Goal: Task Accomplishment & Management: Manage account settings

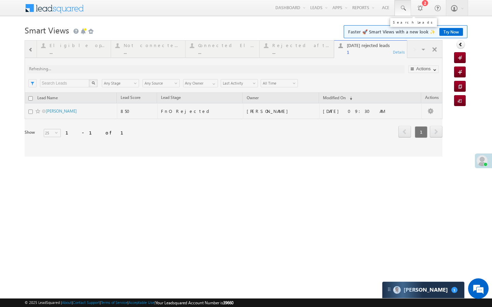
click at [404, 9] on span at bounding box center [402, 8] width 7 height 7
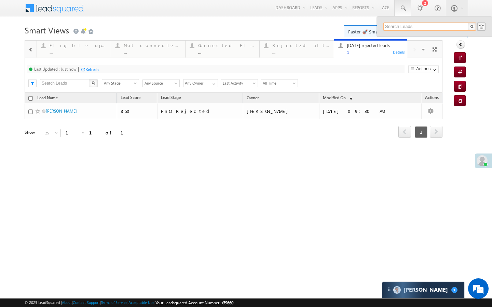
type input "9"
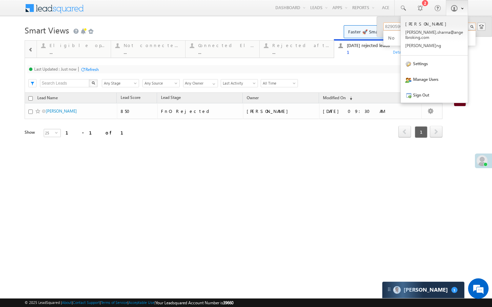
type input "8290596446"
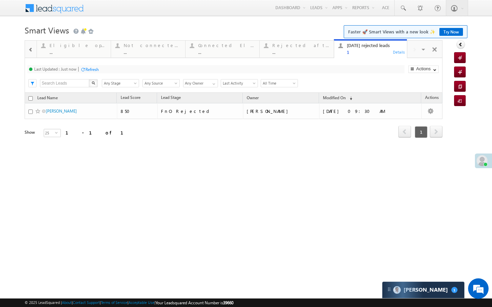
click at [32, 51] on span at bounding box center [30, 49] width 5 height 5
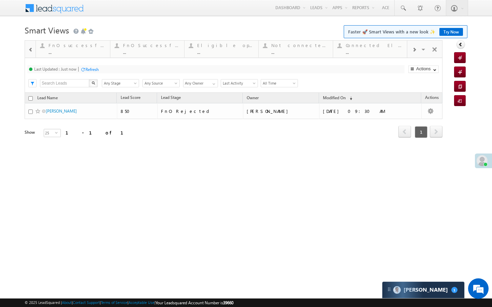
click at [32, 51] on span at bounding box center [30, 49] width 5 height 5
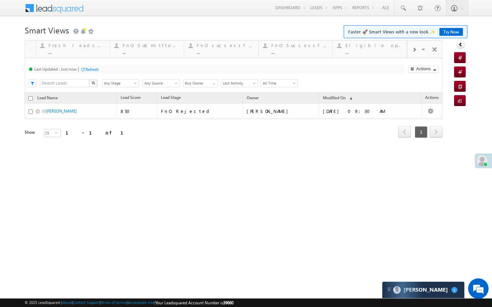
click at [32, 51] on div at bounding box center [30, 49] width 11 height 16
click at [64, 51] on div "..." at bounding box center [77, 52] width 57 height 5
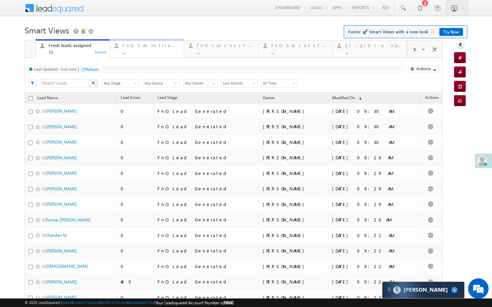
click at [156, 57] on link "FnO Submittted Leads ... Details" at bounding box center [147, 48] width 74 height 18
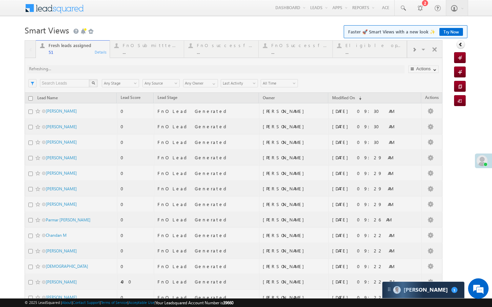
click at [156, 57] on div at bounding box center [234, 285] width 418 height 490
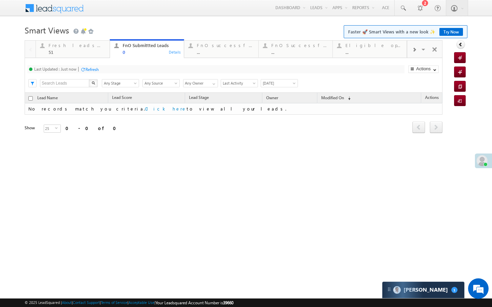
click at [235, 56] on link "FnO successful today Leads ... Details" at bounding box center [221, 49] width 74 height 17
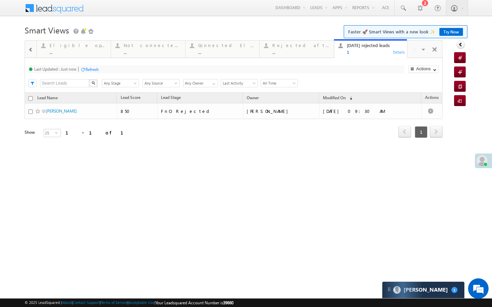
click at [31, 45] on div at bounding box center [30, 49] width 9 height 15
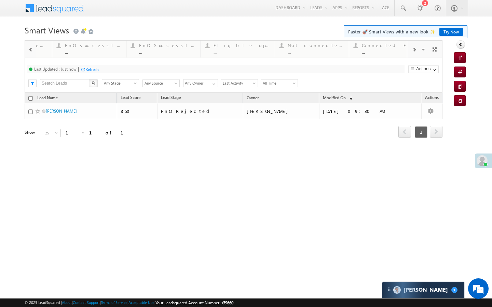
click at [31, 45] on div at bounding box center [30, 49] width 9 height 15
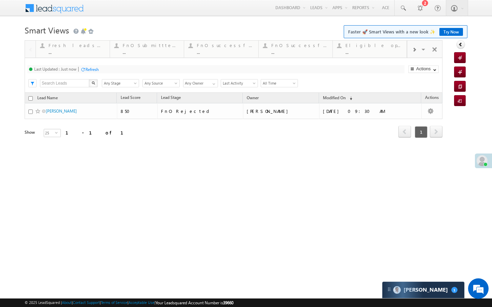
click at [31, 45] on div at bounding box center [30, 49] width 11 height 16
click at [74, 51] on div "..." at bounding box center [77, 52] width 57 height 5
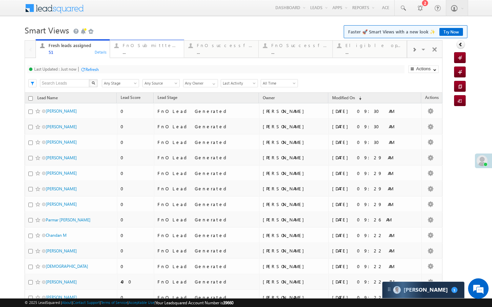
click at [132, 53] on div "..." at bounding box center [151, 52] width 57 height 5
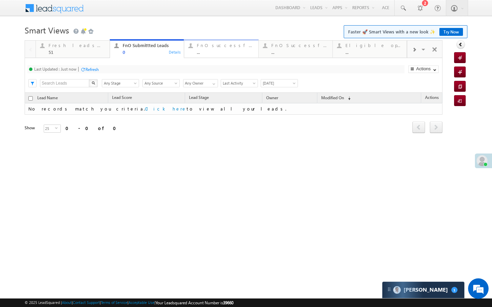
click at [214, 51] on div "..." at bounding box center [225, 52] width 57 height 5
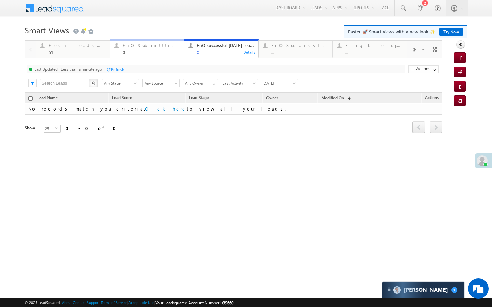
click at [134, 51] on div "0" at bounding box center [151, 52] width 57 height 5
click at [115, 70] on div "Refresh" at bounding box center [117, 69] width 13 height 5
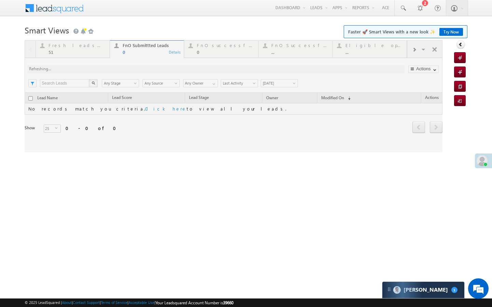
click at [89, 51] on div at bounding box center [234, 96] width 418 height 112
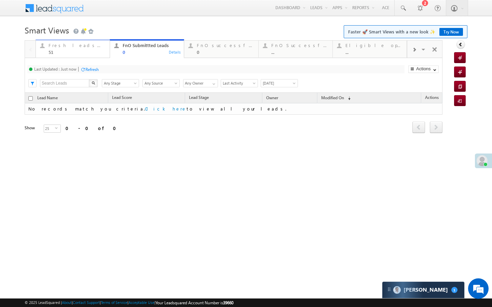
click at [97, 51] on div "51" at bounding box center [77, 52] width 57 height 5
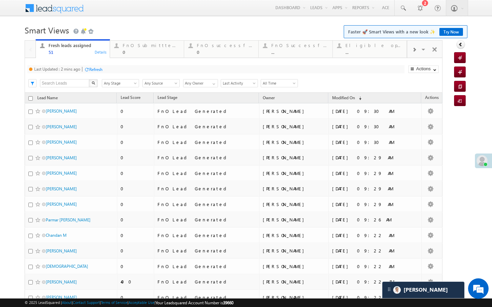
click at [99, 67] on div "Refresh" at bounding box center [95, 69] width 13 height 5
click at [129, 51] on div "0" at bounding box center [151, 52] width 57 height 5
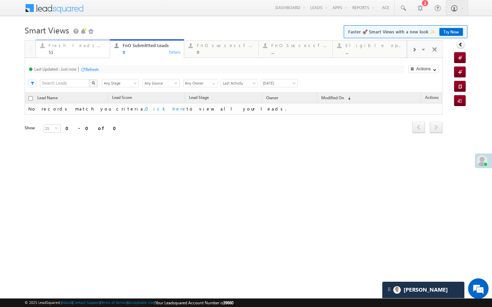
click at [80, 52] on div "51" at bounding box center [77, 52] width 57 height 5
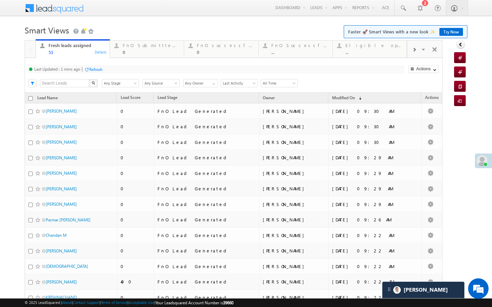
click at [100, 68] on div "Refresh" at bounding box center [95, 69] width 13 height 5
click at [123, 57] on link "FnO Submittted Leads 0 Details" at bounding box center [147, 48] width 74 height 18
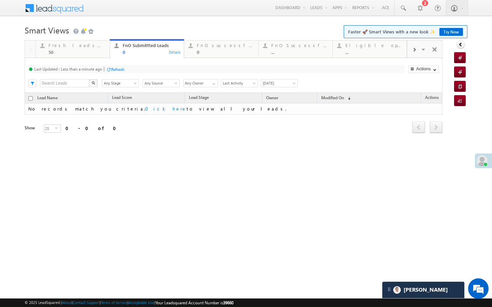
click at [118, 66] on div "Last Updated : Less than a minute ago Refresh Refreshing..." at bounding box center [215, 69] width 377 height 8
click at [96, 49] on div "Fresh leads assigned 50" at bounding box center [77, 47] width 57 height 13
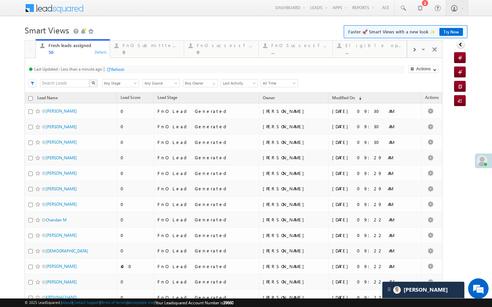
click at [114, 69] on div "Refresh" at bounding box center [117, 69] width 13 height 5
click at [92, 65] on div "Last Updated : Just now Refresh Refreshing..." at bounding box center [215, 69] width 377 height 8
click at [92, 70] on div "Refresh" at bounding box center [91, 69] width 13 height 5
click at [143, 45] on div "FnO Submittted Leads" at bounding box center [151, 45] width 57 height 5
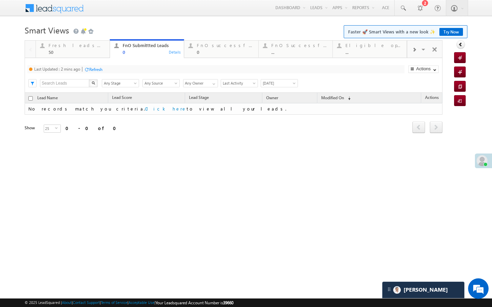
click at [95, 70] on div "Refresh" at bounding box center [95, 69] width 13 height 5
click at [207, 49] on div "FnO successful today Leads 0" at bounding box center [225, 47] width 57 height 13
click at [94, 67] on div "Refresh" at bounding box center [95, 69] width 13 height 5
click at [413, 47] on div at bounding box center [414, 49] width 14 height 15
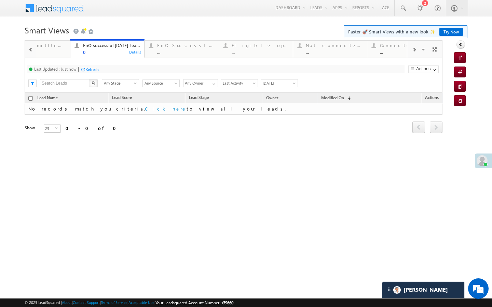
click at [413, 47] on div at bounding box center [414, 49] width 14 height 15
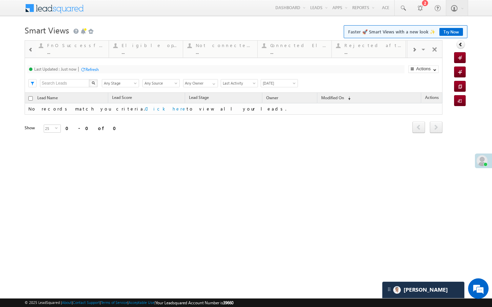
click at [413, 47] on div at bounding box center [414, 49] width 14 height 15
click at [354, 48] on div "Today's rejected leads 1" at bounding box center [374, 47] width 57 height 13
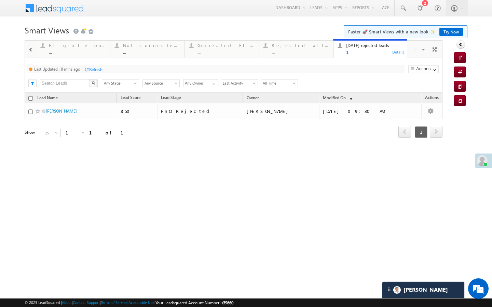
click at [101, 69] on div "Refresh" at bounding box center [95, 69] width 13 height 5
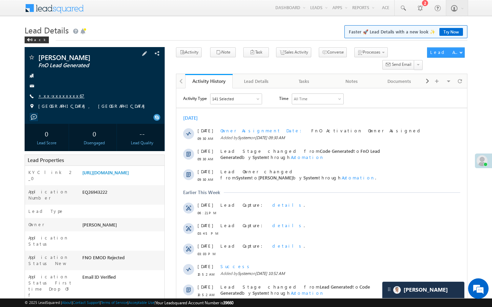
click at [63, 97] on link "+xx-xxxxxxxx67" at bounding box center [61, 96] width 46 height 6
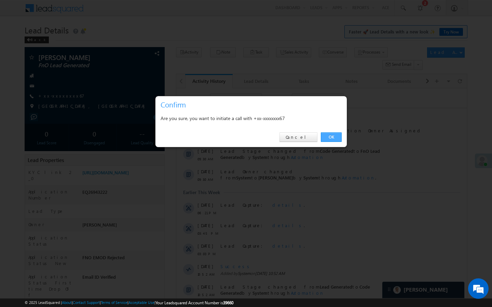
drag, startPoint x: 334, startPoint y: 136, endPoint x: 7, endPoint y: 106, distance: 328.7
click at [334, 136] on link "OK" at bounding box center [331, 138] width 21 height 10
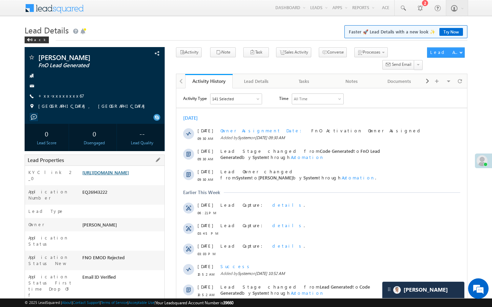
click at [129, 176] on link "https://angelbroking1-pk3em7sa.customui-test.leadsquared.com?leadId=ffd7ddab-f1…" at bounding box center [105, 173] width 46 height 6
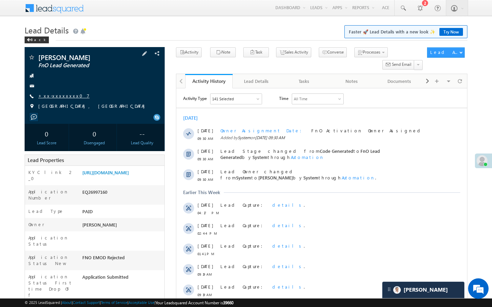
click at [58, 97] on link "+xx-xxxxxxxx07" at bounding box center [63, 96] width 51 height 6
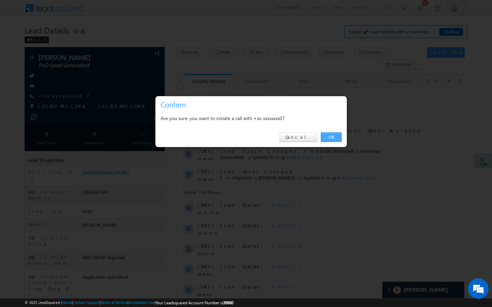
click at [329, 136] on link "OK" at bounding box center [331, 138] width 21 height 10
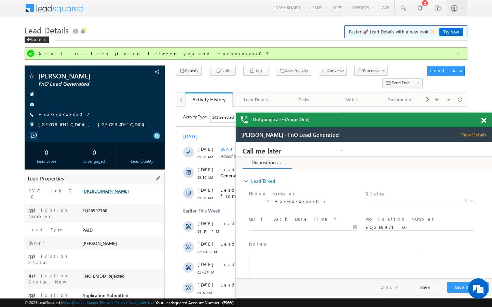
click at [129, 194] on link "https://angelbroking1-pk3em7sa.customui-test.leadsquared.com?leadId=d80f26b2-ac…" at bounding box center [105, 191] width 46 height 6
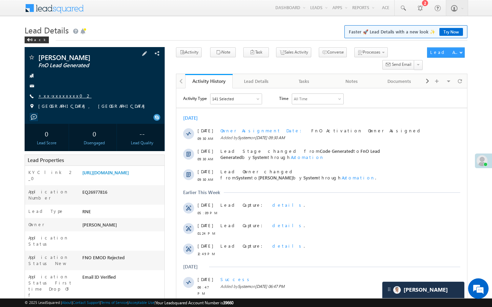
click at [63, 96] on link "+xx-xxxxxxxx02" at bounding box center [64, 96] width 53 height 6
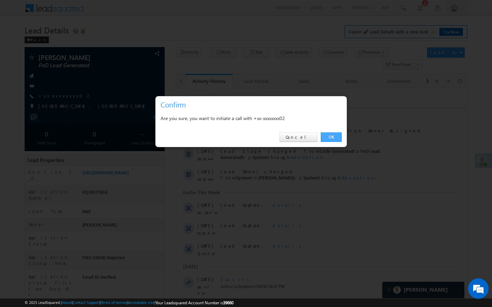
drag, startPoint x: 340, startPoint y: 133, endPoint x: 161, endPoint y: 68, distance: 190.6
click at [340, 133] on link "OK" at bounding box center [331, 138] width 21 height 10
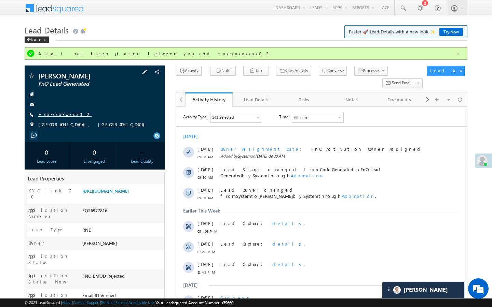
click at [57, 115] on link "+xx-xxxxxxxx02" at bounding box center [64, 114] width 53 height 6
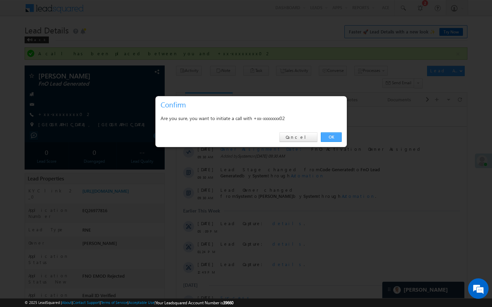
click at [333, 136] on link "OK" at bounding box center [331, 138] width 21 height 10
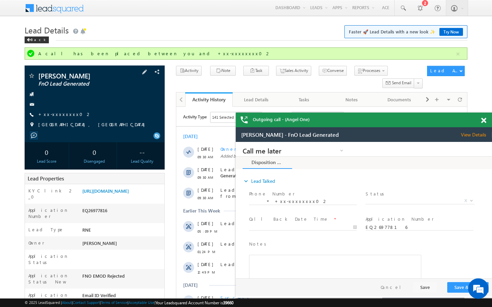
click at [62, 118] on span "+xx-xxxxxxxx02" at bounding box center [64, 114] width 53 height 7
click at [64, 116] on link "+xx-xxxxxxxx02" at bounding box center [64, 114] width 53 height 6
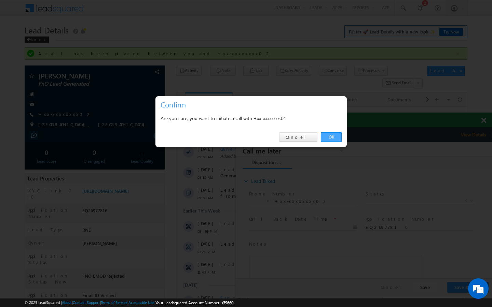
click at [335, 134] on link "OK" at bounding box center [331, 138] width 21 height 10
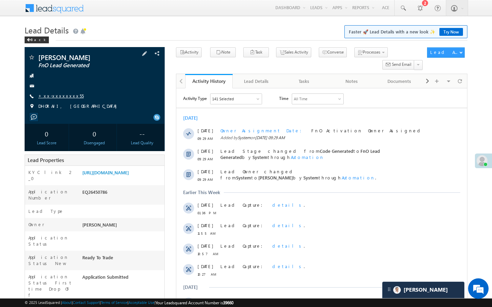
click at [56, 98] on link "+xx-xxxxxxxx55" at bounding box center [60, 96] width 45 height 6
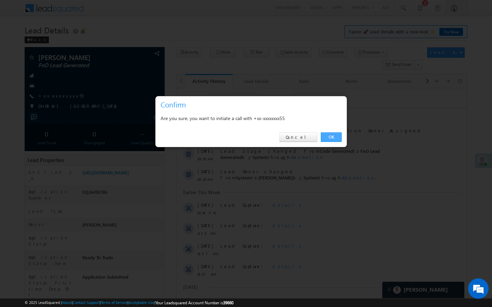
click at [331, 139] on link "OK" at bounding box center [331, 138] width 21 height 10
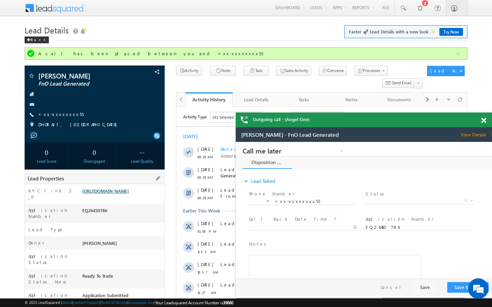
click at [122, 194] on link "https://angelbroking1-pk3em7sa.customui-test.leadsquared.com?leadId=0f0a0d83-b4…" at bounding box center [105, 191] width 46 height 6
click at [60, 111] on div "Umesh Vala FnO Lead Generated +xx-xxxxxxxx55" at bounding box center [94, 101] width 133 height 59
click at [53, 116] on link "+xx-xxxxxxxx55" at bounding box center [60, 114] width 45 height 6
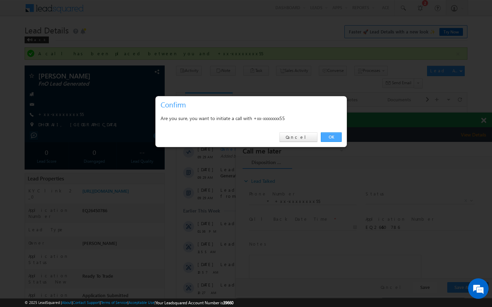
click at [325, 136] on link "OK" at bounding box center [331, 138] width 21 height 10
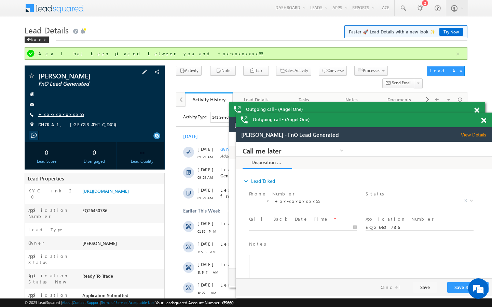
click at [64, 114] on link "+xx-xxxxxxxx55" at bounding box center [60, 114] width 45 height 6
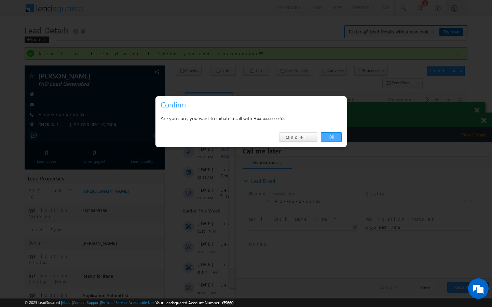
click at [335, 136] on link "OK" at bounding box center [331, 138] width 21 height 10
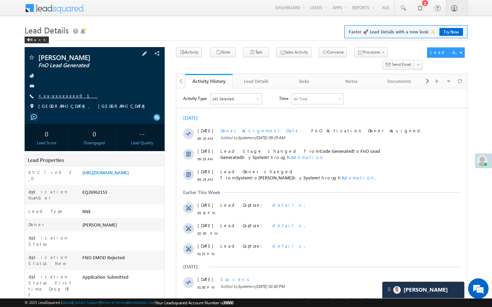
click at [58, 98] on link "+xx-xxxxxxxx01" at bounding box center [67, 96] width 59 height 6
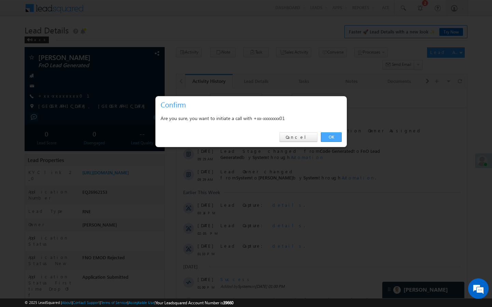
click at [335, 139] on link "OK" at bounding box center [331, 138] width 21 height 10
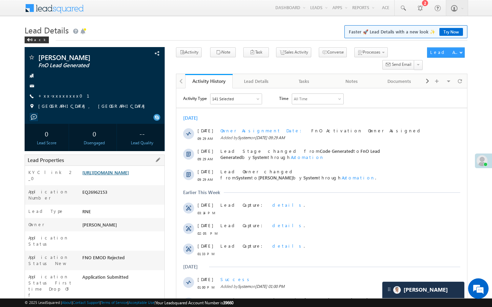
click at [129, 176] on link "https://angelbroking1-pk3em7sa.customui-test.leadsquared.com?leadId=99150e09-9a…" at bounding box center [105, 173] width 46 height 6
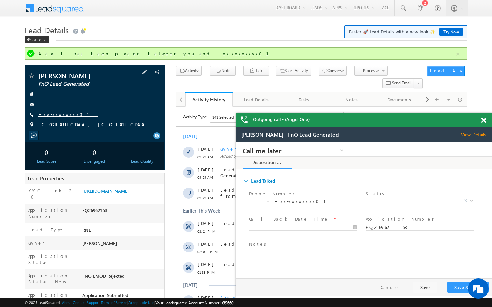
click at [68, 114] on link "+xx-xxxxxxxx01" at bounding box center [67, 114] width 59 height 6
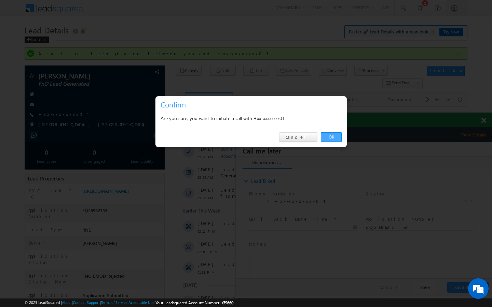
click at [335, 137] on link "OK" at bounding box center [331, 138] width 21 height 10
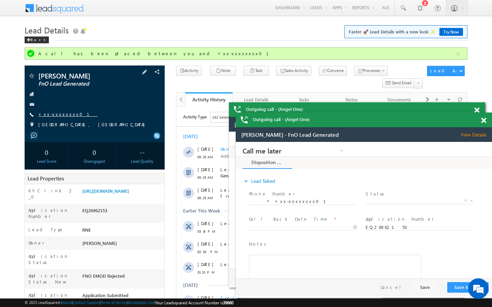
click at [66, 114] on link "+xx-xxxxxxxx01" at bounding box center [67, 114] width 59 height 6
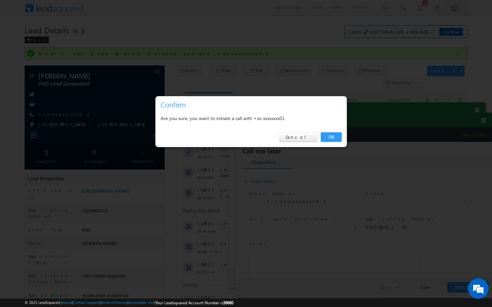
click at [336, 130] on div "OK Cancel" at bounding box center [250, 137] width 191 height 19
click at [336, 140] on link "OK" at bounding box center [331, 138] width 21 height 10
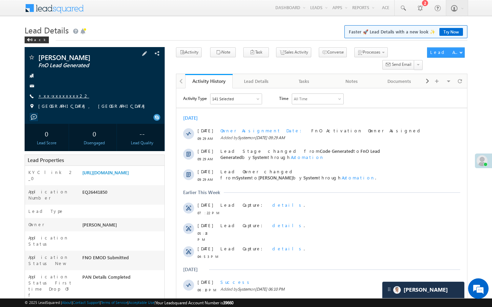
click at [56, 97] on link "+xx-xxxxxxxx22" at bounding box center [63, 96] width 51 height 6
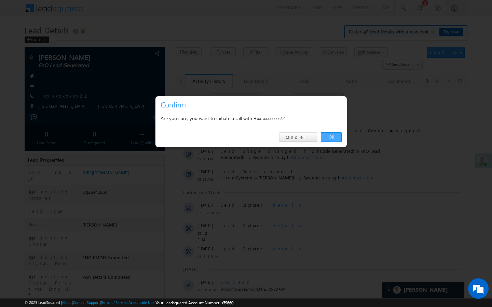
click at [332, 137] on link "OK" at bounding box center [331, 138] width 21 height 10
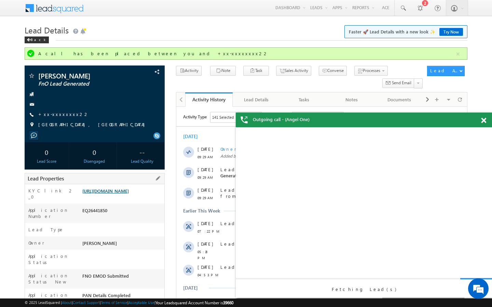
click at [129, 194] on link "[URL][DOMAIN_NAME]" at bounding box center [105, 191] width 46 height 6
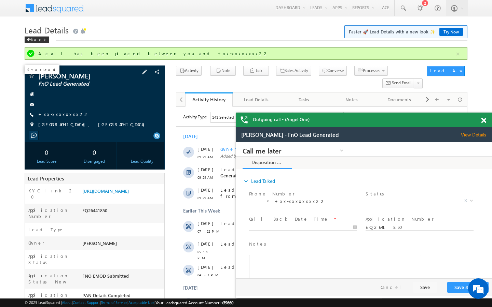
click at [31, 78] on span at bounding box center [31, 76] width 7 height 7
click at [65, 113] on link "+xx-xxxxxxxx22" at bounding box center [63, 114] width 51 height 6
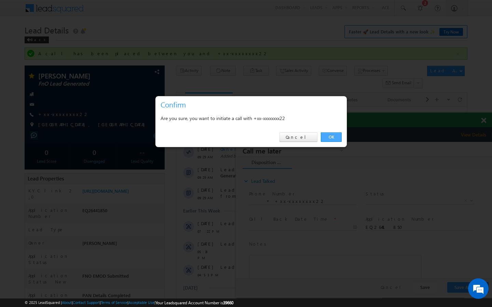
click at [337, 138] on link "OK" at bounding box center [331, 138] width 21 height 10
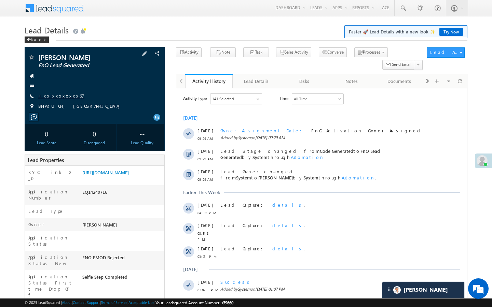
click at [58, 97] on link "+xx-xxxxxxxx67" at bounding box center [61, 96] width 46 height 6
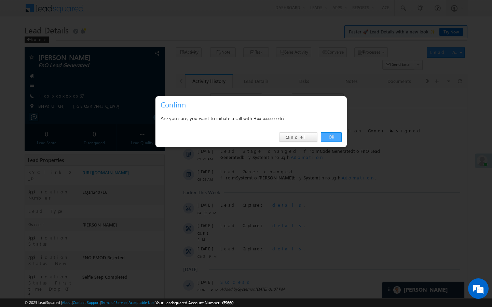
click at [329, 138] on link "OK" at bounding box center [331, 138] width 21 height 10
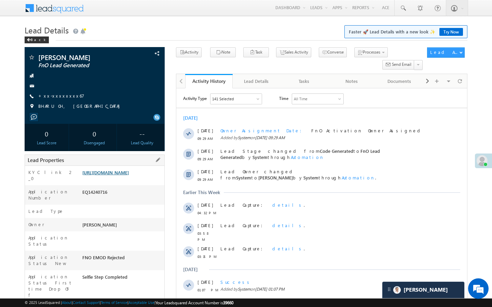
click at [129, 176] on link "[URL][DOMAIN_NAME]" at bounding box center [105, 173] width 46 height 6
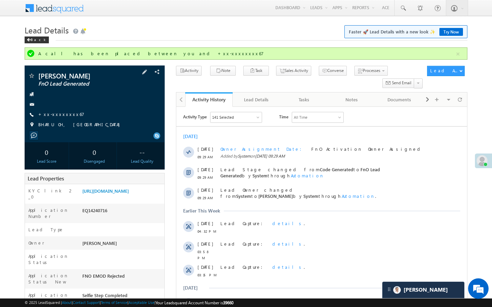
click at [63, 118] on span "+xx-xxxxxxxx67" at bounding box center [61, 114] width 46 height 7
click at [64, 113] on link "+xx-xxxxxxxx67" at bounding box center [61, 114] width 46 height 6
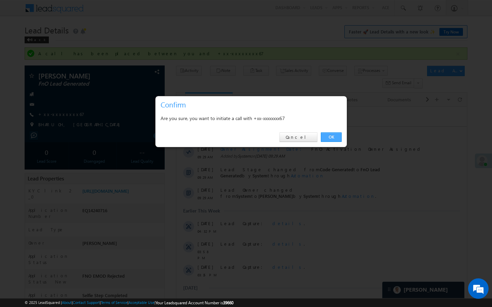
click at [333, 138] on link "OK" at bounding box center [331, 138] width 21 height 10
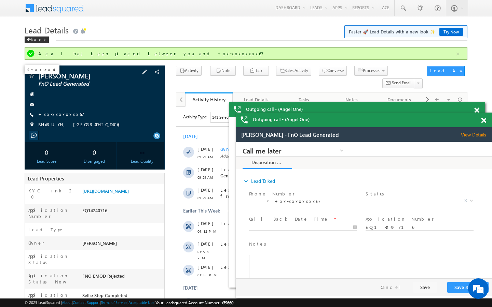
click at [31, 75] on span at bounding box center [31, 76] width 7 height 7
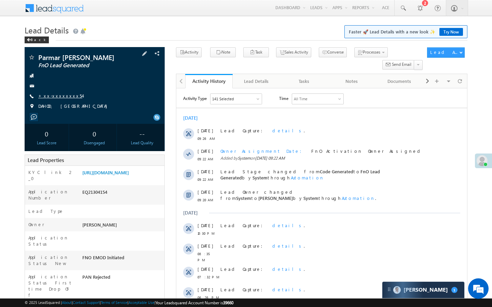
click at [58, 99] on link "+xx-xxxxxxxx54" at bounding box center [60, 96] width 44 height 6
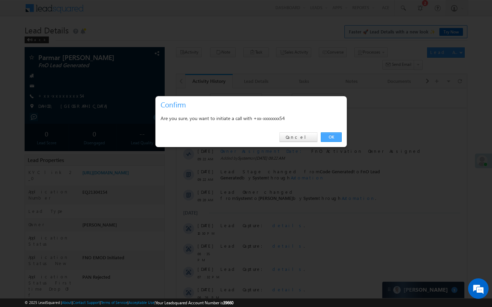
click at [328, 134] on link "OK" at bounding box center [331, 138] width 21 height 10
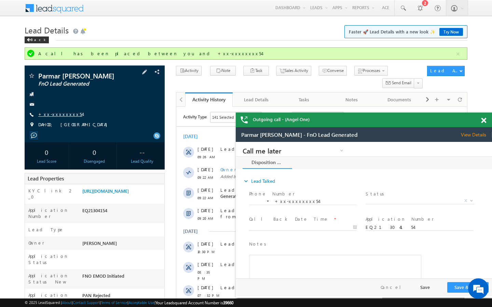
click at [58, 117] on link "+xx-xxxxxxxx54" at bounding box center [60, 114] width 44 height 6
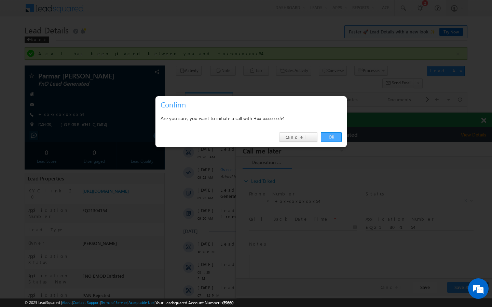
click at [332, 136] on link "OK" at bounding box center [331, 138] width 21 height 10
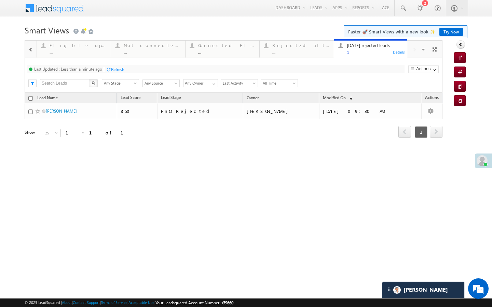
click at [29, 52] on span at bounding box center [30, 49] width 5 height 5
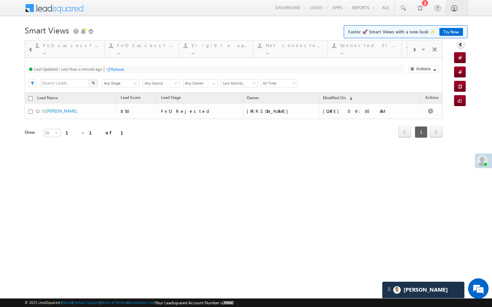
click at [29, 52] on span at bounding box center [30, 49] width 5 height 5
click at [30, 53] on div at bounding box center [30, 49] width 9 height 15
click at [30, 55] on div at bounding box center [30, 49] width 9 height 15
click at [30, 55] on div at bounding box center [30, 49] width 11 height 16
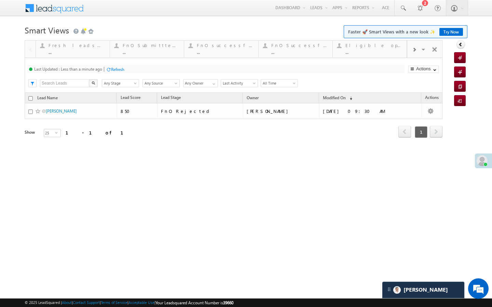
click at [30, 55] on div at bounding box center [30, 49] width 11 height 16
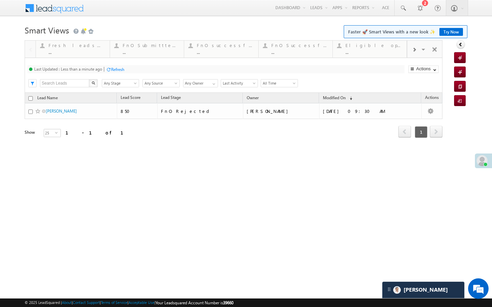
click at [30, 55] on div at bounding box center [30, 49] width 11 height 16
click at [133, 54] on div "..." at bounding box center [151, 52] width 57 height 5
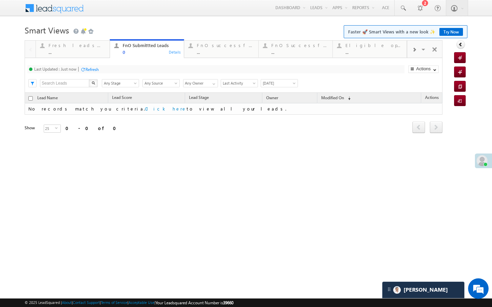
click at [266, 82] on span "[DATE]" at bounding box center [278, 83] width 35 height 6
click at [270, 108] on link "[DATE]" at bounding box center [278, 107] width 35 height 6
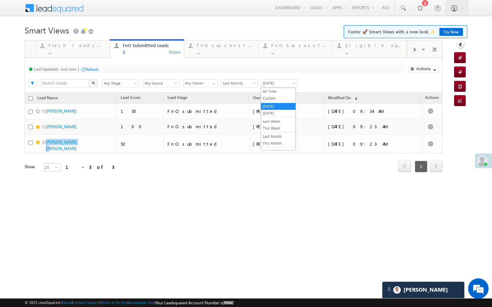
click at [272, 82] on span "[DATE]" at bounding box center [278, 83] width 35 height 6
click at [272, 115] on link "[DATE]" at bounding box center [278, 113] width 35 height 6
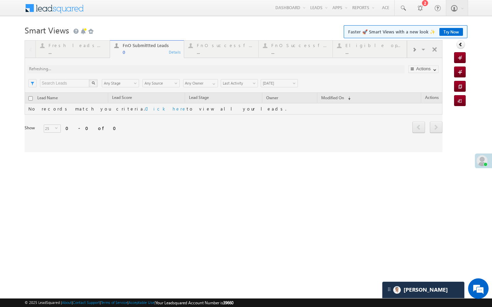
click at [88, 49] on div at bounding box center [234, 96] width 418 height 112
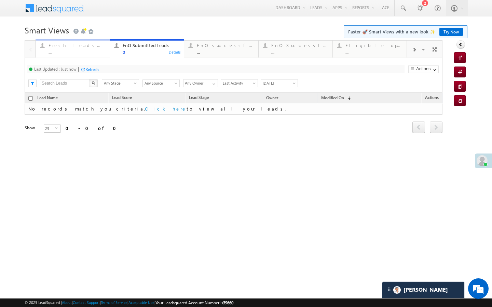
click at [88, 47] on div "Fresh leads assigned" at bounding box center [77, 45] width 57 height 5
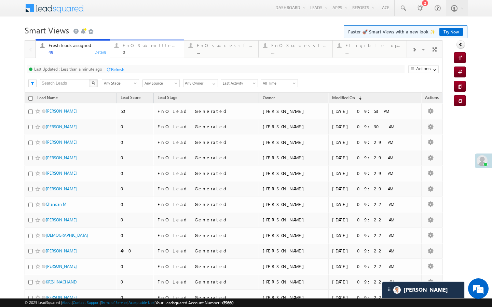
click at [149, 46] on div "FnO Submittted Leads" at bounding box center [151, 45] width 57 height 5
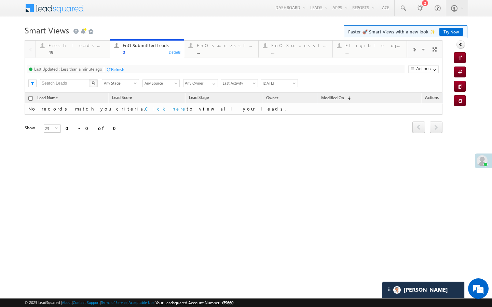
click at [115, 66] on div "Last Updated : Less than a minute ago Refresh Refreshing..." at bounding box center [215, 69] width 377 height 8
click at [116, 71] on div "Refresh" at bounding box center [117, 69] width 13 height 5
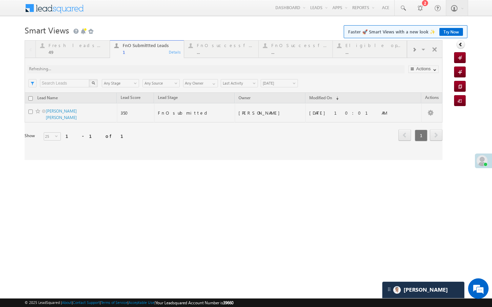
click at [97, 53] on div at bounding box center [234, 100] width 418 height 120
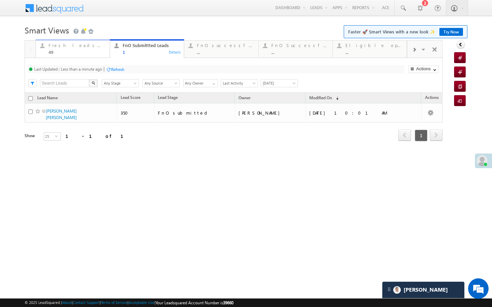
click at [101, 48] on div "Fresh leads assigned 49" at bounding box center [77, 47] width 57 height 13
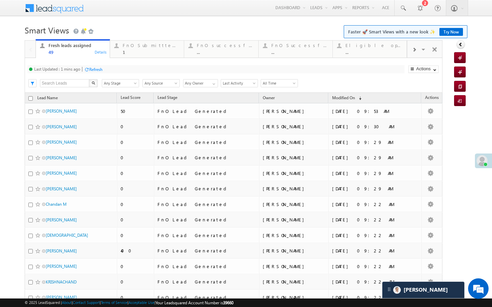
click at [100, 71] on div "Refresh" at bounding box center [95, 69] width 13 height 5
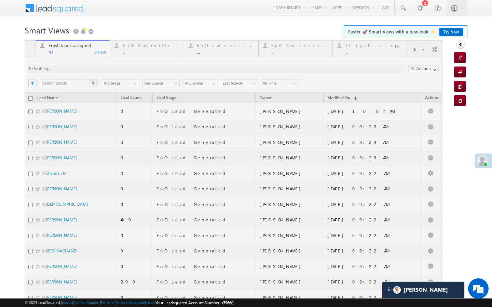
click at [128, 43] on div at bounding box center [234, 285] width 418 height 490
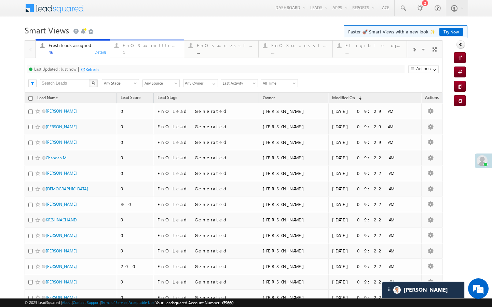
click at [140, 45] on div "FnO Submittted Leads" at bounding box center [151, 45] width 57 height 5
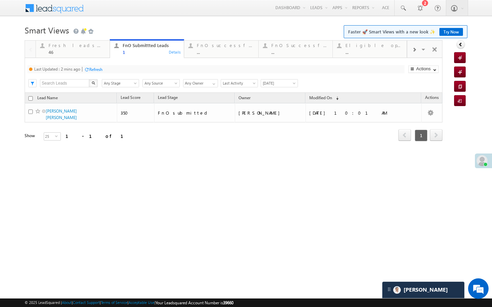
click at [97, 71] on div "Refresh" at bounding box center [95, 69] width 13 height 5
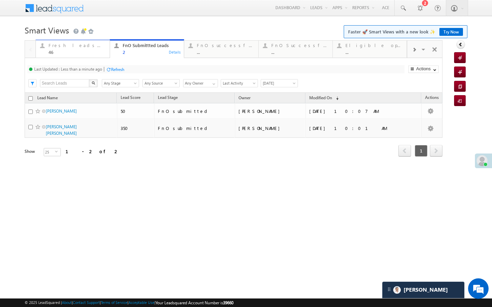
drag, startPoint x: 77, startPoint y: 49, endPoint x: 83, endPoint y: 59, distance: 12.6
click at [77, 49] on div "Fresh leads assigned 46" at bounding box center [77, 47] width 57 height 13
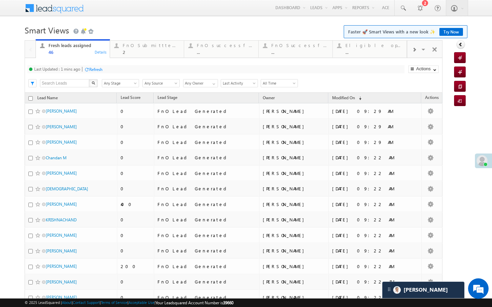
click at [98, 68] on div "Refresh" at bounding box center [95, 69] width 13 height 5
click at [133, 50] on div "2" at bounding box center [151, 52] width 57 height 5
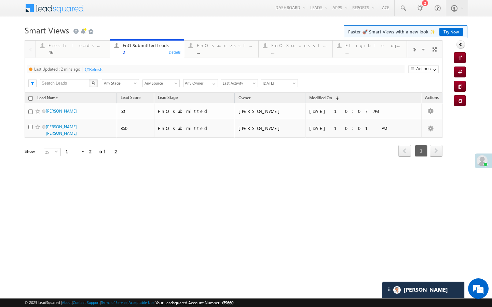
click at [98, 66] on div "Refresh" at bounding box center [93, 69] width 18 height 6
click at [101, 36] on h1 "Smart Views Getting Started Faster 🚀 Smart Views with a new look ✨ Try Now" at bounding box center [246, 29] width 443 height 13
click at [101, 47] on div "Fresh leads assigned" at bounding box center [77, 45] width 57 height 5
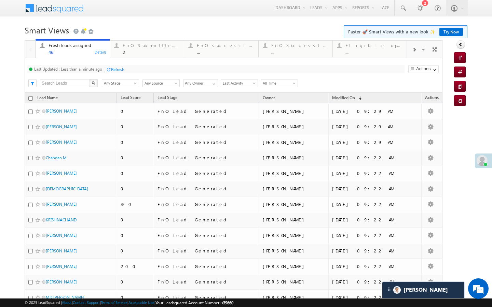
click at [114, 68] on div "Refresh" at bounding box center [117, 69] width 13 height 5
click at [153, 58] on link "FnO Submittted Leads 2 Details" at bounding box center [147, 48] width 74 height 18
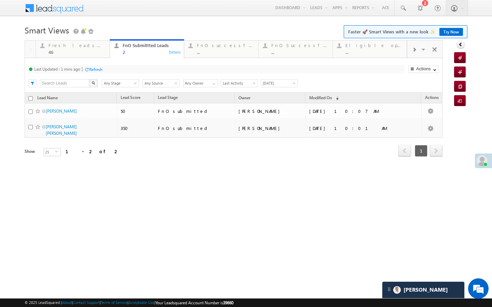
click at [112, 68] on div "Last Updated : 1 mins ago Refresh Refreshing..." at bounding box center [215, 69] width 377 height 8
click at [98, 69] on div "Refresh" at bounding box center [95, 69] width 13 height 5
click at [97, 55] on link "Fresh leads assigned 46 Details" at bounding box center [73, 48] width 74 height 18
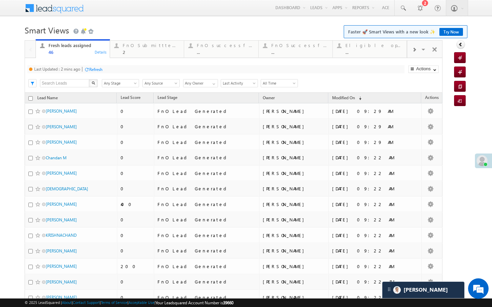
click at [96, 70] on div "Refresh" at bounding box center [95, 69] width 13 height 5
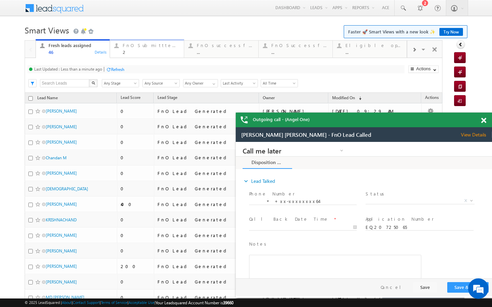
click at [146, 52] on div "2" at bounding box center [151, 52] width 57 height 5
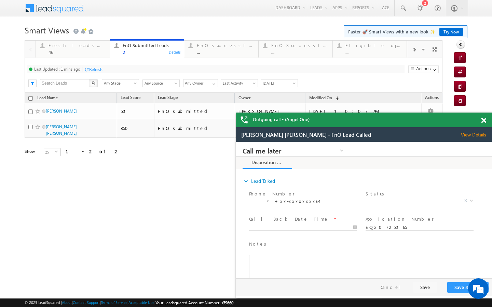
click at [97, 71] on div "Refresh" at bounding box center [95, 69] width 13 height 5
click at [101, 43] on div "Fresh leads assigned" at bounding box center [77, 45] width 57 height 5
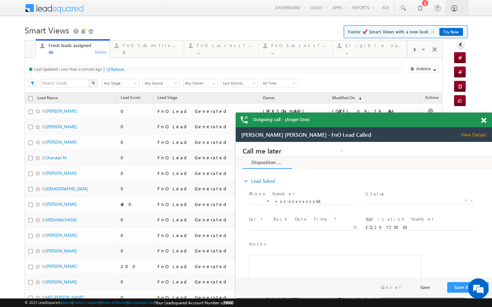
click at [121, 67] on div "Refresh" at bounding box center [117, 69] width 13 height 5
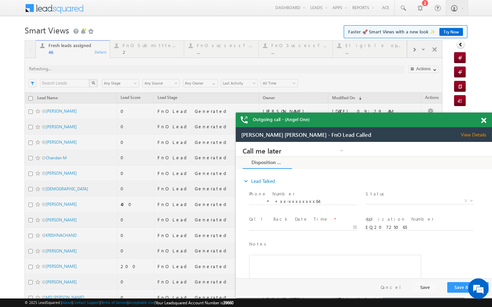
click at [114, 53] on div at bounding box center [234, 285] width 418 height 490
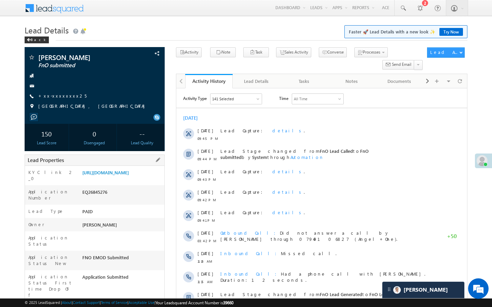
drag, startPoint x: 82, startPoint y: 291, endPoint x: 128, endPoint y: 291, distance: 46.8
click at [128, 306] on div "AABL612889" at bounding box center [123, 311] width 84 height 10
copy div "AABL612889"
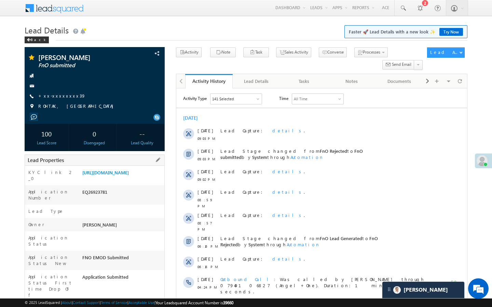
drag, startPoint x: 83, startPoint y: 290, endPoint x: 106, endPoint y: 290, distance: 23.2
click at [106, 306] on div "AABL677881" at bounding box center [123, 311] width 84 height 10
click at [95, 306] on div "AABL677881" at bounding box center [123, 311] width 84 height 10
drag, startPoint x: 83, startPoint y: 290, endPoint x: 111, endPoint y: 290, distance: 28.4
click at [111, 306] on div "AABL677881" at bounding box center [123, 311] width 84 height 10
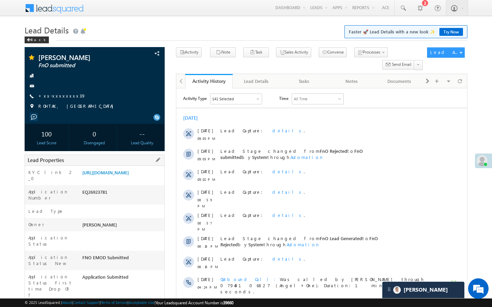
copy div "AABL677881"
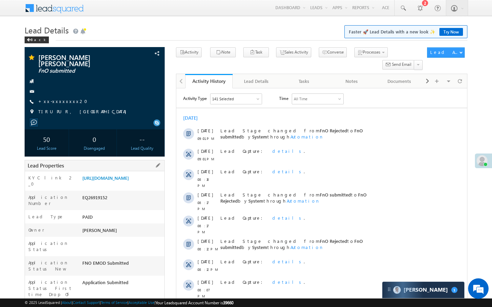
drag, startPoint x: 83, startPoint y: 290, endPoint x: 119, endPoint y: 290, distance: 35.9
copy div "AABL674043"
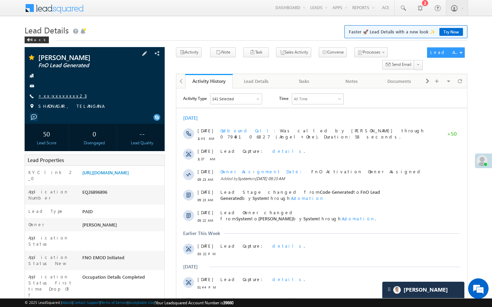
click at [57, 99] on link "+xx-xxxxxxxx23" at bounding box center [62, 96] width 49 height 6
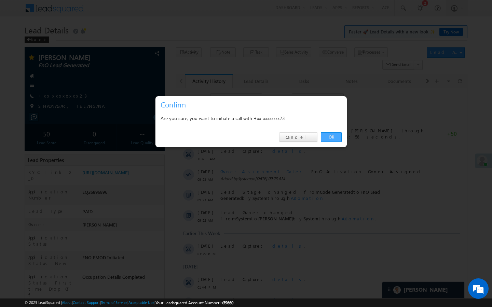
click at [334, 140] on link "OK" at bounding box center [331, 138] width 21 height 10
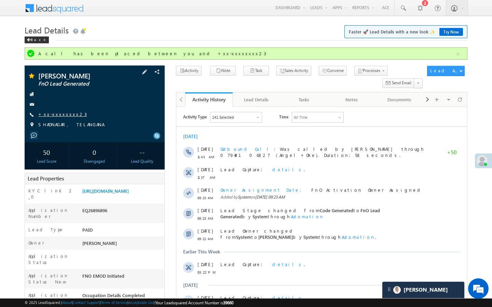
click at [61, 117] on link "+xx-xxxxxxxx23" at bounding box center [62, 114] width 49 height 6
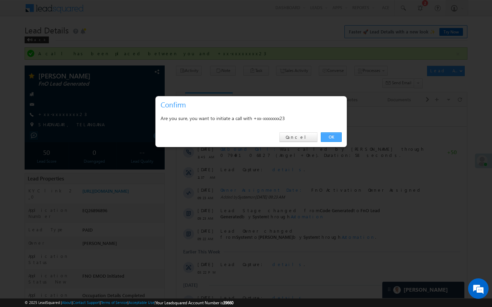
click at [335, 136] on link "OK" at bounding box center [331, 138] width 21 height 10
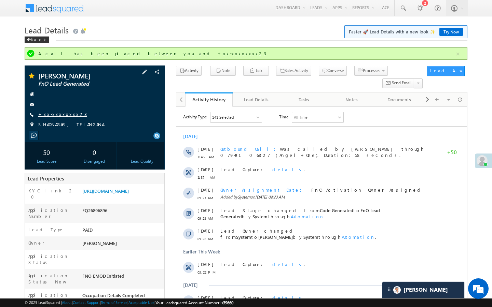
click at [64, 117] on link "+xx-xxxxxxxx23" at bounding box center [62, 114] width 49 height 6
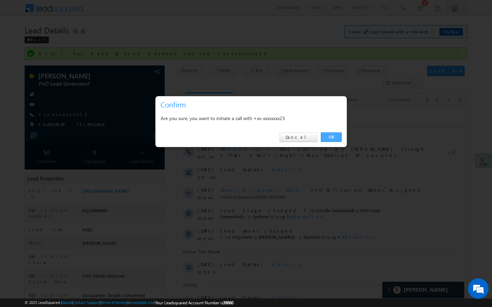
click at [334, 137] on link "OK" at bounding box center [331, 138] width 21 height 10
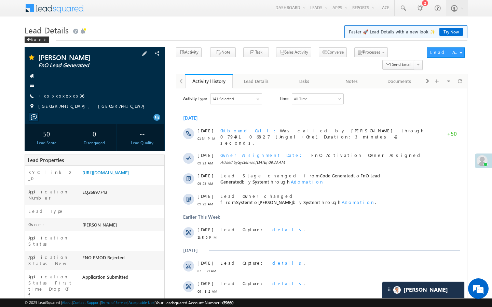
click at [59, 90] on div "[PERSON_NAME] FnO Lead Generated +xx-xxxxxxxx36" at bounding box center [94, 83] width 133 height 59
click at [59, 94] on link "+xx-xxxxxxxx36" at bounding box center [61, 96] width 46 height 6
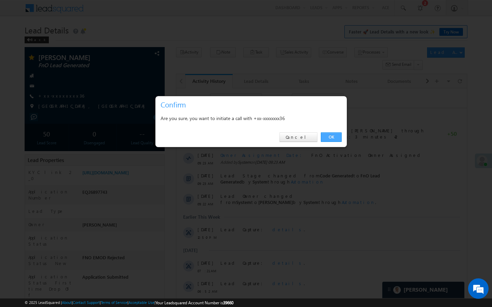
click at [333, 139] on link "OK" at bounding box center [331, 138] width 21 height 10
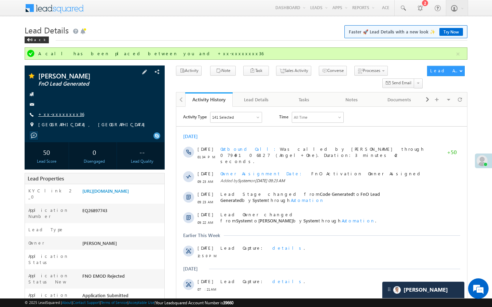
click at [63, 115] on link "+xx-xxxxxxxx36" at bounding box center [61, 114] width 46 height 6
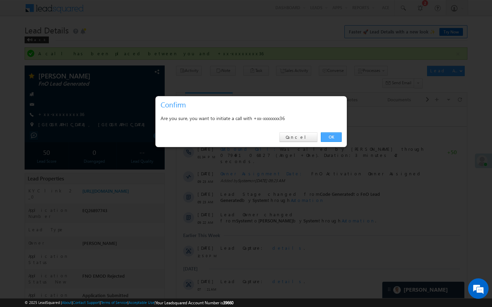
click at [333, 137] on link "OK" at bounding box center [331, 138] width 21 height 10
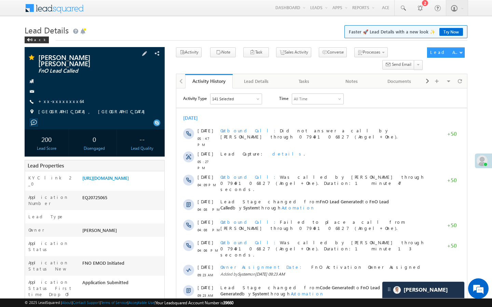
click at [61, 99] on span "+xx-xxxxxxxx64" at bounding box center [60, 101] width 44 height 7
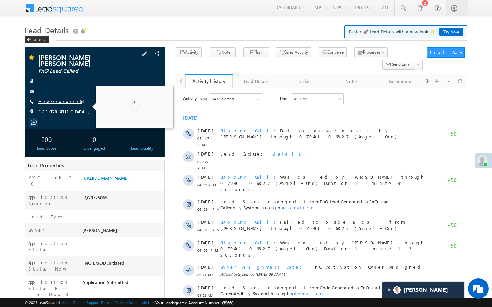
click at [65, 98] on link "+xx-xxxxxxxx64" at bounding box center [60, 101] width 44 height 6
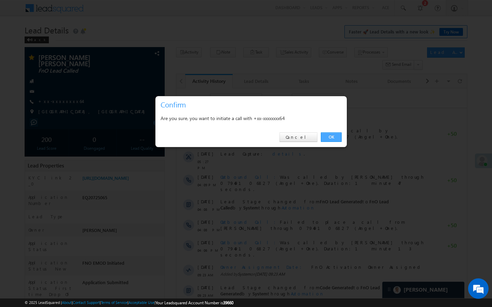
click at [331, 137] on link "OK" at bounding box center [331, 138] width 21 height 10
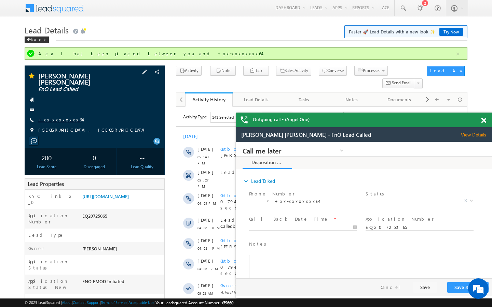
click at [54, 117] on link "+xx-xxxxxxxx64" at bounding box center [60, 120] width 44 height 6
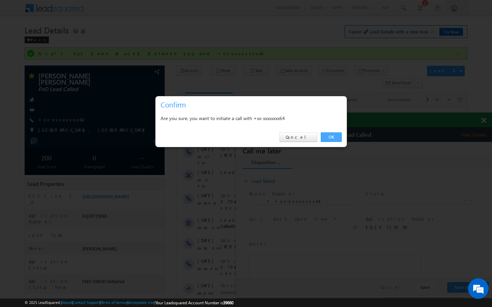
click at [338, 138] on link "OK" at bounding box center [331, 138] width 21 height 10
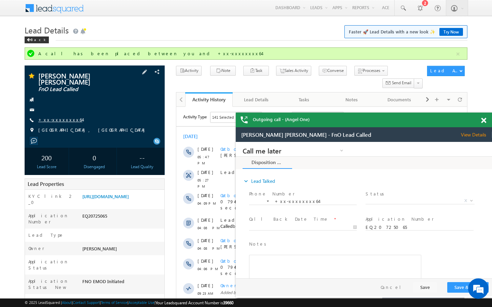
click at [60, 117] on link "+xx-xxxxxxxx64" at bounding box center [60, 120] width 44 height 6
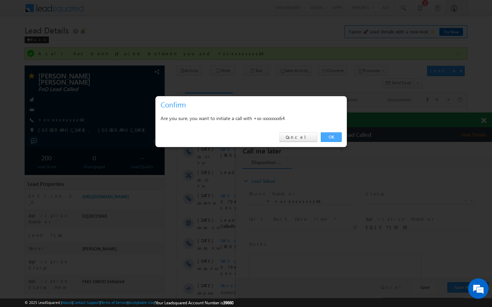
click at [331, 139] on link "OK" at bounding box center [331, 138] width 21 height 10
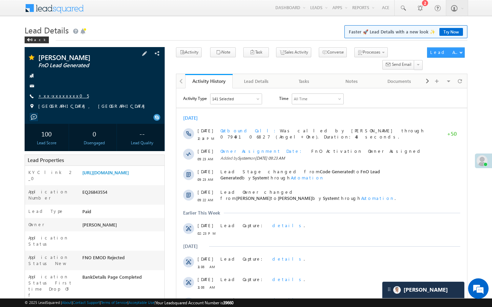
click at [54, 93] on link "+xx-xxxxxxxx05" at bounding box center [63, 96] width 51 height 6
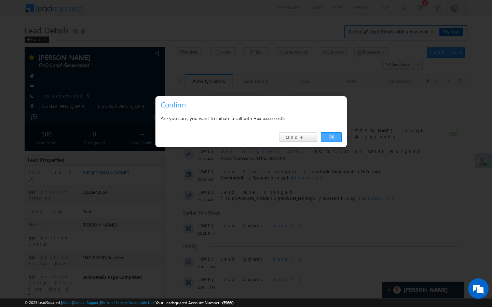
click at [332, 137] on link "OK" at bounding box center [331, 138] width 21 height 10
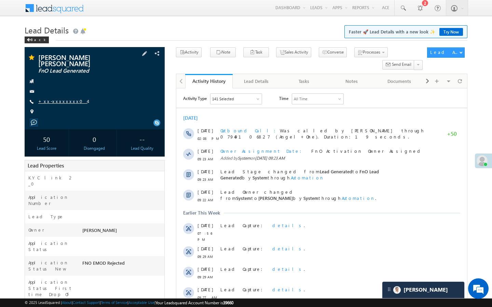
click at [51, 98] on link "+xx-xxxxxxxx04" at bounding box center [62, 101] width 49 height 6
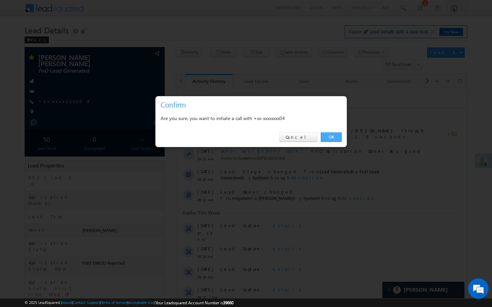
click at [336, 136] on link "OK" at bounding box center [331, 138] width 21 height 10
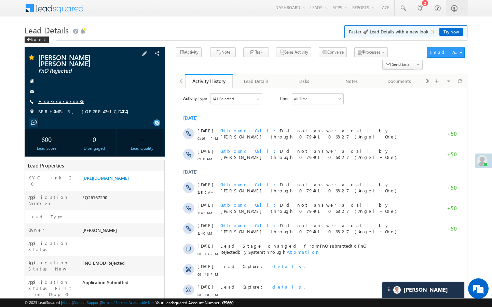
click at [65, 98] on link "+xx-xxxxxxxx36" at bounding box center [61, 101] width 46 height 6
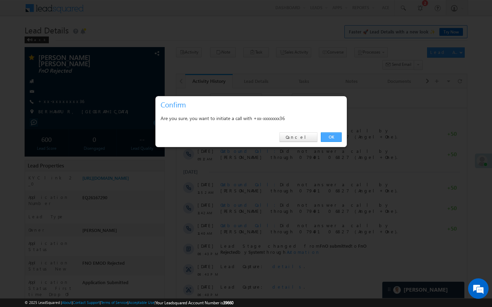
click at [324, 133] on link "OK" at bounding box center [331, 138] width 21 height 10
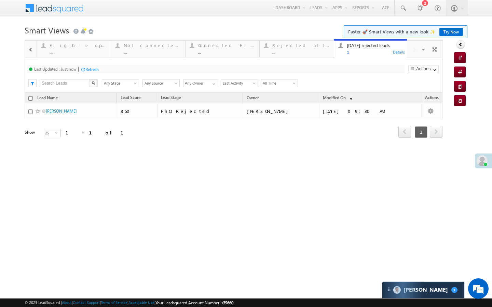
click at [32, 55] on div at bounding box center [30, 49] width 9 height 15
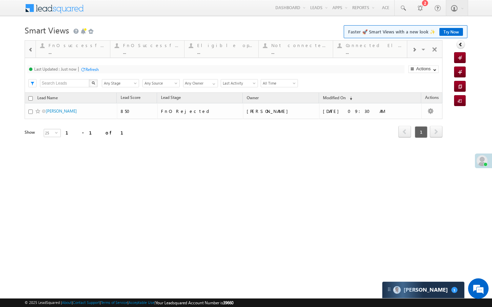
click at [32, 55] on div at bounding box center [30, 49] width 9 height 15
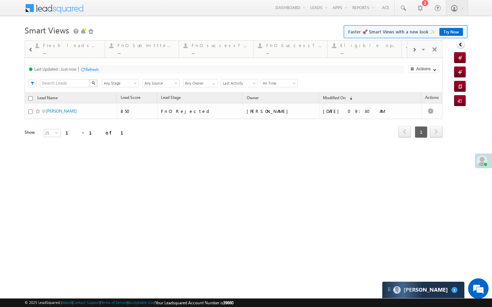
click at [32, 55] on div at bounding box center [30, 49] width 11 height 16
click at [63, 55] on link "Fresh leads assigned ... Details" at bounding box center [73, 48] width 74 height 18
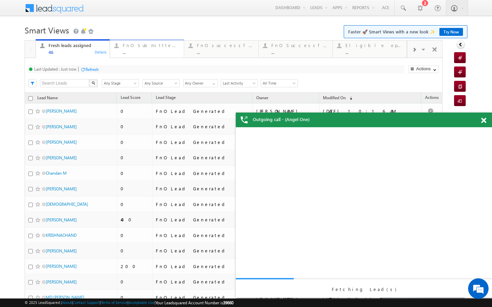
click at [174, 49] on div "FnO Submittted Leads ..." at bounding box center [151, 47] width 57 height 13
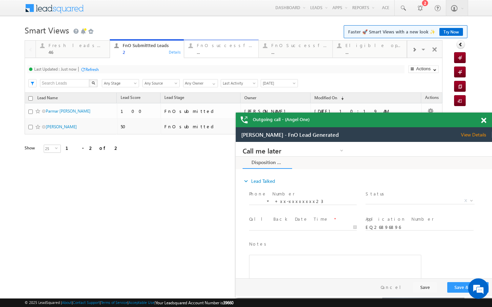
click at [201, 52] on div "..." at bounding box center [225, 52] width 57 height 5
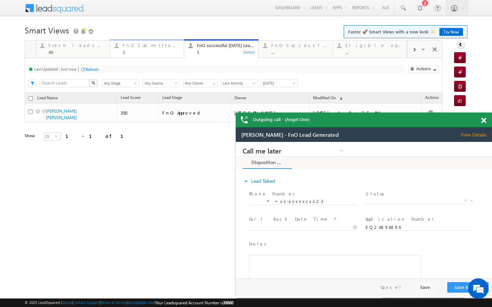
click at [168, 52] on div "2" at bounding box center [151, 52] width 57 height 5
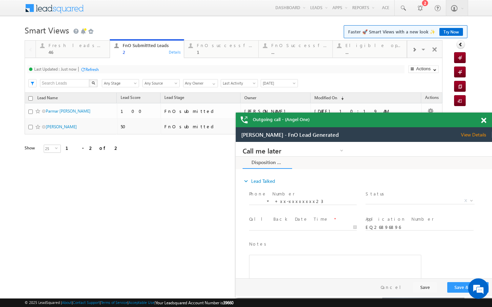
click at [96, 71] on div "Refresh" at bounding box center [91, 69] width 13 height 5
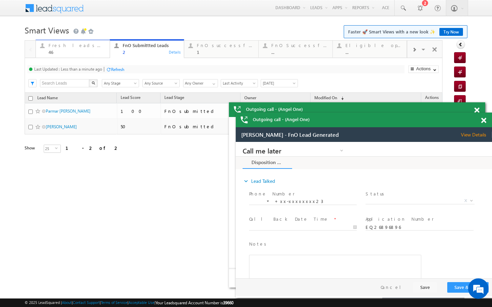
click at [106, 47] on div "Fresh leads assigned 46 Details" at bounding box center [73, 47] width 72 height 13
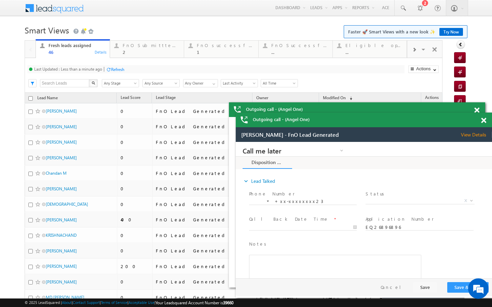
click at [112, 70] on div "Refresh" at bounding box center [117, 69] width 13 height 5
click at [410, 53] on div at bounding box center [414, 49] width 14 height 15
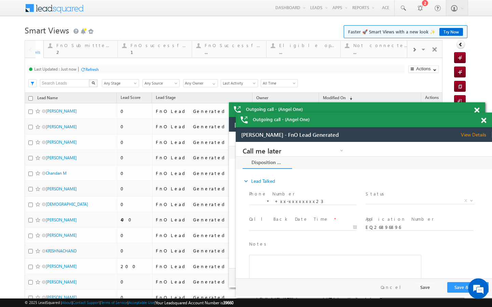
click at [410, 53] on div at bounding box center [414, 49] width 14 height 15
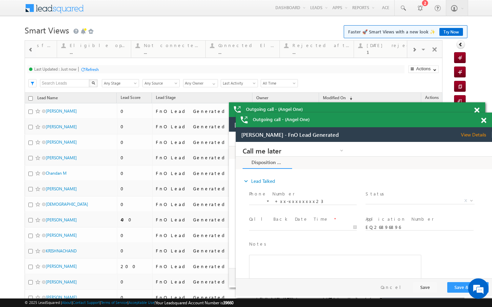
click at [410, 53] on div "Visible Tabs Fresh leads assigned Default FnO Submittted Leads Default FnO succ…" at bounding box center [425, 49] width 36 height 16
click at [384, 52] on div "1" at bounding box center [374, 52] width 57 height 5
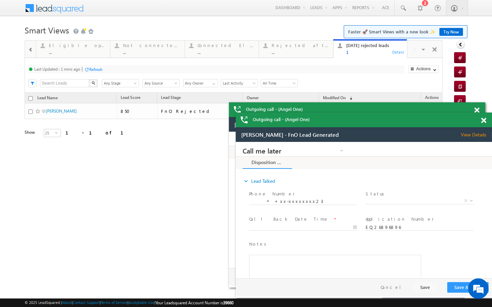
click at [99, 67] on div "Refresh" at bounding box center [95, 69] width 13 height 5
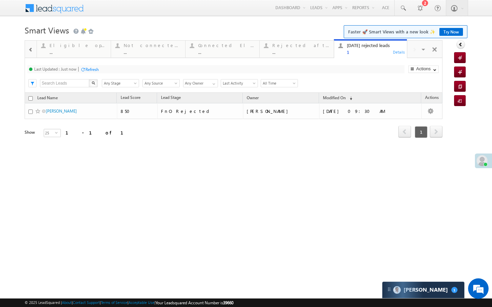
click at [30, 55] on div at bounding box center [30, 49] width 9 height 15
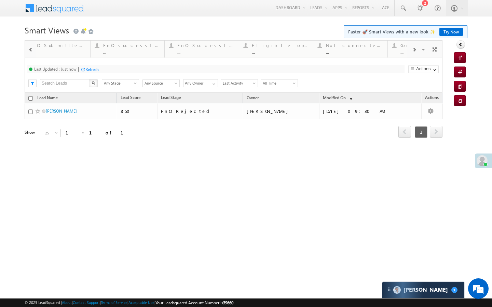
click at [30, 55] on div at bounding box center [30, 49] width 9 height 15
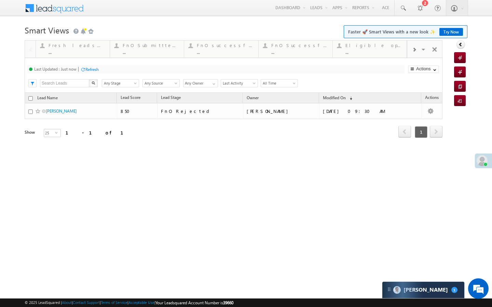
click at [30, 55] on div at bounding box center [30, 49] width 11 height 16
click at [67, 53] on div "..." at bounding box center [77, 52] width 57 height 5
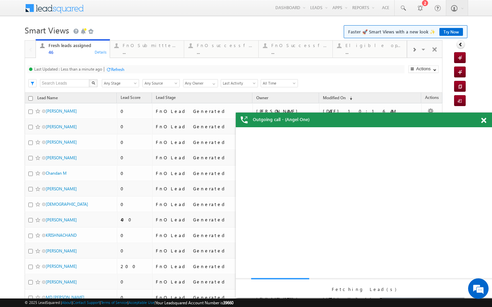
click at [413, 49] on span at bounding box center [414, 49] width 4 height 5
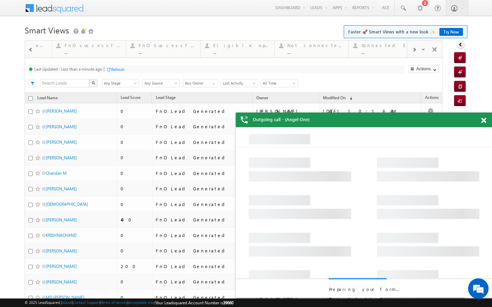
click at [413, 49] on span at bounding box center [414, 49] width 4 height 5
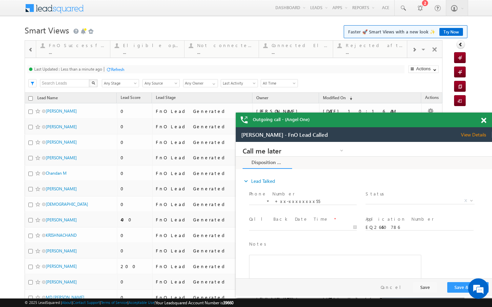
click at [412, 49] on span at bounding box center [414, 49] width 4 height 5
click at [412, 49] on div "Visible Tabs Fresh leads assigned Default FnO Submittted Leads Default FnO succ…" at bounding box center [425, 49] width 36 height 16
click at [342, 50] on div "Today's rejected leads 1 Details" at bounding box center [370, 47] width 72 height 13
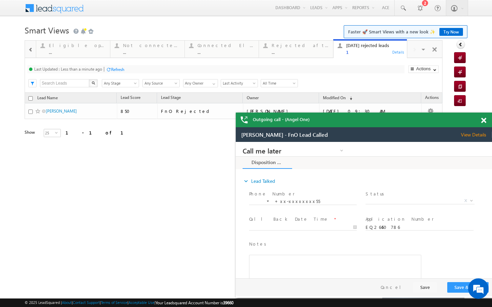
click at [124, 66] on div "Last Updated : Less than a minute ago Refresh Refreshing..." at bounding box center [215, 69] width 377 height 8
click at [122, 69] on div "Refresh" at bounding box center [117, 69] width 13 height 5
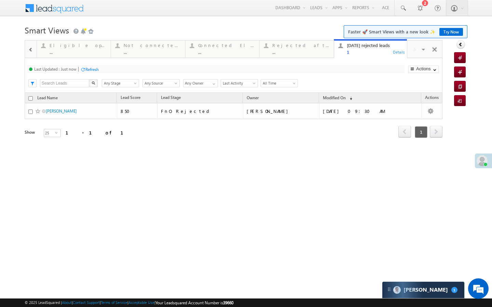
click at [32, 57] on div at bounding box center [30, 49] width 9 height 15
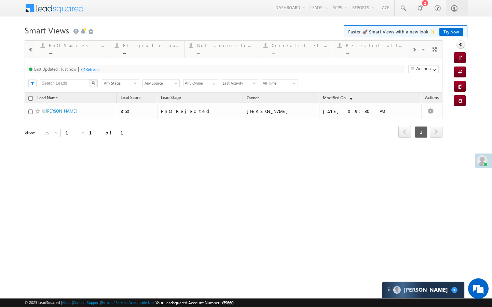
click at [32, 57] on div at bounding box center [30, 49] width 9 height 15
click at [66, 45] on div "Fresh leads assigned" at bounding box center [77, 45] width 57 height 5
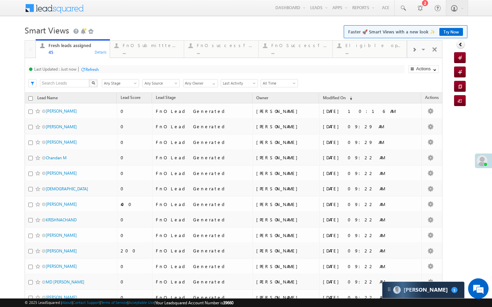
click at [135, 50] on div "..." at bounding box center [151, 52] width 57 height 5
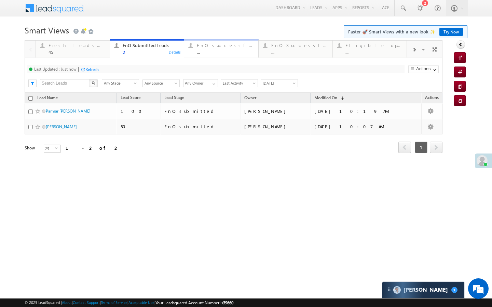
click at [209, 43] on div "FnO successful [DATE] Leads" at bounding box center [225, 45] width 57 height 5
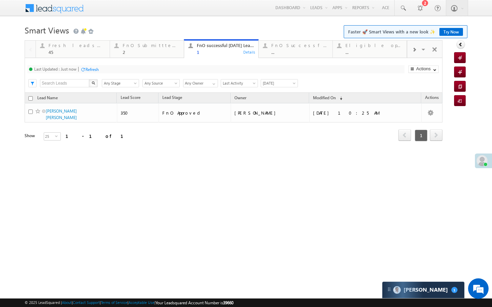
click at [411, 55] on div at bounding box center [414, 49] width 14 height 15
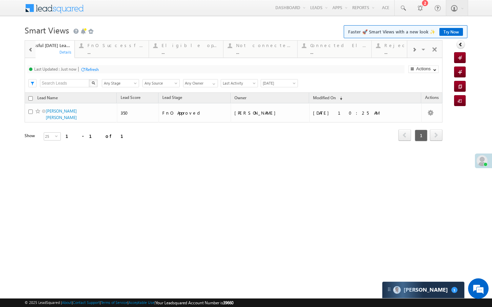
click at [411, 55] on div at bounding box center [414, 49] width 14 height 15
click at [411, 55] on div "Visible Tabs Fresh leads assigned Default FnO Submittted Leads Default FnO succ…" at bounding box center [425, 49] width 36 height 16
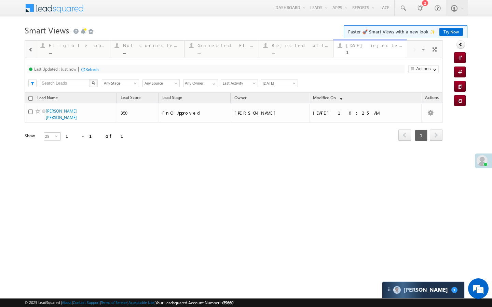
click at [376, 50] on div "1" at bounding box center [374, 52] width 57 height 5
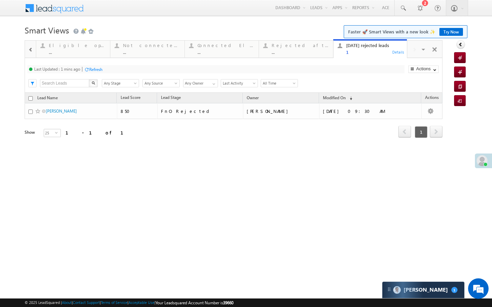
click at [97, 69] on div "Refresh" at bounding box center [95, 69] width 13 height 5
click at [31, 49] on span at bounding box center [30, 49] width 5 height 5
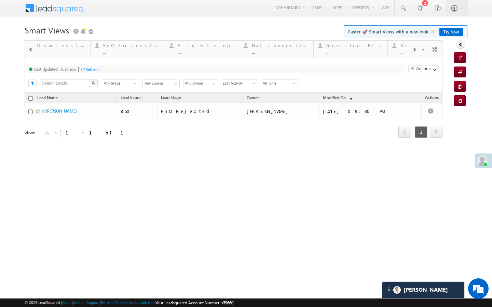
click at [31, 49] on span at bounding box center [30, 49] width 5 height 5
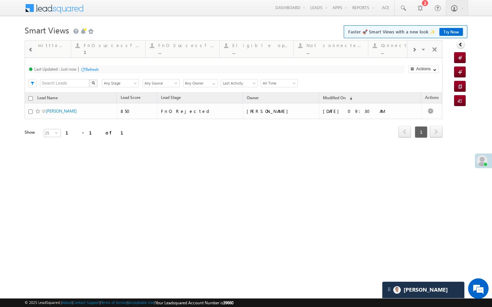
click at [31, 49] on span at bounding box center [30, 49] width 5 height 5
drag, startPoint x: 139, startPoint y: 50, endPoint x: 116, endPoint y: 73, distance: 32.1
click at [139, 50] on div "2" at bounding box center [151, 52] width 57 height 5
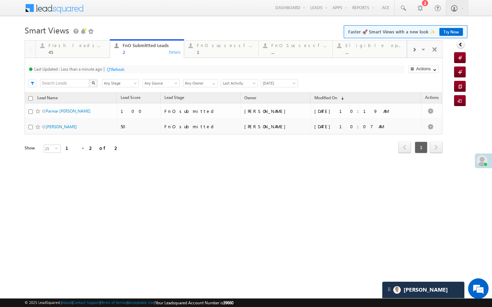
click at [111, 71] on div at bounding box center [108, 69] width 5 height 5
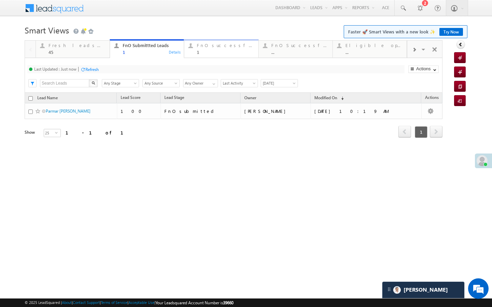
click at [208, 45] on div "FnO successful [DATE] Leads" at bounding box center [225, 45] width 57 height 5
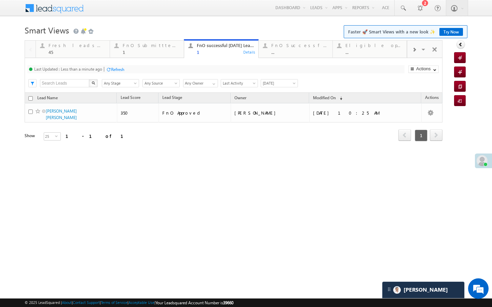
click at [114, 72] on div "Refresh" at bounding box center [117, 69] width 13 height 5
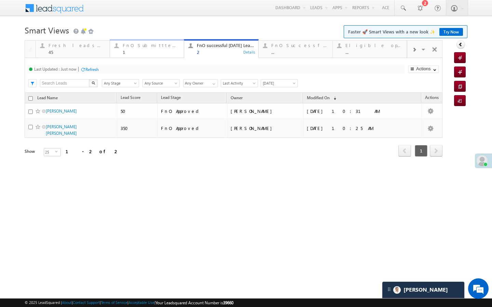
drag, startPoint x: 144, startPoint y: 49, endPoint x: 107, endPoint y: 72, distance: 43.8
click at [144, 49] on div "FnO Submittted Leads 1" at bounding box center [151, 47] width 57 height 13
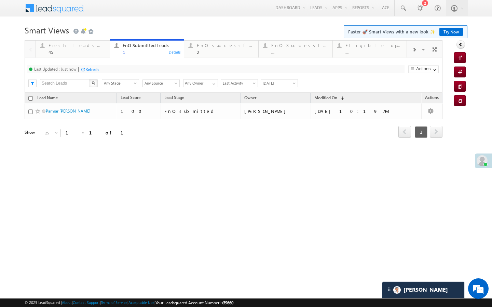
click at [99, 70] on div "Refresh" at bounding box center [91, 69] width 13 height 5
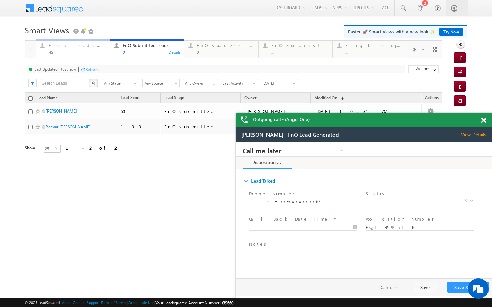
drag, startPoint x: 82, startPoint y: 50, endPoint x: 91, endPoint y: 70, distance: 21.9
click at [82, 50] on div "45" at bounding box center [77, 52] width 57 height 5
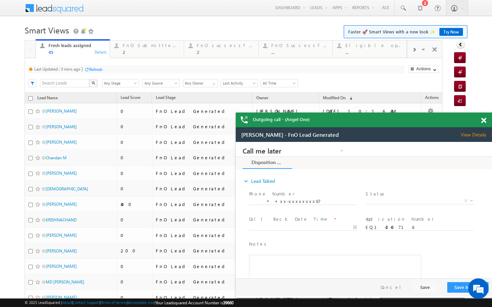
click at [94, 70] on div "Refresh" at bounding box center [95, 69] width 13 height 5
click at [124, 45] on div "FnO Submittted Leads" at bounding box center [151, 45] width 57 height 5
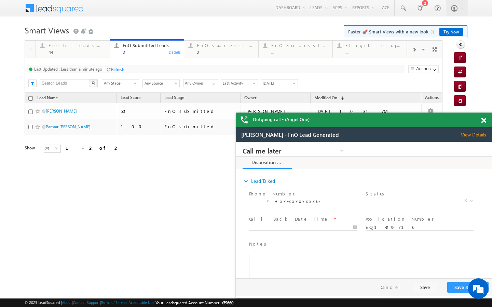
click at [115, 69] on div "Refresh" at bounding box center [117, 69] width 13 height 5
click at [95, 51] on div "44" at bounding box center [77, 52] width 57 height 5
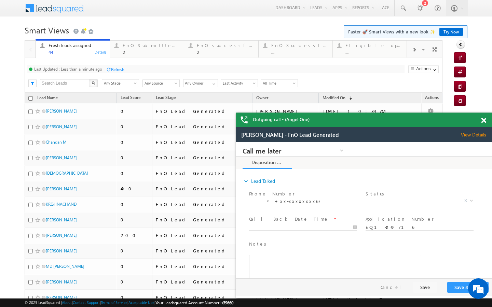
click at [115, 69] on div "Refresh" at bounding box center [117, 69] width 13 height 5
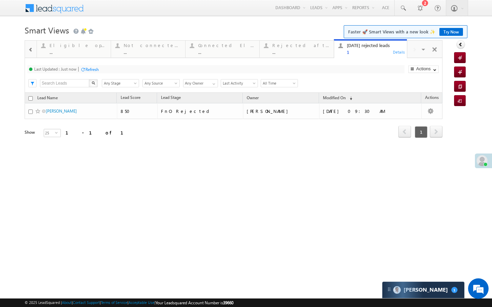
click at [33, 53] on div at bounding box center [30, 49] width 9 height 15
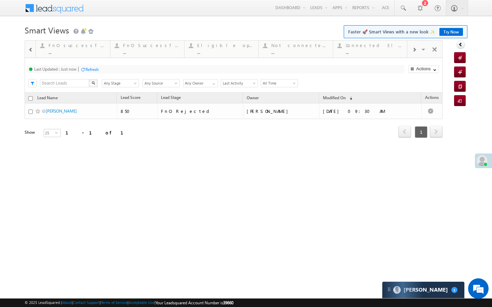
click at [33, 53] on div at bounding box center [30, 49] width 9 height 15
click at [33, 53] on div at bounding box center [30, 49] width 11 height 16
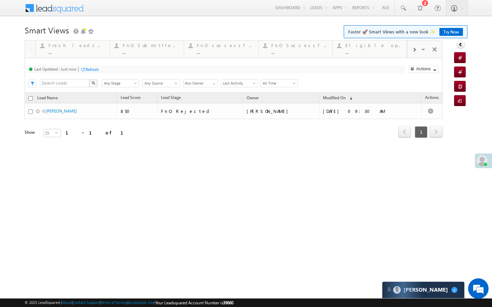
click at [33, 53] on div at bounding box center [30, 49] width 11 height 16
click at [73, 53] on div "..." at bounding box center [77, 52] width 57 height 5
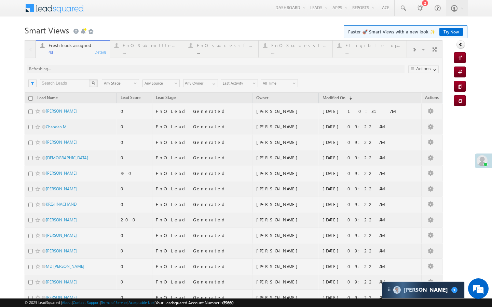
click at [143, 54] on div at bounding box center [234, 285] width 418 height 490
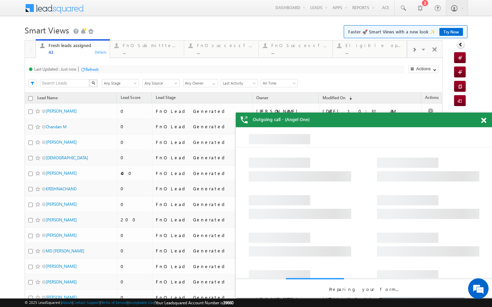
click at [143, 54] on div "..." at bounding box center [151, 52] width 57 height 5
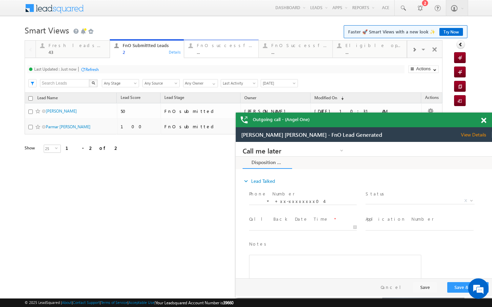
click at [222, 55] on link "FnO successful today Leads ... Details" at bounding box center [221, 48] width 74 height 18
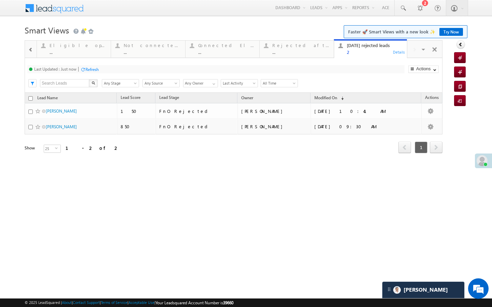
click at [29, 56] on div at bounding box center [30, 49] width 9 height 15
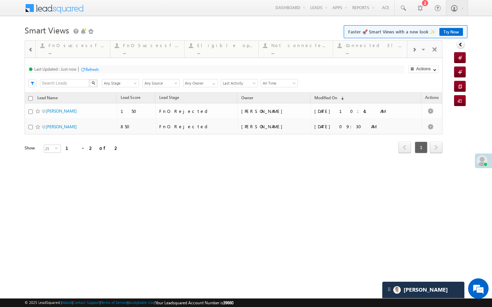
click at [29, 56] on div at bounding box center [30, 49] width 9 height 15
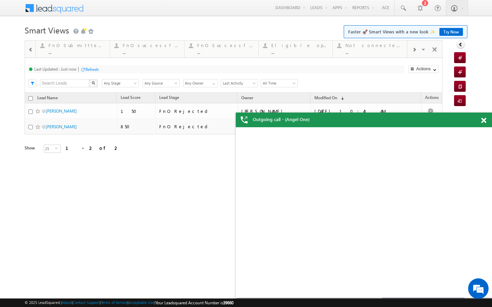
click at [32, 50] on span at bounding box center [30, 49] width 5 height 5
click at [32, 50] on div at bounding box center [30, 49] width 11 height 16
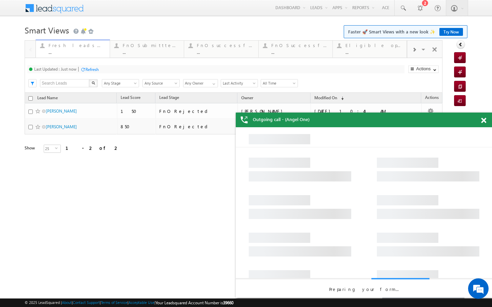
click at [83, 55] on link "Fresh leads assigned ... Details" at bounding box center [73, 48] width 74 height 18
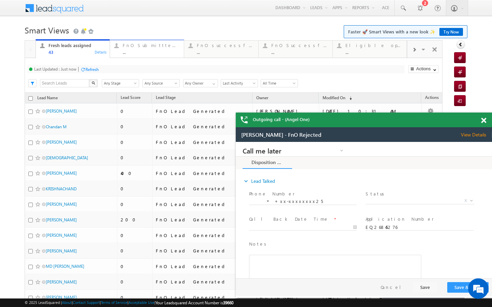
click at [154, 51] on div "..." at bounding box center [151, 52] width 57 height 5
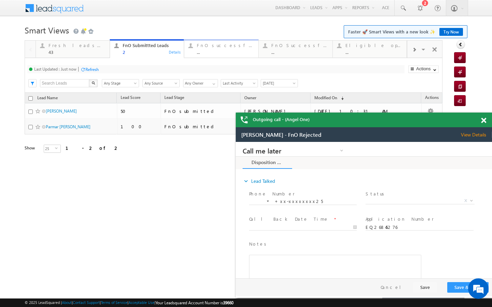
click at [197, 48] on div "FnO successful today Leads ..." at bounding box center [225, 47] width 57 height 13
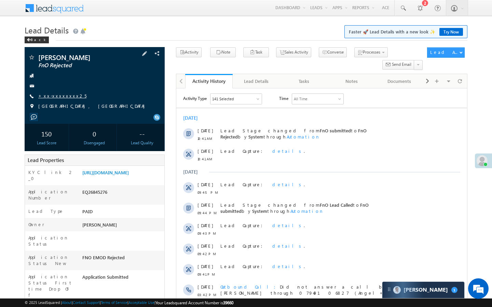
click at [61, 95] on link "+xx-xxxxxxxx25" at bounding box center [62, 96] width 48 height 6
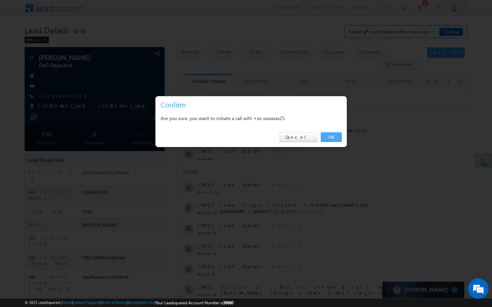
click at [335, 136] on link "OK" at bounding box center [331, 138] width 21 height 10
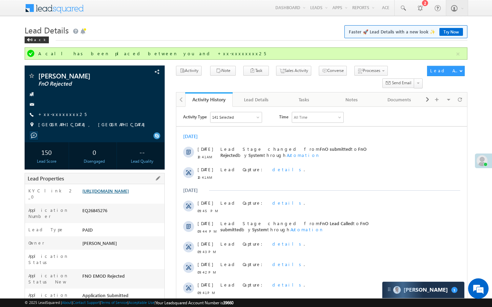
click at [129, 194] on link "[URL][DOMAIN_NAME]" at bounding box center [105, 191] width 46 height 6
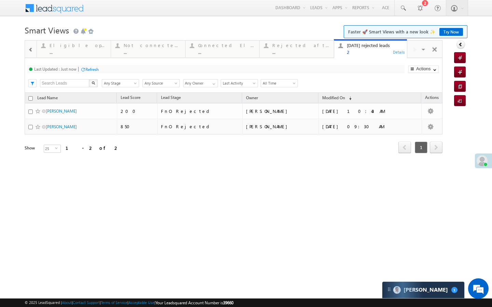
click at [35, 51] on div at bounding box center [30, 49] width 9 height 15
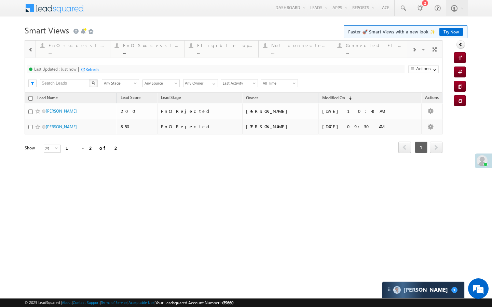
click at [35, 51] on div at bounding box center [30, 49] width 9 height 15
click at [35, 51] on div at bounding box center [30, 49] width 11 height 16
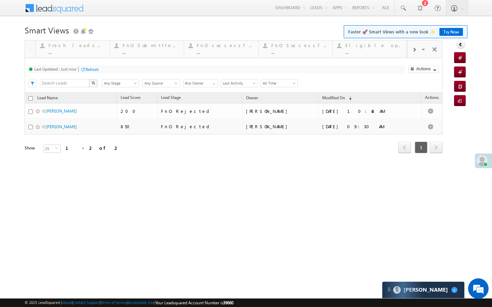
click at [35, 51] on div at bounding box center [30, 49] width 11 height 16
click at [51, 51] on div "..." at bounding box center [77, 52] width 57 height 5
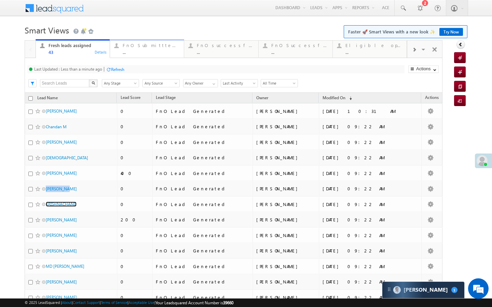
click at [138, 46] on div "FnO Submittted Leads" at bounding box center [151, 45] width 57 height 5
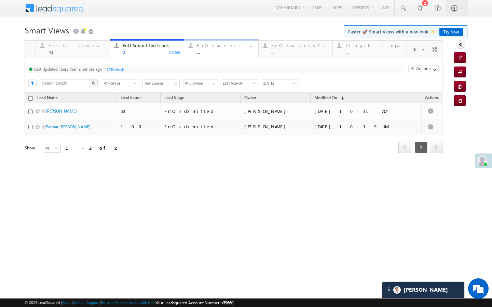
click at [193, 43] on div at bounding box center [190, 45] width 9 height 9
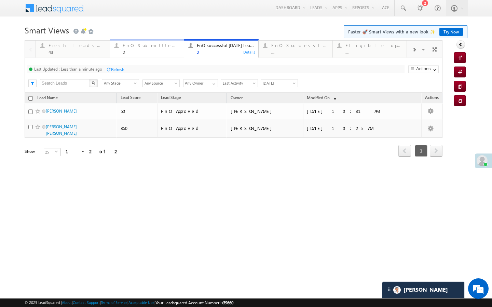
click at [176, 57] on link "FnO Submittted Leads 2 Details" at bounding box center [147, 48] width 74 height 18
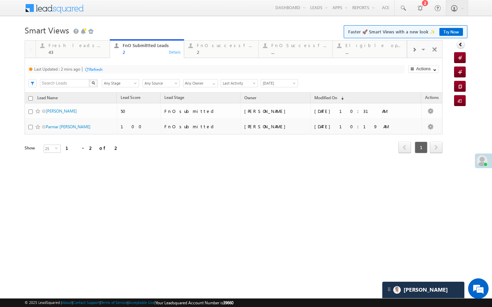
click at [102, 71] on div "Refresh" at bounding box center [95, 69] width 13 height 5
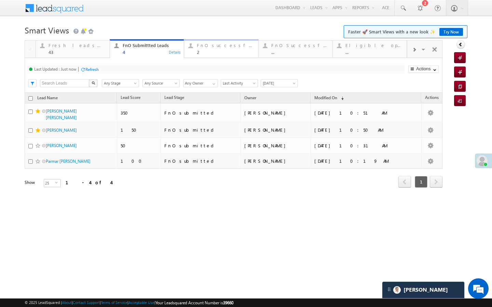
click at [202, 53] on div "2" at bounding box center [225, 52] width 57 height 5
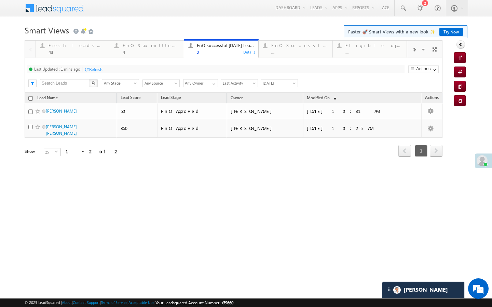
click at [101, 71] on div "Refresh" at bounding box center [95, 69] width 13 height 5
click at [156, 55] on div "4" at bounding box center [151, 52] width 57 height 5
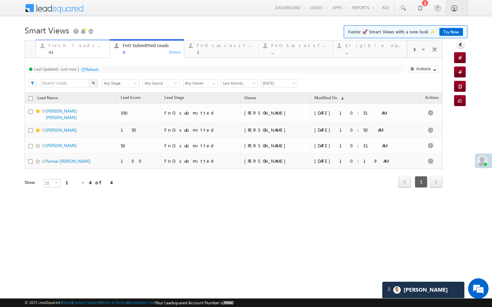
click at [84, 51] on div "43" at bounding box center [77, 52] width 57 height 5
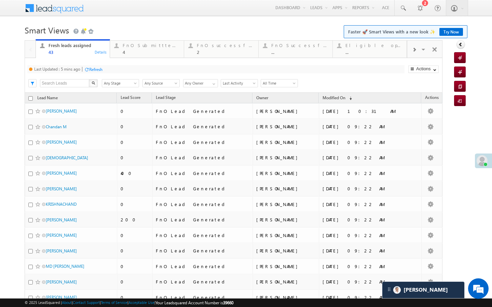
click at [407, 51] on div "Visible Tabs Fresh leads assigned Default FnO Submittted Leads Default FnO succ…" at bounding box center [425, 49] width 36 height 17
click at [99, 72] on div "Refresh" at bounding box center [95, 69] width 13 height 5
click at [410, 49] on div at bounding box center [414, 49] width 14 height 15
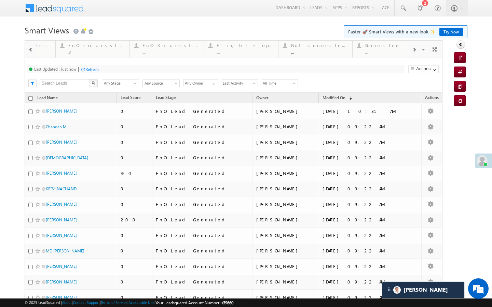
click at [410, 49] on div at bounding box center [414, 49] width 14 height 15
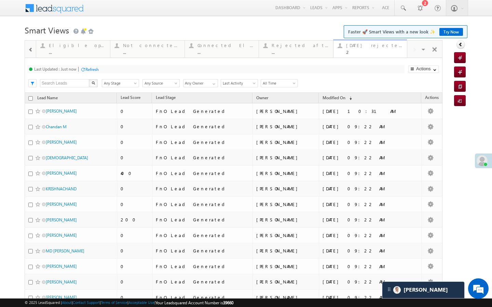
click at [382, 50] on div "2" at bounding box center [374, 52] width 57 height 5
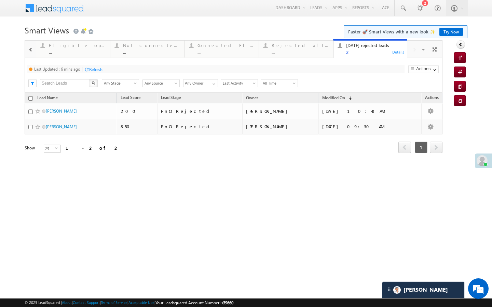
click at [92, 70] on div "Refresh" at bounding box center [95, 69] width 13 height 5
click at [89, 68] on div "Refresh" at bounding box center [91, 69] width 13 height 5
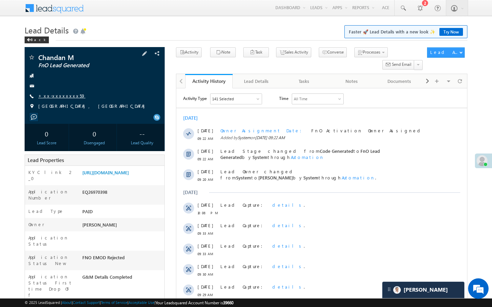
click at [58, 97] on link "+xx-xxxxxxxx59" at bounding box center [61, 96] width 47 height 6
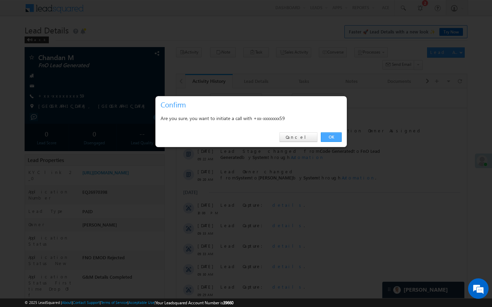
click at [332, 135] on link "OK" at bounding box center [331, 138] width 21 height 10
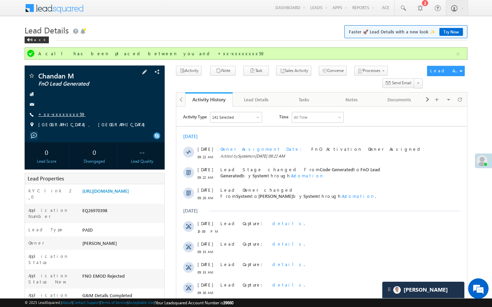
click at [61, 114] on link "+xx-xxxxxxxx59" at bounding box center [61, 114] width 47 height 6
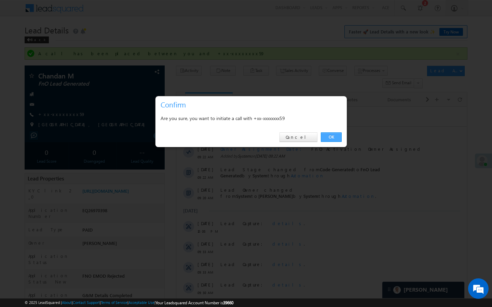
click at [324, 133] on link "OK" at bounding box center [331, 138] width 21 height 10
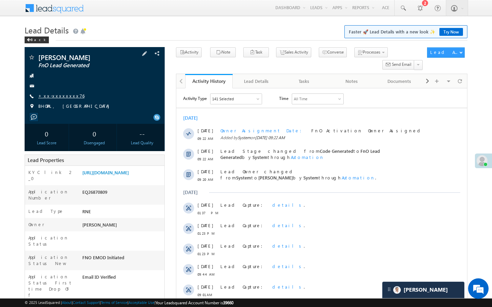
click at [55, 96] on link "+xx-xxxxxxxx76" at bounding box center [61, 96] width 46 height 6
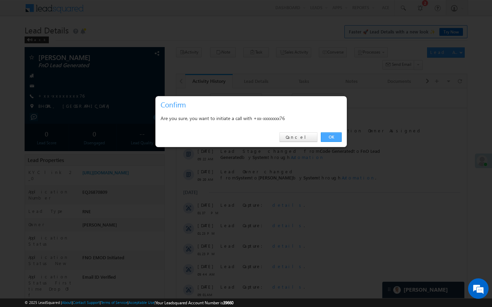
click at [330, 138] on link "OK" at bounding box center [331, 138] width 21 height 10
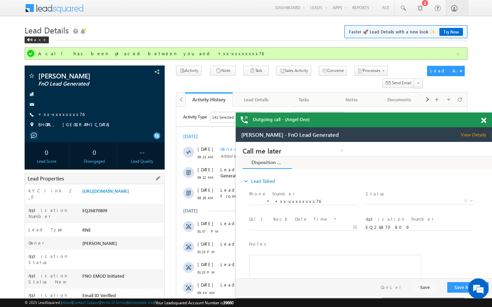
click at [112, 197] on div "https://angelbroking1-pk3em7sa.customui-test.leadsquared.com?leadId=77420c74-93…" at bounding box center [123, 193] width 84 height 10
click at [118, 194] on link "https://angelbroking1-pk3em7sa.customui-test.leadsquared.com?leadId=77420c74-93…" at bounding box center [105, 191] width 46 height 6
click at [56, 116] on link "+xx-xxxxxxxx76" at bounding box center [61, 114] width 46 height 6
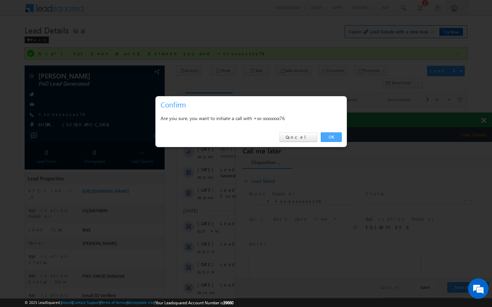
click at [331, 135] on link "OK" at bounding box center [331, 138] width 21 height 10
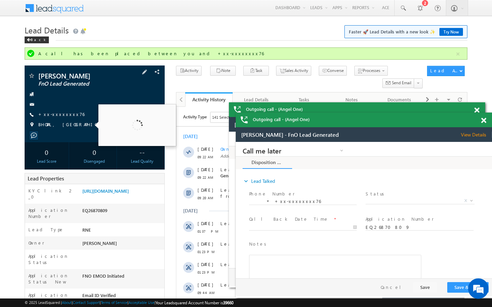
click at [62, 118] on span "+xx-xxxxxxxx76" at bounding box center [61, 114] width 46 height 7
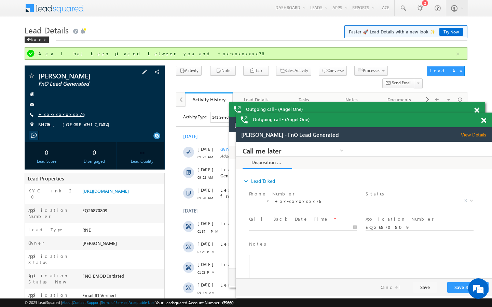
click at [63, 116] on link "+xx-xxxxxxxx76" at bounding box center [61, 114] width 46 height 6
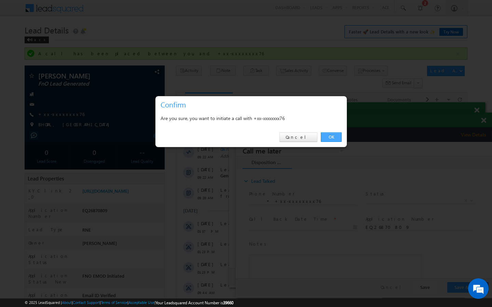
click at [323, 138] on link "OK" at bounding box center [331, 138] width 21 height 10
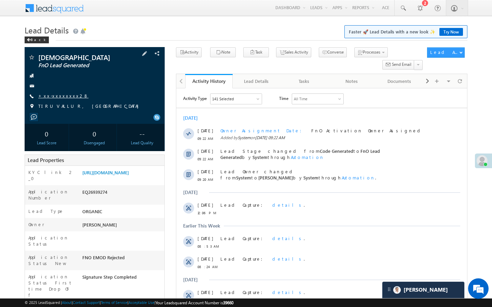
click at [56, 95] on link "+xx-xxxxxxxx28" at bounding box center [63, 96] width 50 height 6
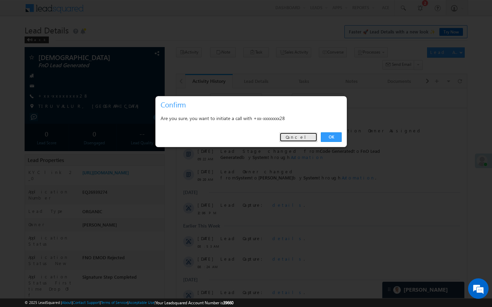
click at [303, 136] on link "Cancel" at bounding box center [298, 138] width 38 height 10
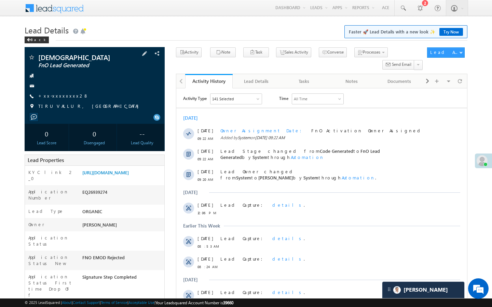
click at [66, 92] on div "[DEMOGRAPHIC_DATA] FnO Lead Generated +xx-xxxxxxxx28" at bounding box center [94, 83] width 133 height 59
click at [67, 98] on link "+xx-xxxxxxxx28" at bounding box center [63, 96] width 50 height 6
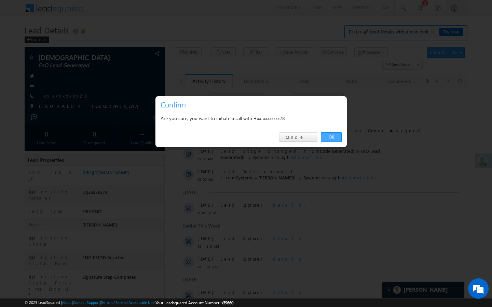
click at [331, 138] on link "OK" at bounding box center [331, 138] width 21 height 10
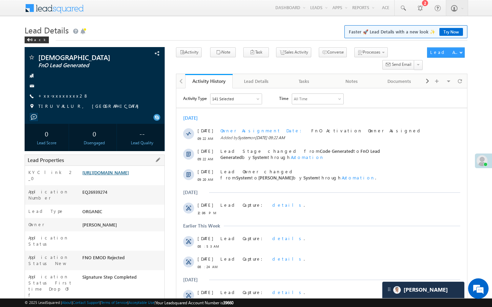
click at [129, 176] on link "[URL][DOMAIN_NAME]" at bounding box center [105, 173] width 46 height 6
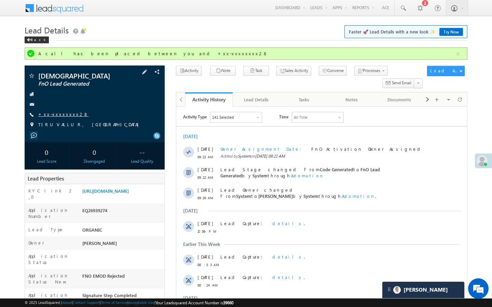
click at [67, 112] on link "+xx-xxxxxxxx28" at bounding box center [63, 114] width 50 height 6
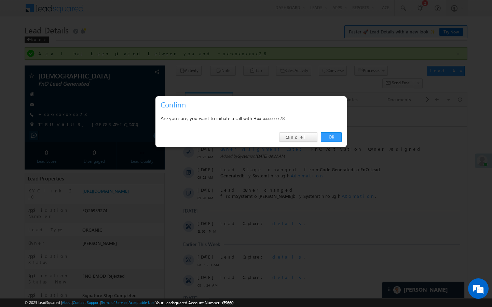
click at [321, 145] on div "OK Cancel" at bounding box center [250, 137] width 191 height 19
click at [329, 139] on link "OK" at bounding box center [331, 138] width 21 height 10
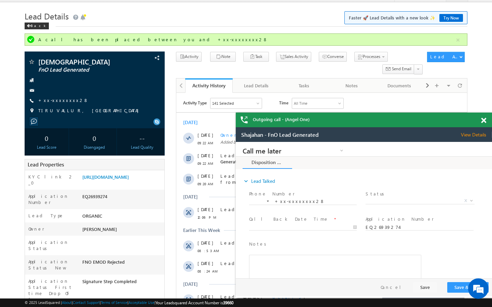
scroll to position [14, 0]
click at [59, 101] on link "+xx-xxxxxxxx28" at bounding box center [63, 101] width 50 height 6
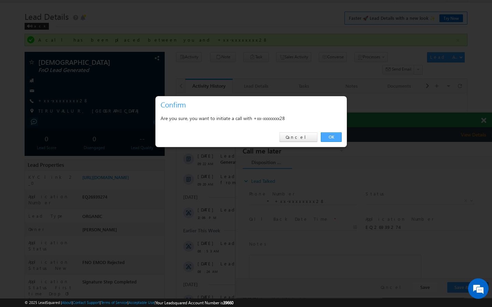
click at [338, 134] on link "OK" at bounding box center [331, 138] width 21 height 10
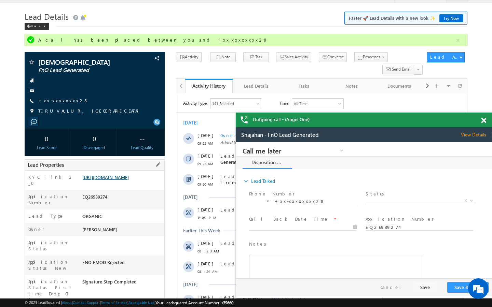
click at [129, 179] on link "[URL][DOMAIN_NAME]" at bounding box center [105, 178] width 46 height 6
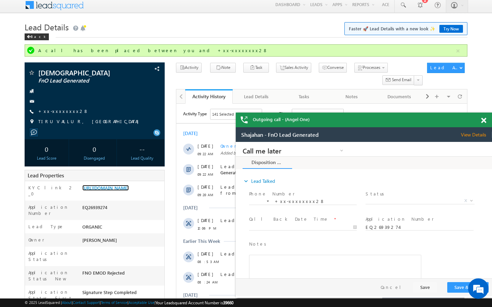
scroll to position [0, 0]
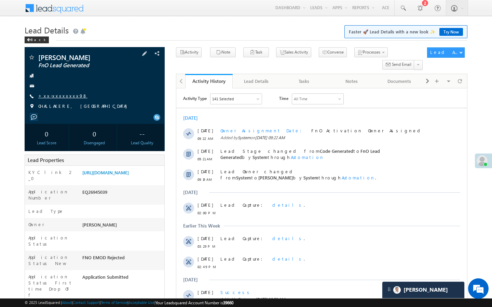
click at [63, 93] on link "+xx-xxxxxxxx98" at bounding box center [62, 96] width 49 height 6
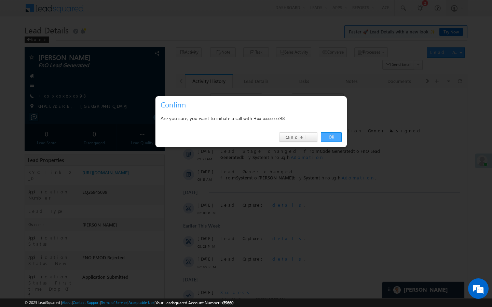
drag, startPoint x: 340, startPoint y: 138, endPoint x: 2, endPoint y: 89, distance: 341.4
click at [340, 138] on link "OK" at bounding box center [331, 138] width 21 height 10
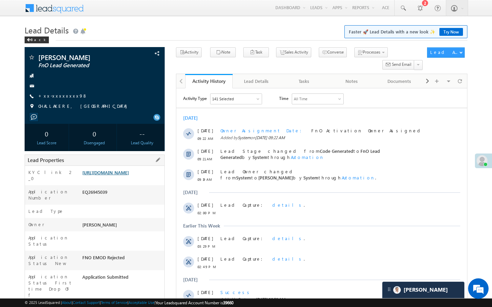
click at [129, 176] on link "[URL][DOMAIN_NAME]" at bounding box center [105, 173] width 46 height 6
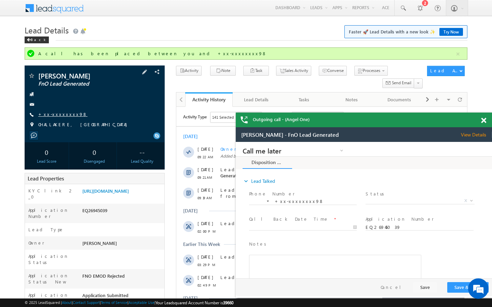
click at [66, 112] on link "+xx-xxxxxxxx98" at bounding box center [62, 114] width 49 height 6
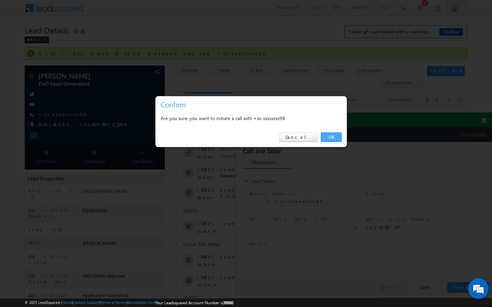
click at [332, 135] on link "OK" at bounding box center [331, 138] width 21 height 10
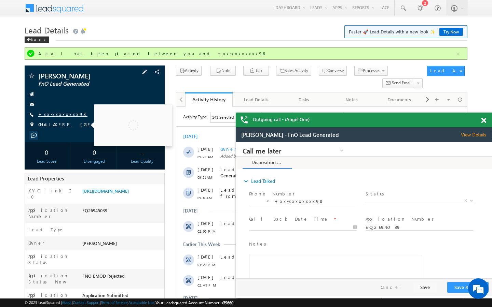
click at [64, 115] on link "+xx-xxxxxxxx98" at bounding box center [62, 114] width 49 height 6
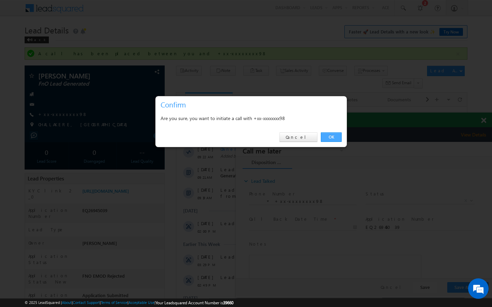
click at [338, 137] on link "OK" at bounding box center [331, 138] width 21 height 10
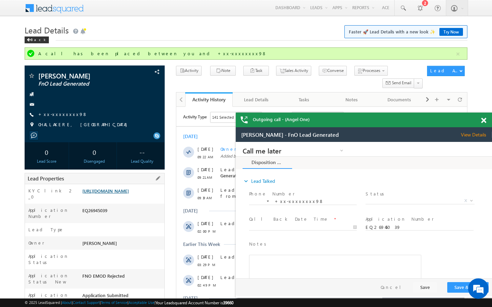
click at [129, 194] on link "[URL][DOMAIN_NAME]" at bounding box center [105, 191] width 46 height 6
click at [32, 78] on span at bounding box center [31, 76] width 7 height 7
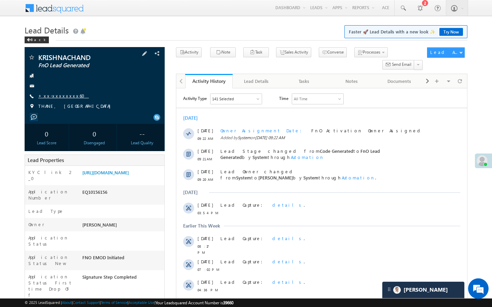
click at [62, 97] on link "+xx-xxxxxxxx60" at bounding box center [63, 96] width 51 height 6
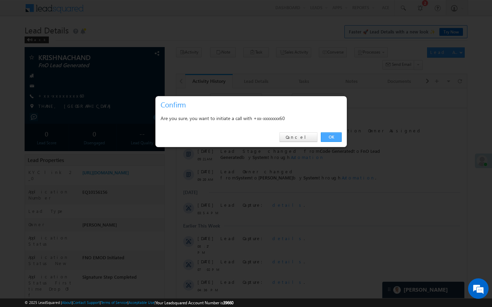
click at [335, 139] on link "OK" at bounding box center [331, 138] width 21 height 10
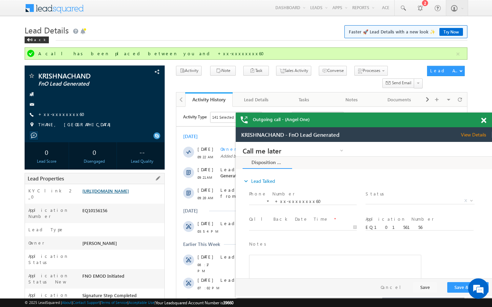
click at [129, 194] on link "https://angelbroking1-pk3em7sa.customui-test.leadsquared.com?leadId=0c337d67-99…" at bounding box center [105, 191] width 46 height 6
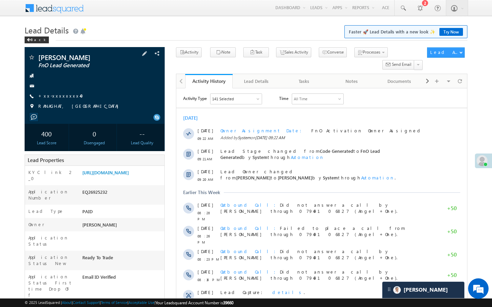
click at [64, 92] on div "[PERSON_NAME] FnO Lead Generated +xx-xxxxxxxx40" at bounding box center [94, 83] width 133 height 59
click at [64, 97] on link "+xx-xxxxxxxx40" at bounding box center [62, 96] width 49 height 6
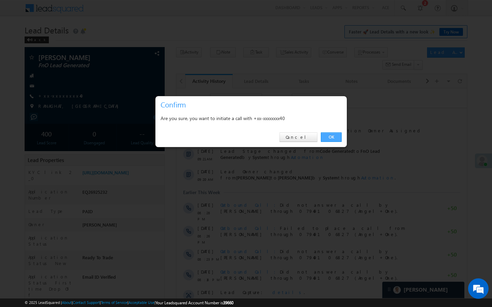
click at [329, 138] on link "OK" at bounding box center [331, 138] width 21 height 10
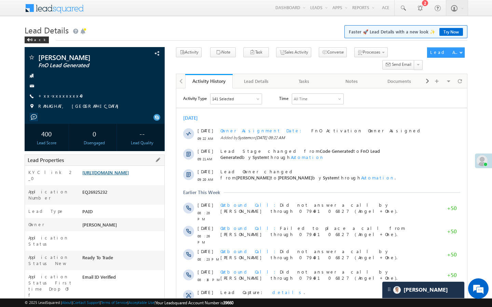
click at [129, 171] on link "[URL][DOMAIN_NAME]" at bounding box center [105, 173] width 46 height 6
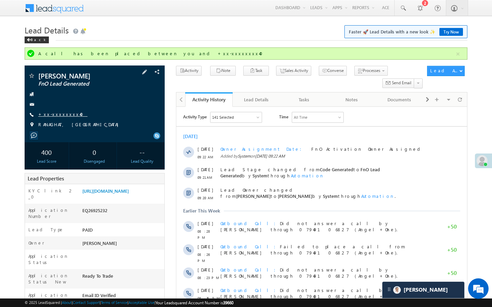
click at [59, 117] on link "+xx-xxxxxxxx40" at bounding box center [62, 114] width 49 height 6
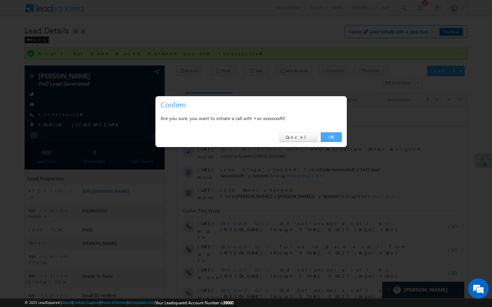
click at [328, 136] on link "OK" at bounding box center [331, 138] width 21 height 10
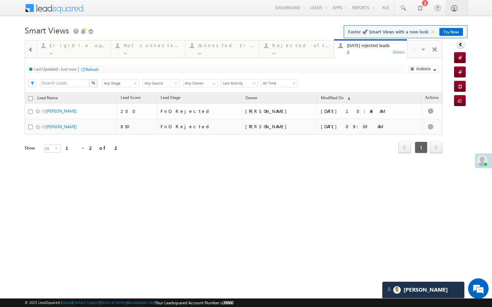
click at [31, 54] on div at bounding box center [30, 49] width 9 height 15
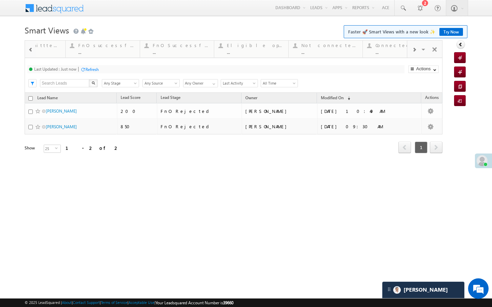
click at [31, 54] on div at bounding box center [30, 49] width 9 height 15
click at [31, 54] on div at bounding box center [30, 49] width 11 height 16
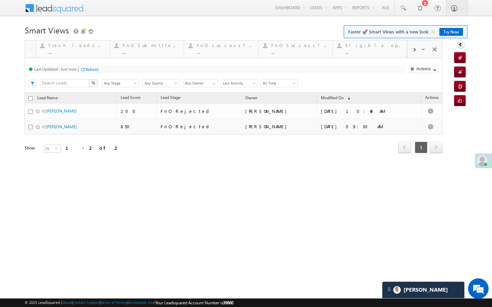
click at [31, 54] on div at bounding box center [30, 49] width 11 height 16
click at [62, 54] on div "..." at bounding box center [77, 52] width 57 height 5
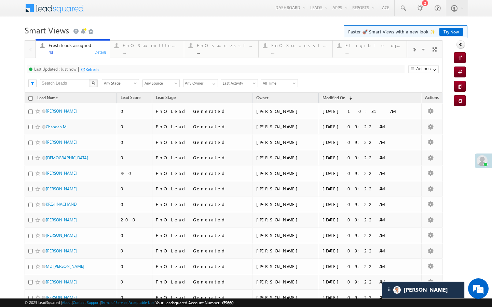
click at [150, 39] on div "Fresh leads assigned 43 Details FnO Submittted Leads ... Details FnO successful…" at bounding box center [221, 48] width 371 height 19
click at [148, 47] on div "FnO Submittted Leads" at bounding box center [151, 45] width 57 height 5
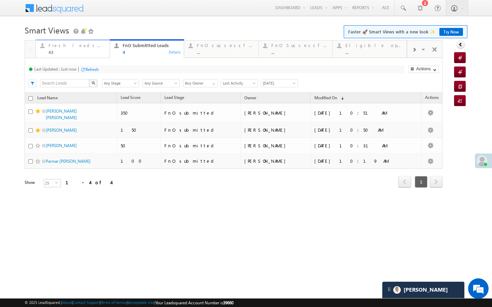
click at [94, 46] on div "Fresh leads assigned" at bounding box center [77, 45] width 57 height 5
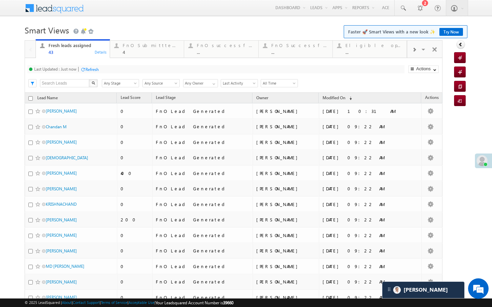
click at [93, 69] on div "Refresh" at bounding box center [91, 69] width 13 height 5
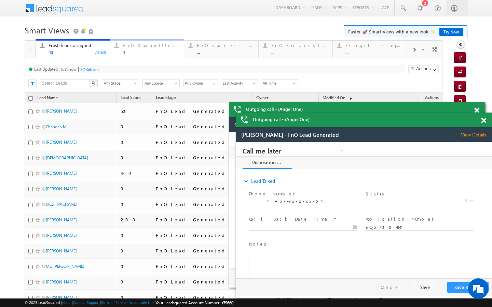
click at [159, 50] on div "4" at bounding box center [151, 52] width 57 height 5
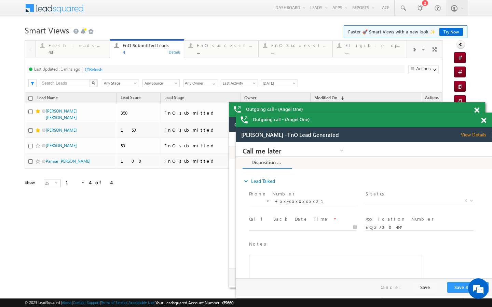
click at [96, 72] on div "Refresh" at bounding box center [95, 69] width 13 height 5
click at [211, 43] on div "FnO successful [DATE] Leads" at bounding box center [225, 45] width 57 height 5
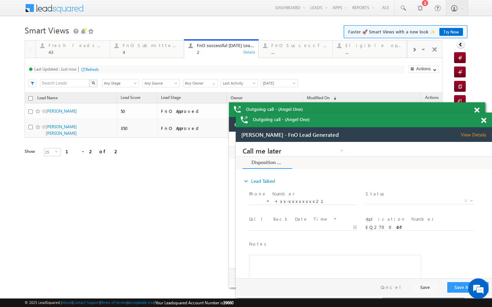
click at [417, 48] on div at bounding box center [414, 49] width 14 height 15
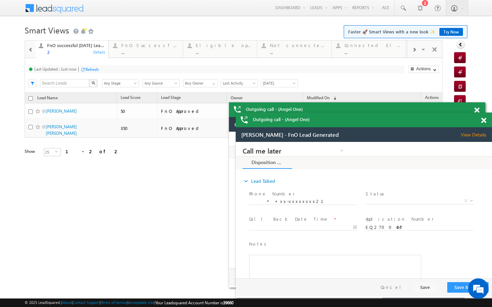
click at [417, 48] on div at bounding box center [414, 49] width 14 height 15
click at [417, 48] on div "Visible Tabs Fresh leads assigned Default FnO Submittted Leads Default FnO succ…" at bounding box center [425, 49] width 36 height 16
click at [359, 49] on div "Today's rejected leads 2" at bounding box center [374, 47] width 57 height 13
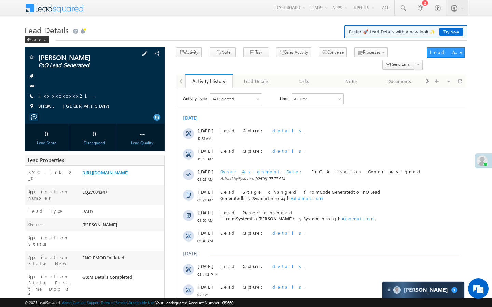
click at [64, 96] on link "+xx-xxxxxxxx21" at bounding box center [66, 96] width 57 height 6
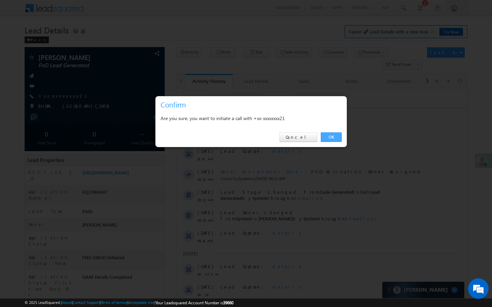
drag, startPoint x: 330, startPoint y: 138, endPoint x: 131, endPoint y: 79, distance: 208.0
click at [330, 138] on link "OK" at bounding box center [331, 138] width 21 height 10
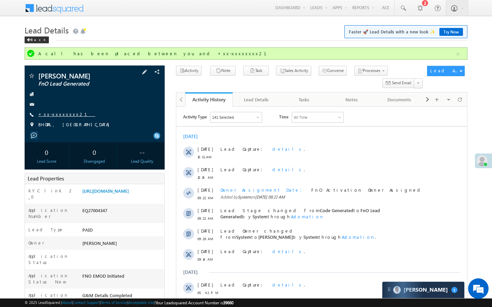
click at [66, 115] on link "+xx-xxxxxxxx21" at bounding box center [66, 114] width 57 height 6
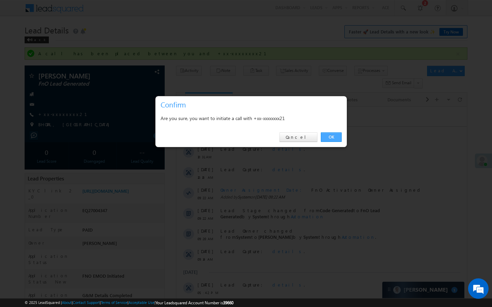
click at [331, 137] on link "OK" at bounding box center [331, 138] width 21 height 10
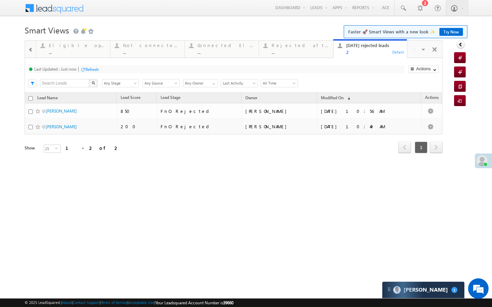
click at [31, 52] on span at bounding box center [30, 49] width 5 height 5
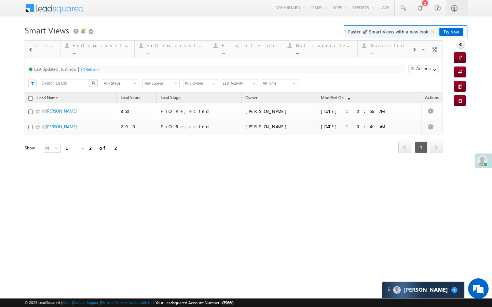
click at [31, 52] on span at bounding box center [30, 49] width 5 height 5
click at [31, 52] on div at bounding box center [30, 49] width 11 height 16
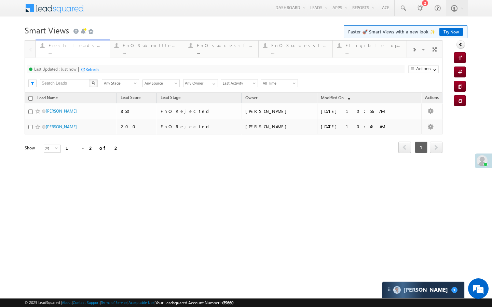
click at [73, 50] on div "..." at bounding box center [77, 52] width 57 height 5
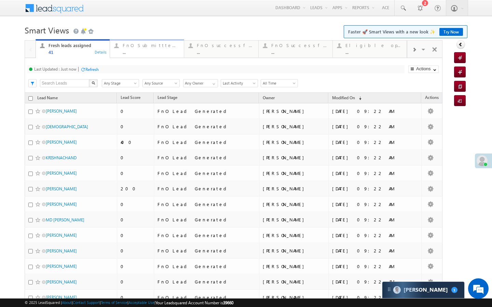
click at [136, 53] on div "..." at bounding box center [151, 52] width 57 height 5
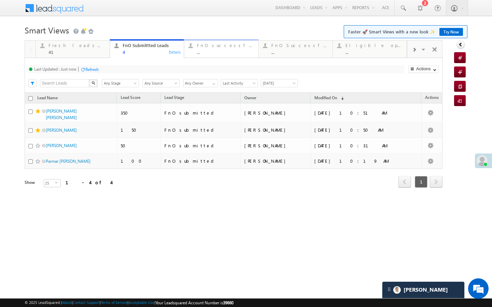
click at [202, 51] on div "..." at bounding box center [225, 52] width 57 height 5
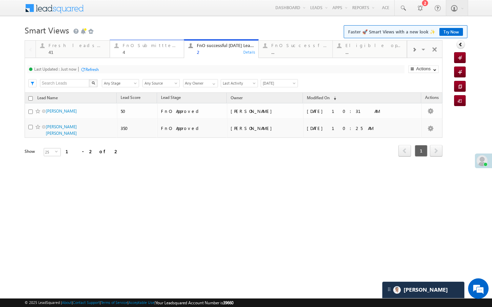
click at [120, 54] on div "FnO Submittted Leads 4 Details" at bounding box center [147, 47] width 72 height 13
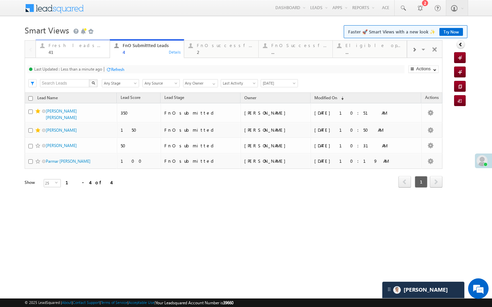
click at [96, 53] on div "41" at bounding box center [77, 52] width 57 height 5
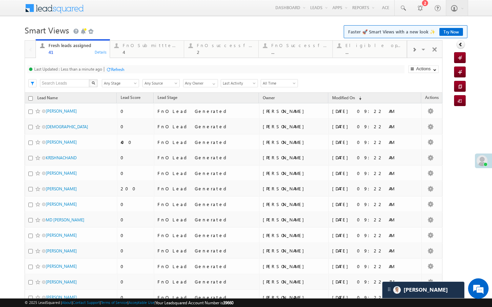
click at [118, 69] on div "Refresh" at bounding box center [117, 69] width 13 height 5
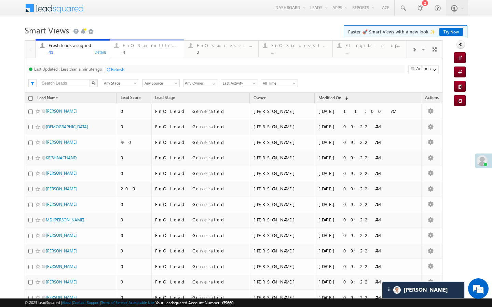
click at [144, 47] on div "FnO Submittted Leads" at bounding box center [151, 45] width 57 height 5
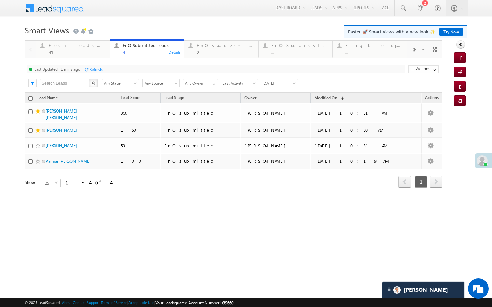
click at [100, 71] on div "Refresh" at bounding box center [95, 69] width 13 height 5
click at [210, 58] on link "FnO successful today Leads 2 Details" at bounding box center [221, 48] width 74 height 18
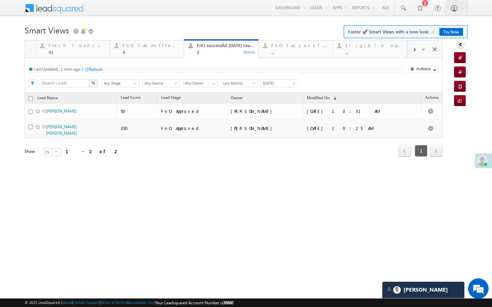
click at [113, 67] on div "Last Updated : 1 mins ago Refresh Refreshing..." at bounding box center [215, 69] width 377 height 8
click at [106, 69] on div "Last Updated : 1 mins ago Refresh Refreshing..." at bounding box center [215, 69] width 377 height 8
click at [100, 72] on div "Refresh" at bounding box center [95, 69] width 13 height 5
click at [99, 58] on div "Last Updated : Just now Refresh Refreshing... Search X Lead Stage Any Stage Any…" at bounding box center [234, 75] width 418 height 35
click at [99, 59] on div "Last Updated : Just now Refresh Refreshing... Search X Lead Stage Any Stage Any…" at bounding box center [234, 75] width 418 height 35
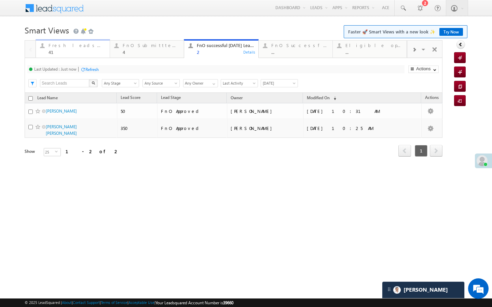
drag, startPoint x: 100, startPoint y: 57, endPoint x: 99, endPoint y: 66, distance: 8.9
click at [100, 57] on link "Fresh leads assigned 41 Details" at bounding box center [73, 48] width 74 height 18
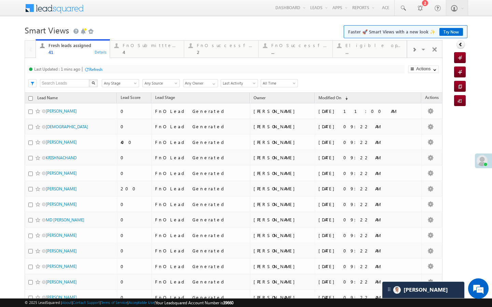
click at [99, 71] on div "Refresh" at bounding box center [95, 69] width 13 height 5
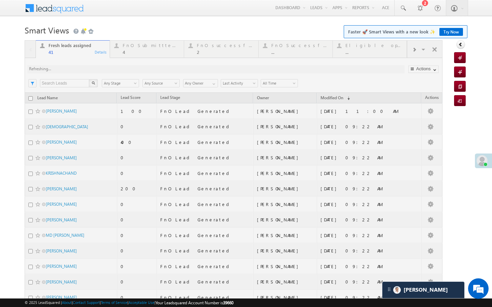
click at [144, 51] on div at bounding box center [234, 285] width 418 height 490
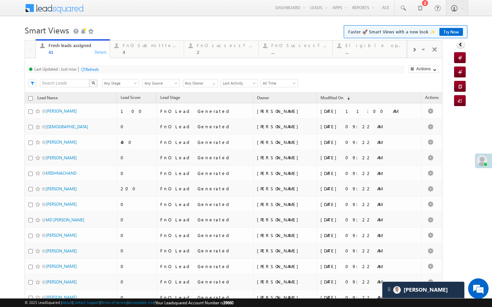
click at [143, 51] on div "4" at bounding box center [151, 52] width 57 height 5
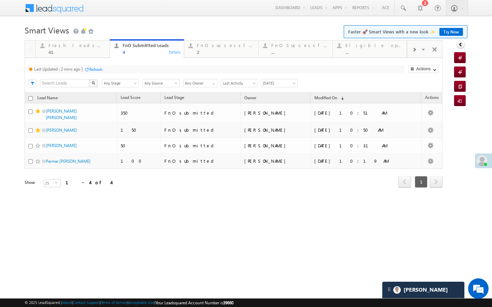
click at [95, 71] on div "Refresh" at bounding box center [95, 69] width 13 height 5
click at [81, 46] on div "Fresh leads assigned" at bounding box center [77, 45] width 57 height 5
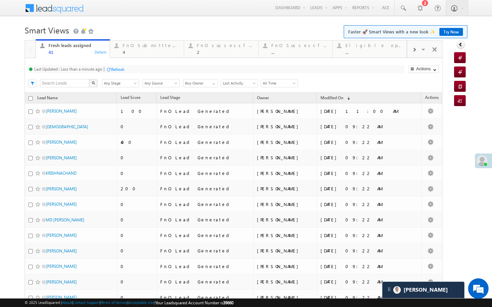
click at [115, 70] on div "Refresh" at bounding box center [117, 69] width 13 height 5
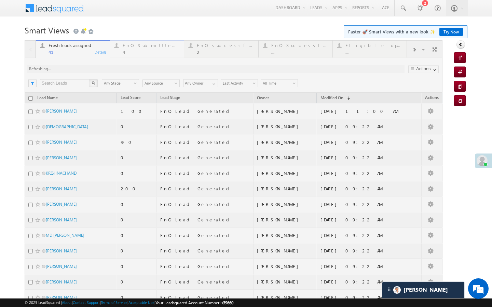
click at [160, 47] on div "FnO Submittted Leads" at bounding box center [151, 45] width 57 height 5
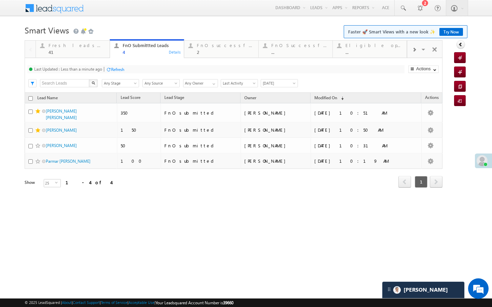
click at [115, 67] on div "Refresh" at bounding box center [117, 69] width 13 height 5
click at [98, 51] on div "41" at bounding box center [77, 52] width 57 height 5
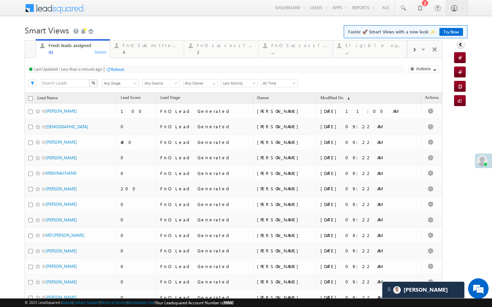
click at [114, 66] on div "Last Updated : Less than a minute ago Refresh Refreshing..." at bounding box center [215, 69] width 377 height 8
click at [116, 72] on div "Refresh" at bounding box center [117, 69] width 13 height 5
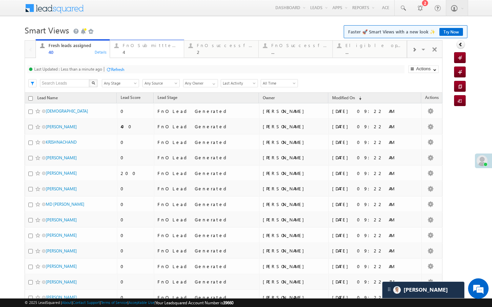
click at [143, 52] on div "4" at bounding box center [151, 52] width 57 height 5
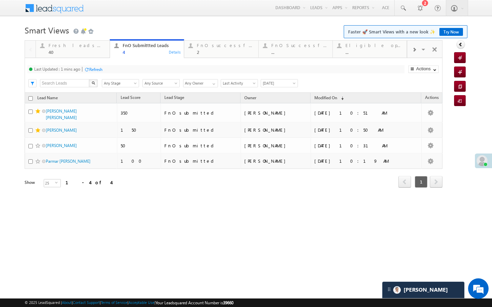
click at [94, 70] on div "Refresh" at bounding box center [95, 69] width 13 height 5
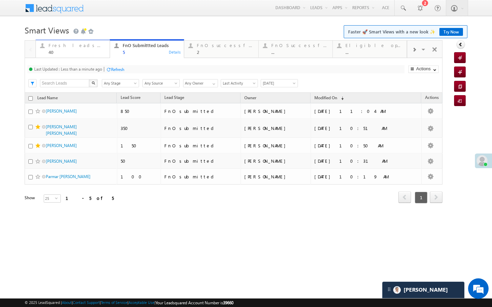
click at [93, 50] on div "40" at bounding box center [77, 52] width 57 height 5
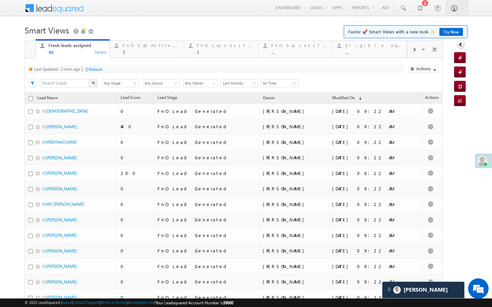
click at [101, 72] on div "Refresh" at bounding box center [95, 69] width 13 height 5
click at [120, 54] on div "FnO Submittted Leads 5 Details" at bounding box center [147, 47] width 72 height 13
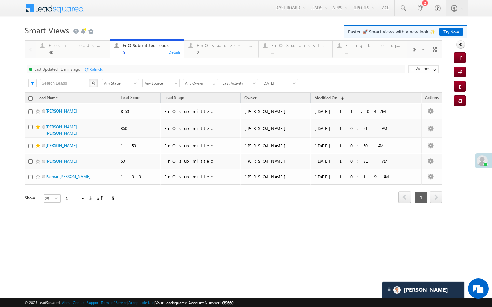
click at [97, 70] on div "Fresh leads assigned 40 Details FnO Submittted Leads 5 Details FnO successful t…" at bounding box center [234, 131] width 418 height 182
click at [211, 51] on div "2" at bounding box center [225, 52] width 57 height 5
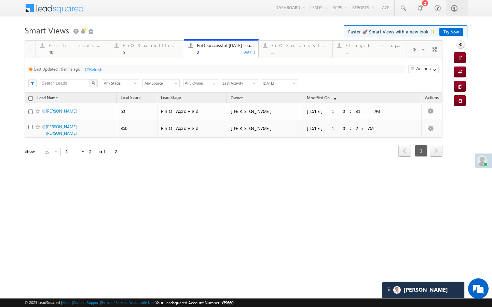
click at [99, 73] on div "Last Updated : 6 mins ago Refresh Refreshing..." at bounding box center [215, 69] width 377 height 8
click at [99, 71] on div "Refresh" at bounding box center [95, 69] width 13 height 5
click at [135, 50] on div "5" at bounding box center [151, 52] width 57 height 5
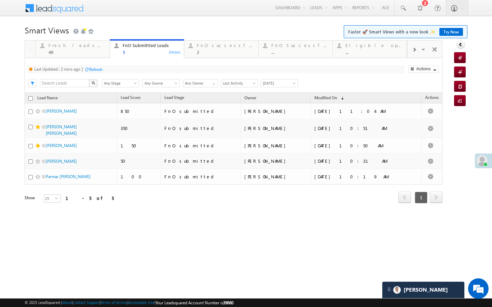
click at [97, 68] on div "Refresh" at bounding box center [95, 69] width 13 height 5
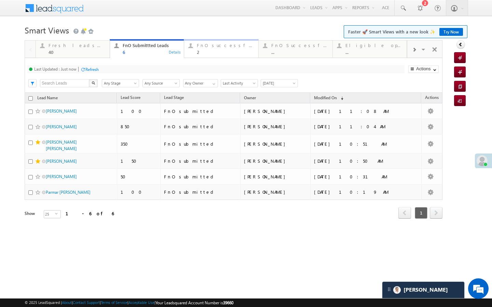
click at [202, 50] on div "2" at bounding box center [225, 52] width 57 height 5
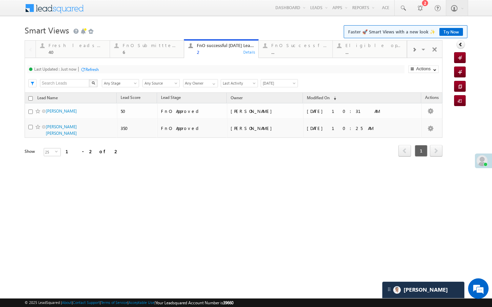
click at [95, 68] on div "Refresh" at bounding box center [91, 69] width 13 height 5
click at [97, 67] on div "Refresh" at bounding box center [91, 69] width 13 height 5
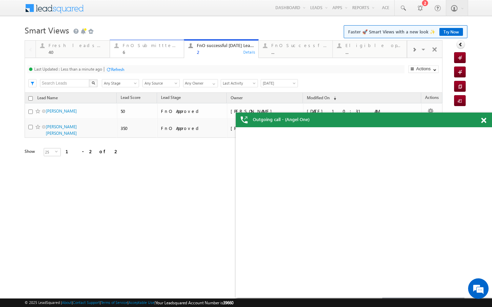
click at [126, 50] on div "6" at bounding box center [151, 52] width 57 height 5
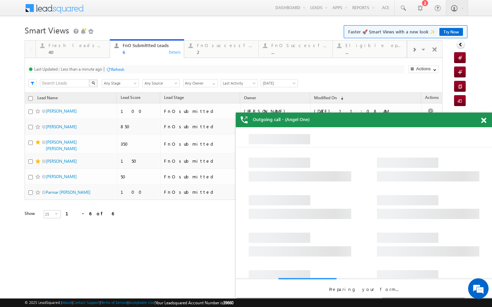
click at [108, 70] on div at bounding box center [108, 69] width 5 height 5
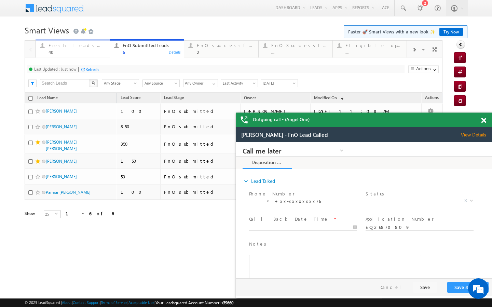
click at [87, 49] on div "Fresh leads assigned 40" at bounding box center [77, 47] width 57 height 13
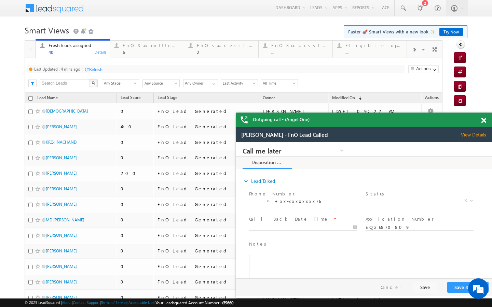
click at [98, 66] on div "Refresh" at bounding box center [93, 69] width 18 height 6
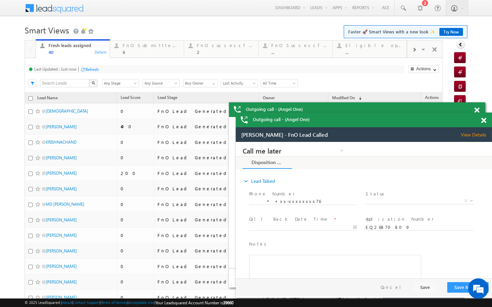
click at [413, 57] on div at bounding box center [414, 49] width 14 height 15
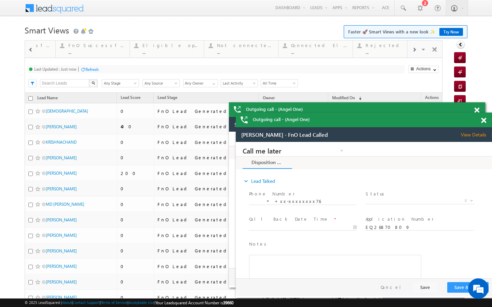
click at [413, 57] on div at bounding box center [414, 49] width 14 height 15
click at [378, 57] on link "Today's rejected leads 2 Details" at bounding box center [370, 48] width 74 height 18
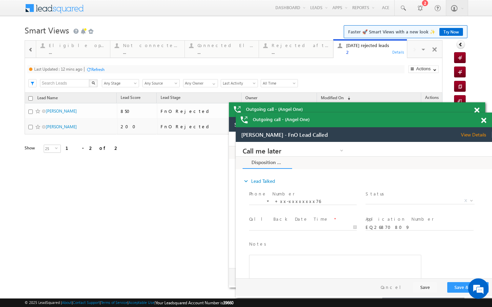
click at [105, 70] on div "Refresh" at bounding box center [97, 69] width 13 height 5
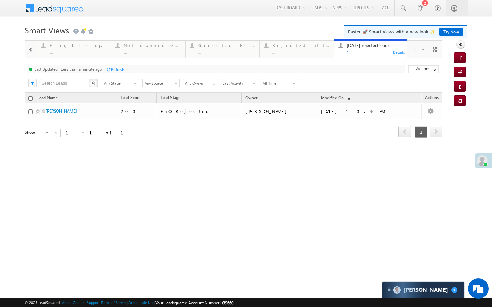
click at [32, 52] on span at bounding box center [30, 49] width 5 height 5
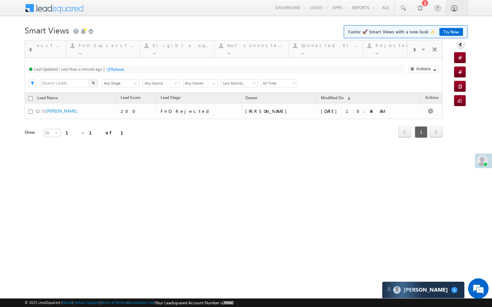
click at [32, 52] on span at bounding box center [30, 49] width 5 height 5
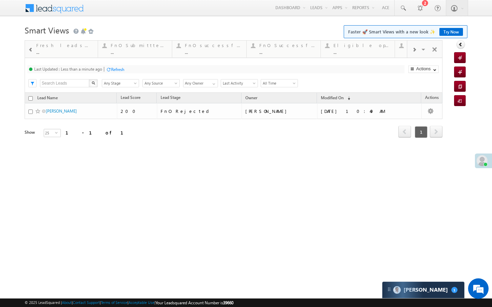
click at [32, 52] on span at bounding box center [30, 49] width 5 height 5
click at [32, 52] on div at bounding box center [30, 49] width 11 height 16
click at [134, 50] on div "..." at bounding box center [151, 52] width 57 height 5
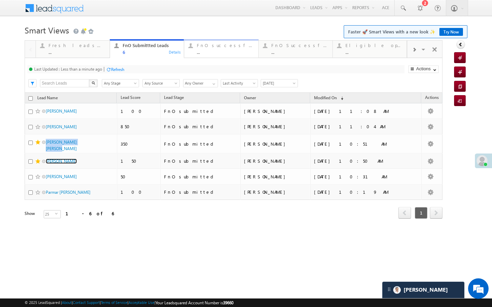
click at [226, 51] on div "..." at bounding box center [225, 52] width 57 height 5
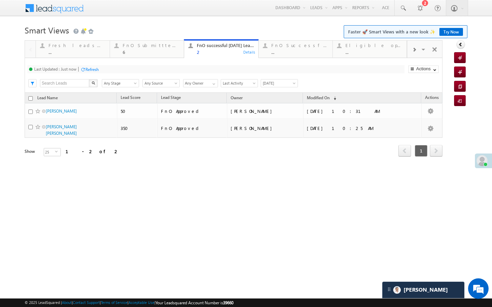
click at [413, 51] on span at bounding box center [414, 49] width 4 height 5
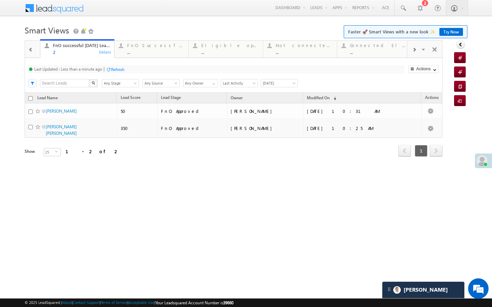
click at [413, 51] on span at bounding box center [414, 49] width 4 height 5
click at [387, 55] on link "Today's rejected leads 1 Details" at bounding box center [370, 48] width 74 height 18
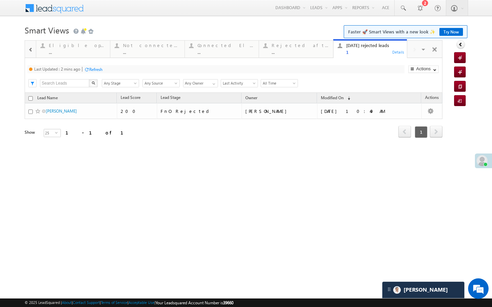
click at [98, 71] on div "Refresh" at bounding box center [95, 69] width 13 height 5
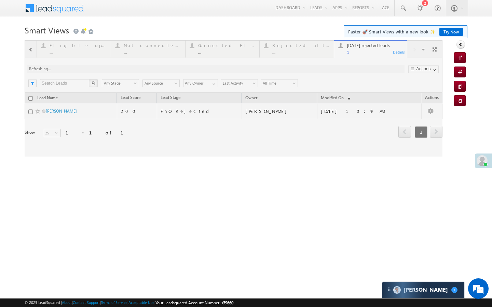
click at [31, 52] on div at bounding box center [234, 98] width 418 height 116
click at [31, 52] on span at bounding box center [30, 49] width 5 height 5
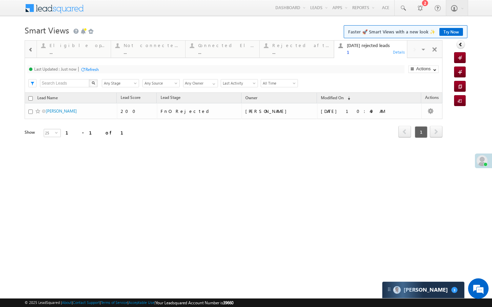
click at [31, 52] on span at bounding box center [30, 49] width 5 height 5
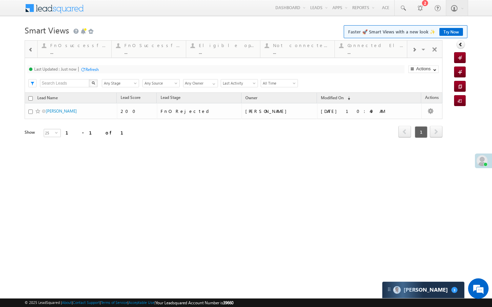
click at [31, 52] on span at bounding box center [30, 49] width 5 height 5
click at [31, 52] on div at bounding box center [30, 49] width 11 height 16
click at [71, 45] on div "Fresh leads assigned" at bounding box center [77, 45] width 57 height 5
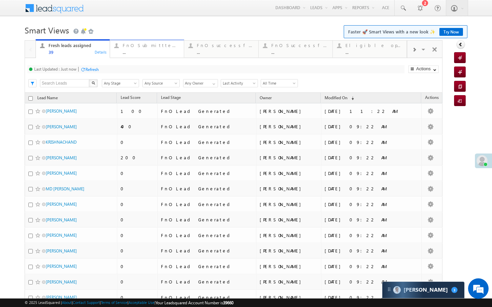
click at [157, 57] on link "FnO Submittted Leads ... Details" at bounding box center [147, 48] width 74 height 18
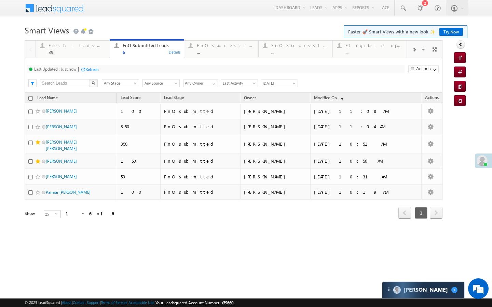
click at [198, 47] on div "FnO successful [DATE] Leads" at bounding box center [225, 45] width 57 height 5
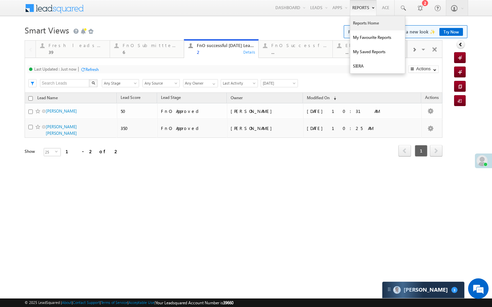
click at [365, 22] on link "Reports Home" at bounding box center [377, 23] width 55 height 14
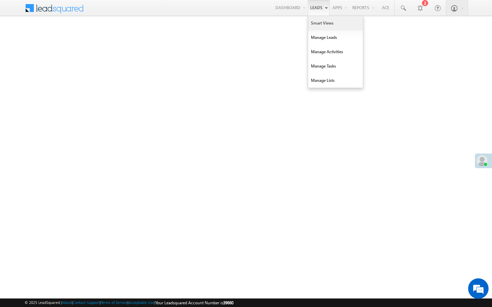
click at [312, 19] on link "Smart Views" at bounding box center [335, 23] width 55 height 14
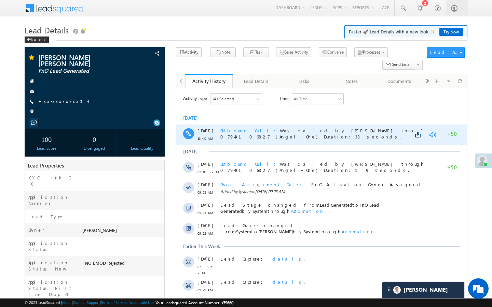
click at [433, 134] on link at bounding box center [432, 135] width 8 height 7
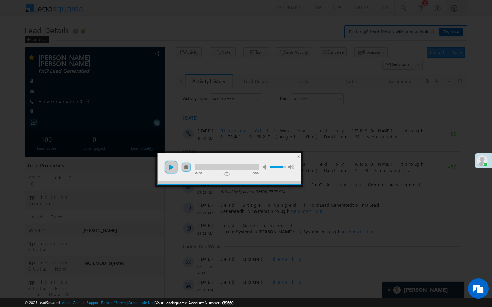
click at [173, 169] on link "play" at bounding box center [171, 168] width 14 height 14
click at [205, 169] on div at bounding box center [227, 167] width 64 height 5
click at [223, 169] on div at bounding box center [227, 167] width 64 height 5
click at [246, 168] on div at bounding box center [227, 167] width 64 height 5
click at [218, 128] on div at bounding box center [246, 153] width 492 height 307
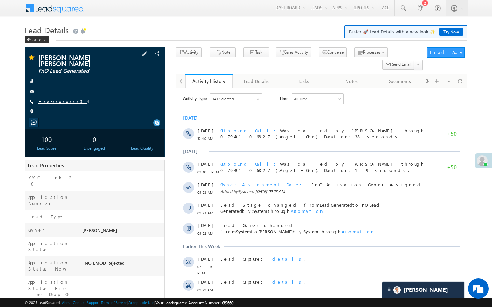
click at [57, 98] on link "+xx-xxxxxxxx04" at bounding box center [62, 101] width 49 height 6
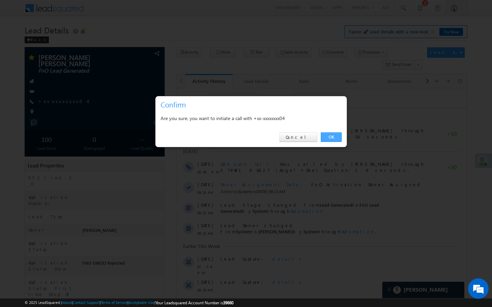
click at [330, 134] on link "OK" at bounding box center [331, 138] width 21 height 10
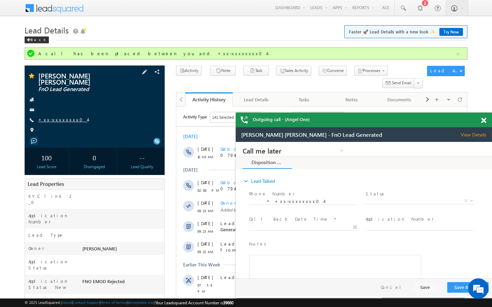
click at [57, 117] on link "+xx-xxxxxxxx04" at bounding box center [62, 120] width 49 height 6
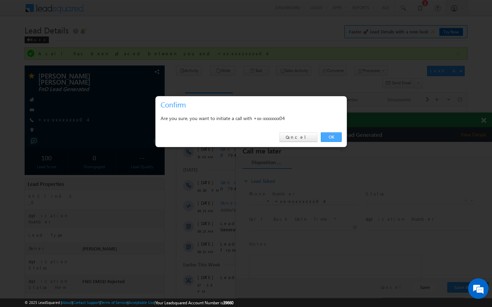
click at [334, 137] on link "OK" at bounding box center [331, 138] width 21 height 10
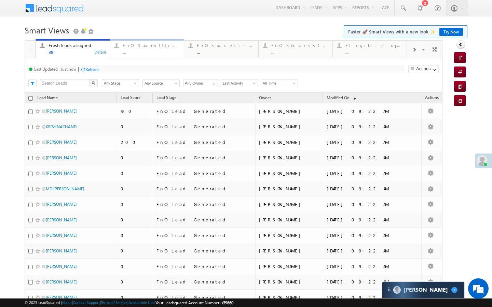
click at [166, 54] on div "..." at bounding box center [151, 52] width 57 height 5
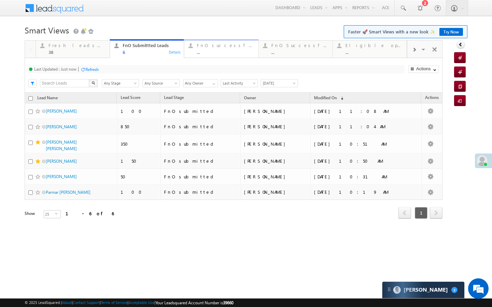
click at [212, 56] on link "FnO successful [DATE] Leads ... Details" at bounding box center [221, 48] width 74 height 18
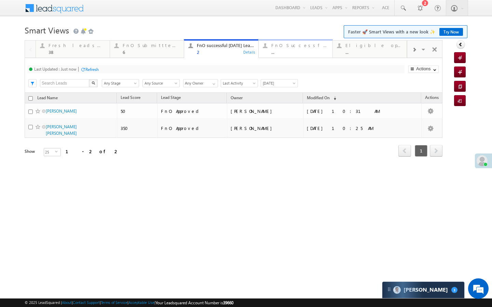
click at [276, 57] on link "FnO Successful MTD leads ... Details" at bounding box center [295, 48] width 74 height 18
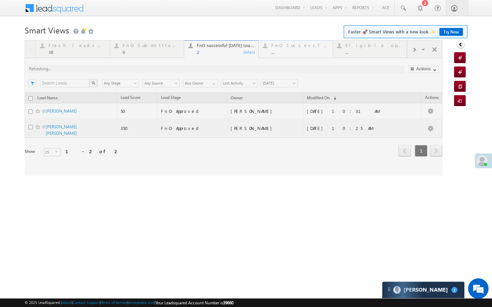
click at [276, 54] on div at bounding box center [234, 108] width 418 height 136
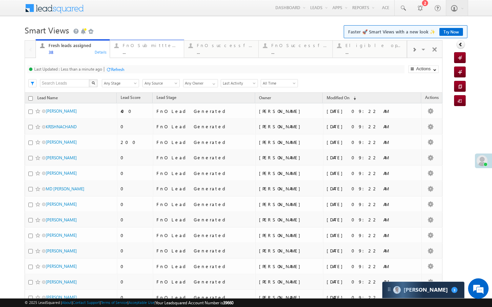
click at [124, 57] on link "FnO Submittted Leads ... Details" at bounding box center [147, 48] width 74 height 18
click at [159, 47] on div "FnO Submittted Leads" at bounding box center [151, 45] width 57 height 5
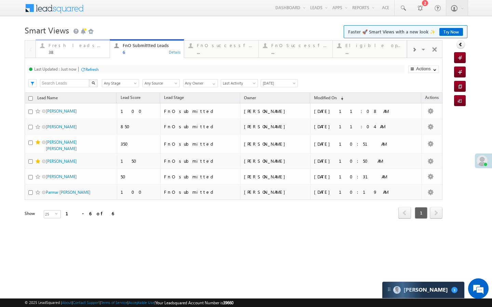
click at [89, 53] on div "38" at bounding box center [77, 52] width 57 height 5
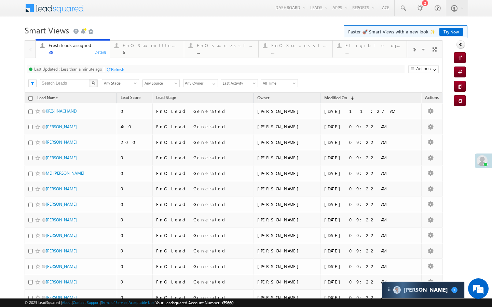
click at [110, 67] on div at bounding box center [108, 69] width 5 height 5
click at [117, 56] on link "FnO Submittted Leads 6 Details" at bounding box center [147, 48] width 74 height 18
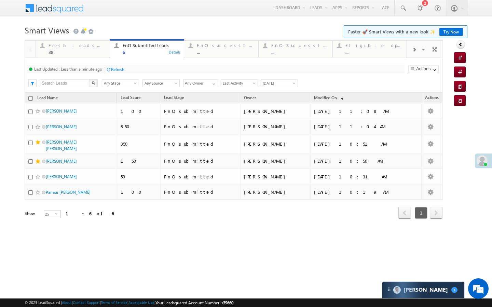
click at [115, 71] on div "Refresh" at bounding box center [117, 69] width 13 height 5
drag, startPoint x: 93, startPoint y: 51, endPoint x: 93, endPoint y: 58, distance: 7.5
click at [93, 51] on div "38" at bounding box center [77, 52] width 57 height 5
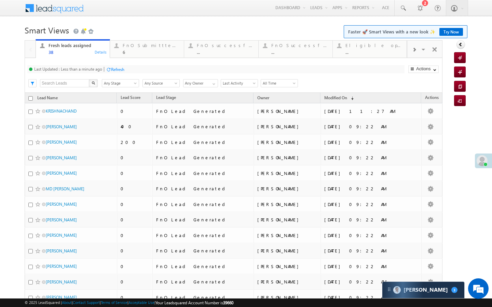
click at [112, 68] on div "Refresh" at bounding box center [117, 69] width 13 height 5
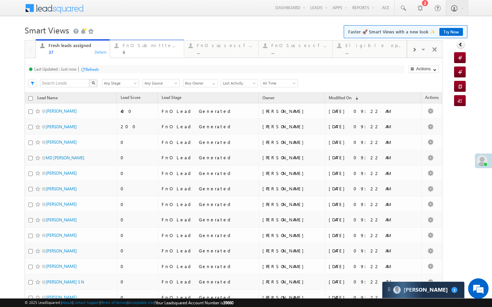
drag, startPoint x: 145, startPoint y: 45, endPoint x: 112, endPoint y: 63, distance: 37.2
click at [145, 45] on div "FnO Submittted Leads" at bounding box center [151, 45] width 57 height 5
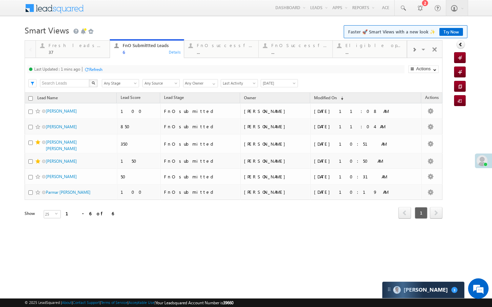
click at [102, 66] on div "Last Updated : 1 mins ago Refresh Refreshing..." at bounding box center [215, 69] width 377 height 8
click at [99, 71] on div "Refresh" at bounding box center [95, 69] width 13 height 5
click at [100, 58] on div "Last Updated : Just now Refresh Refreshing... Search X Lead Stage Any Stage Any…" at bounding box center [234, 75] width 418 height 35
drag, startPoint x: 100, startPoint y: 53, endPoint x: 100, endPoint y: 76, distance: 23.6
click at [100, 53] on div "37" at bounding box center [77, 52] width 57 height 5
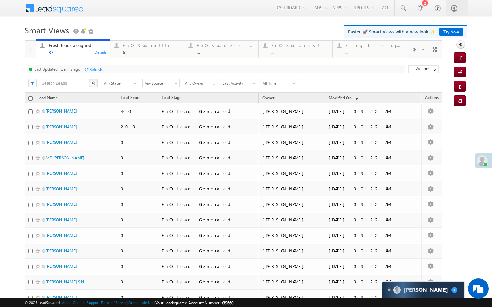
click at [100, 71] on div "Refresh" at bounding box center [95, 69] width 13 height 5
click at [127, 56] on link "FnO Submittted Leads 6 Details" at bounding box center [147, 48] width 74 height 18
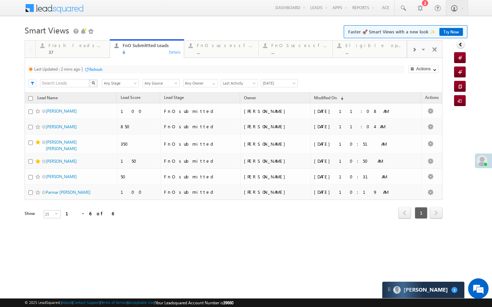
click at [102, 70] on div "Refresh" at bounding box center [95, 69] width 13 height 5
click at [102, 56] on link "Fresh leads assigned 37 Details" at bounding box center [73, 48] width 74 height 18
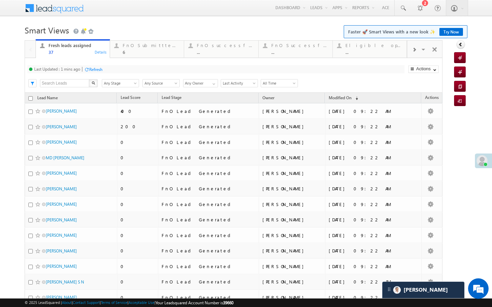
click at [100, 67] on div "Refresh" at bounding box center [95, 69] width 13 height 5
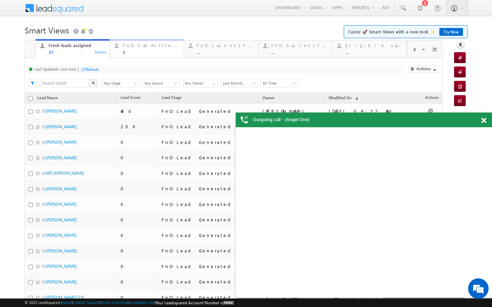
click at [130, 52] on div "6" at bounding box center [151, 52] width 57 height 5
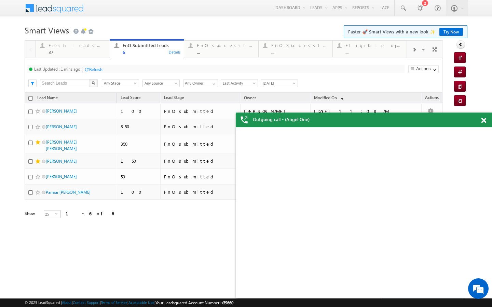
click at [99, 67] on div "Refresh" at bounding box center [95, 69] width 13 height 5
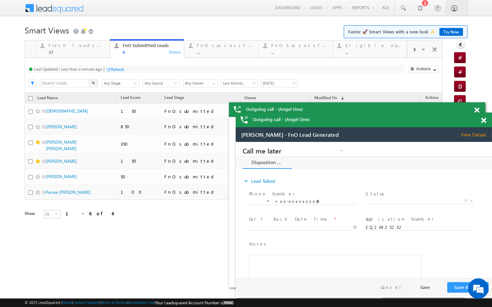
click at [117, 69] on div "Refresh" at bounding box center [117, 69] width 13 height 5
click at [228, 29] on h1 "Smart Views Getting Started Faster 🚀 Smart Views with a new look ✨ Try Now" at bounding box center [246, 29] width 443 height 13
click at [226, 39] on div "Fresh leads assigned 37 Details FnO Submittted Leads 6 Details FnO successful t…" at bounding box center [221, 48] width 371 height 19
click at [225, 51] on div "..." at bounding box center [225, 52] width 57 height 5
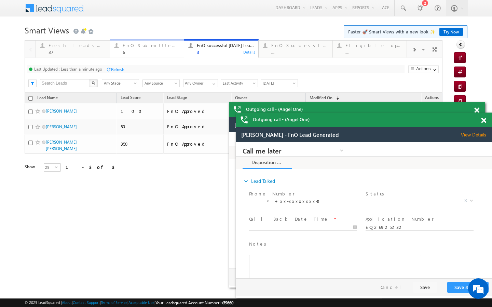
click at [142, 50] on div "6" at bounding box center [151, 52] width 57 height 5
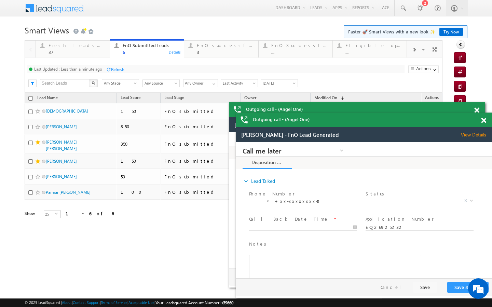
click at [118, 70] on div "Refresh" at bounding box center [117, 69] width 13 height 5
click at [86, 52] on div "37" at bounding box center [77, 52] width 57 height 5
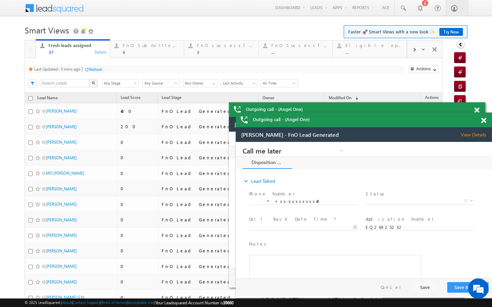
click at [91, 69] on div "Refresh" at bounding box center [95, 69] width 13 height 5
click at [160, 50] on div "6" at bounding box center [151, 52] width 57 height 5
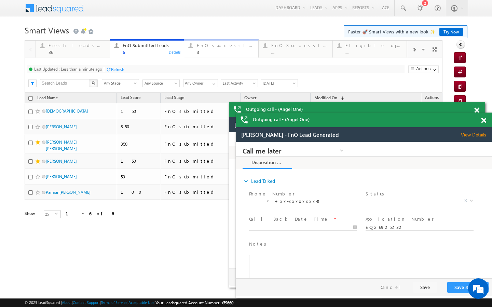
click at [207, 51] on div "3" at bounding box center [225, 52] width 57 height 5
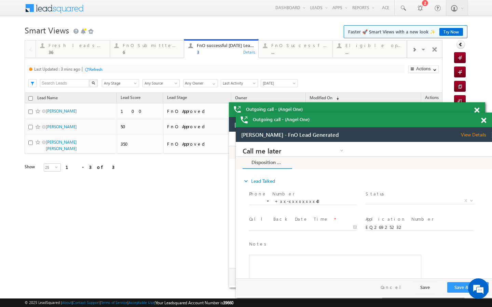
click at [97, 71] on div "Refresh" at bounding box center [95, 69] width 13 height 5
click at [157, 44] on div "FnO Submittted Leads" at bounding box center [151, 45] width 57 height 5
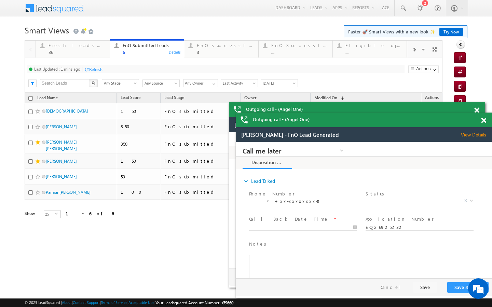
click at [102, 69] on div "Refresh" at bounding box center [95, 69] width 13 height 5
click at [91, 50] on div "36" at bounding box center [77, 52] width 57 height 5
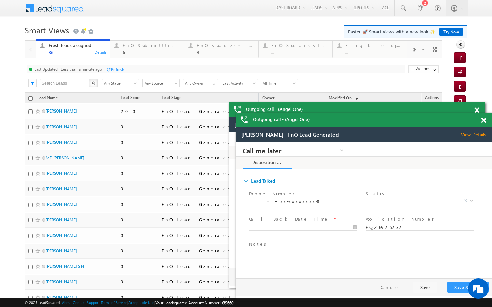
click at [113, 69] on div "Refresh" at bounding box center [117, 69] width 13 height 5
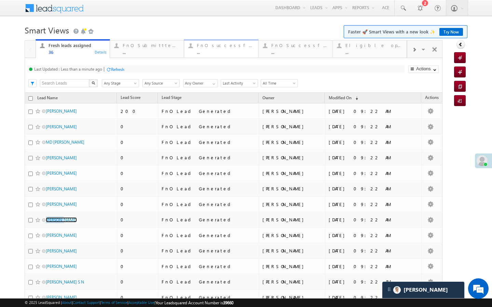
click at [205, 48] on div "FnO successful today Leads" at bounding box center [225, 45] width 57 height 5
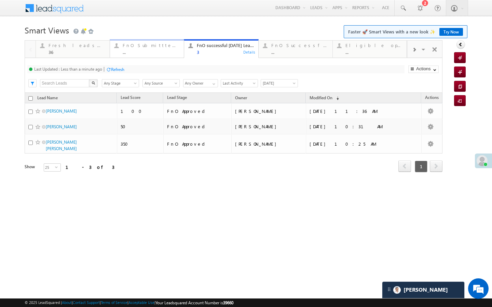
click at [142, 54] on div "..." at bounding box center [151, 52] width 57 height 5
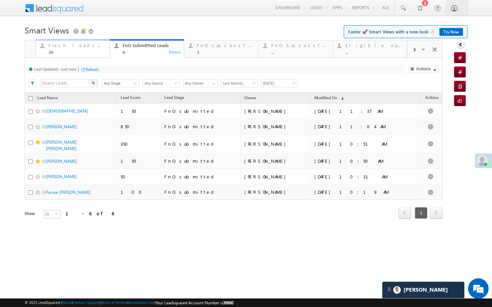
click at [90, 51] on div "36" at bounding box center [77, 52] width 57 height 5
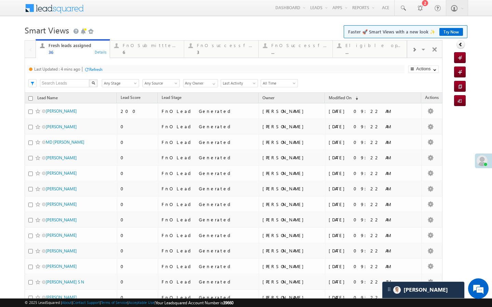
click at [96, 71] on div "Refresh" at bounding box center [95, 69] width 13 height 5
drag, startPoint x: 166, startPoint y: 53, endPoint x: 119, endPoint y: 67, distance: 48.6
click at [166, 53] on div "6" at bounding box center [151, 52] width 57 height 5
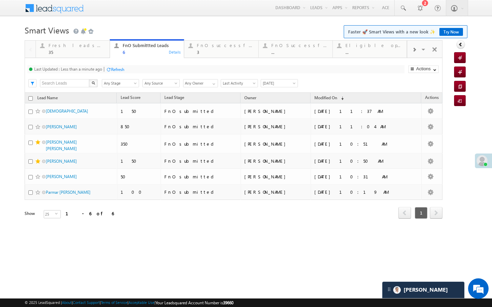
click at [114, 68] on div "Refresh" at bounding box center [117, 69] width 13 height 5
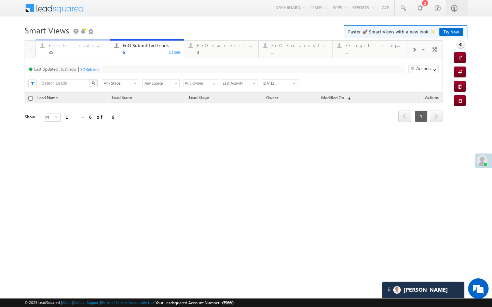
drag, startPoint x: 83, startPoint y: 52, endPoint x: 84, endPoint y: 65, distance: 13.4
click at [83, 52] on div "35" at bounding box center [77, 52] width 57 height 5
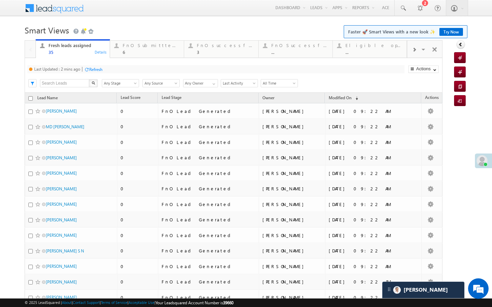
click at [99, 69] on div "Refresh" at bounding box center [95, 69] width 13 height 5
click at [144, 56] on link "FnO Submittted Leads 6 Details" at bounding box center [147, 48] width 74 height 18
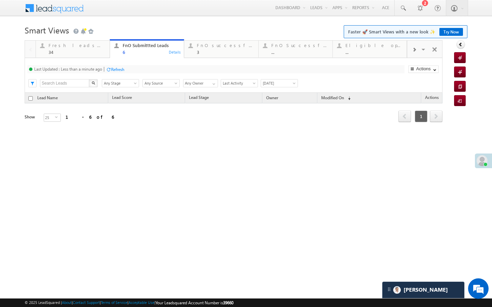
click at [116, 72] on div "Refresh" at bounding box center [115, 69] width 18 height 6
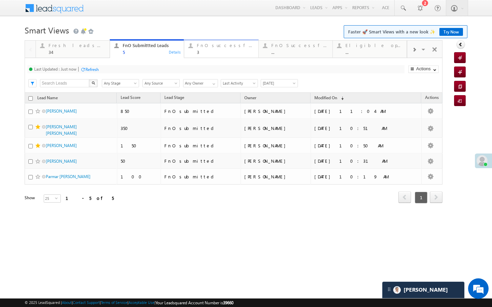
click at [205, 50] on div "3" at bounding box center [225, 52] width 57 height 5
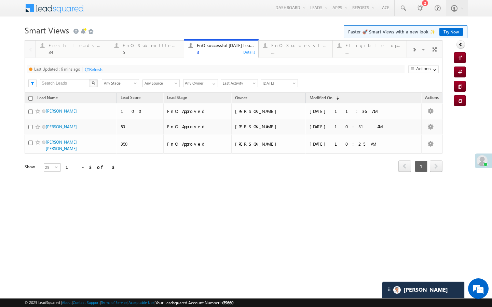
click at [98, 68] on div "Refresh" at bounding box center [95, 69] width 13 height 5
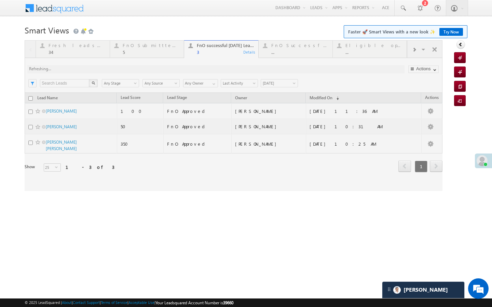
click at [168, 55] on div at bounding box center [234, 115] width 418 height 151
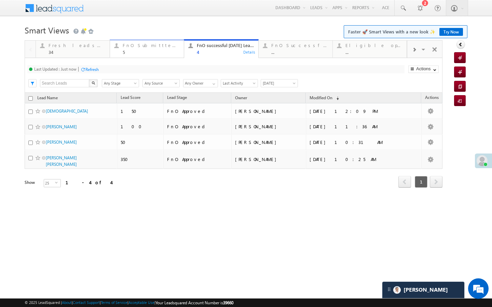
click at [153, 52] on div "5" at bounding box center [151, 52] width 57 height 5
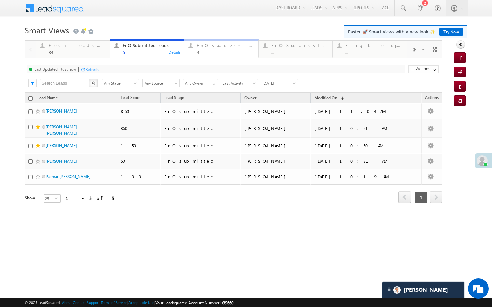
drag, startPoint x: 202, startPoint y: 54, endPoint x: 132, endPoint y: 58, distance: 70.1
click at [202, 54] on div "4" at bounding box center [225, 52] width 57 height 5
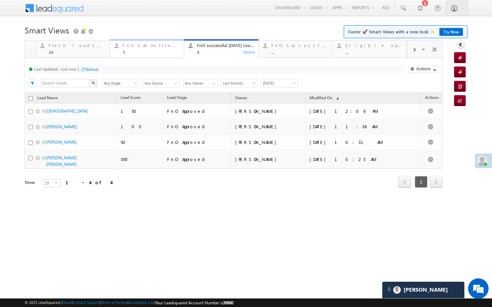
click at [133, 53] on div "5" at bounding box center [151, 52] width 57 height 5
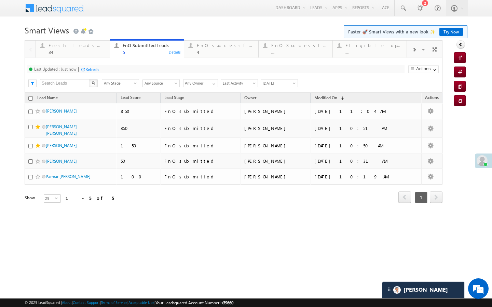
click at [88, 68] on div "Refresh" at bounding box center [91, 69] width 13 height 5
click at [201, 54] on div "4" at bounding box center [225, 52] width 57 height 5
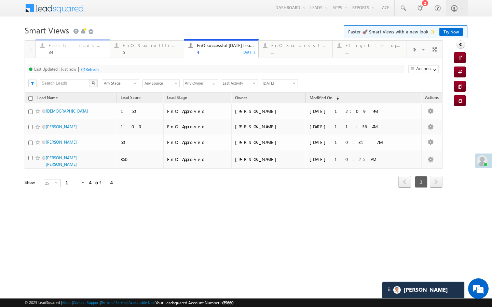
click at [99, 50] on div "34" at bounding box center [77, 52] width 57 height 5
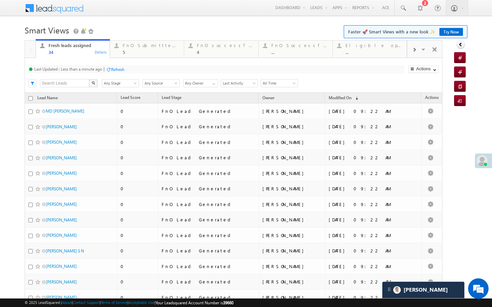
click at [120, 71] on div "Refresh" at bounding box center [117, 69] width 13 height 5
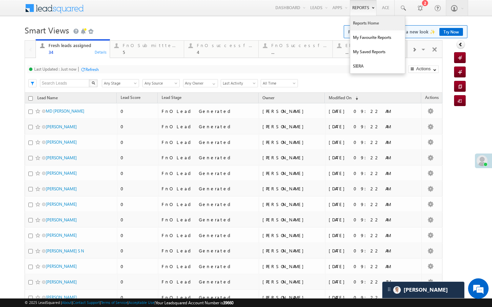
click at [359, 23] on link "Reports Home" at bounding box center [377, 23] width 55 height 14
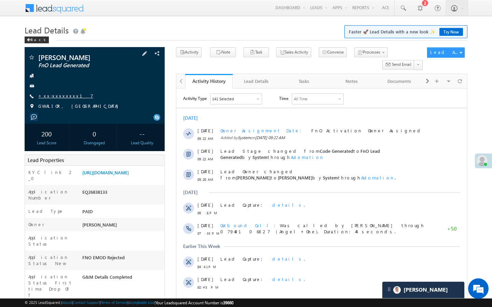
click at [58, 95] on link "+xx-xxxxxxxx17" at bounding box center [65, 96] width 55 height 6
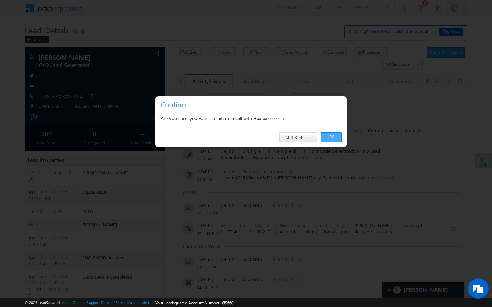
click at [337, 138] on link "OK" at bounding box center [331, 138] width 21 height 10
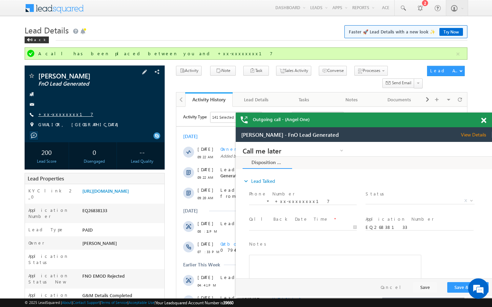
click at [62, 114] on link "+xx-xxxxxxxx17" at bounding box center [65, 114] width 55 height 6
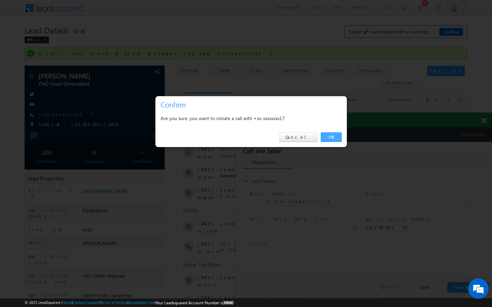
click at [330, 134] on link "OK" at bounding box center [331, 138] width 21 height 10
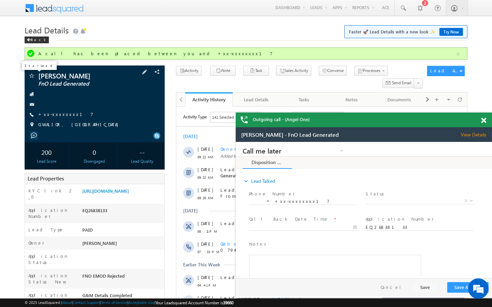
click at [32, 75] on span at bounding box center [31, 76] width 7 height 7
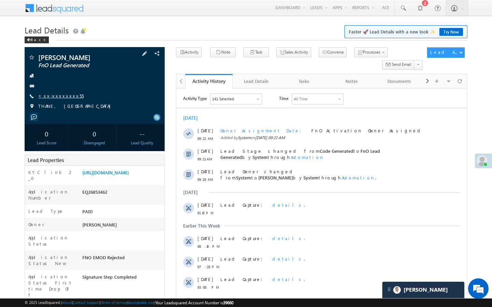
click at [60, 98] on link "+xx-xxxxxxxx55" at bounding box center [60, 96] width 45 height 6
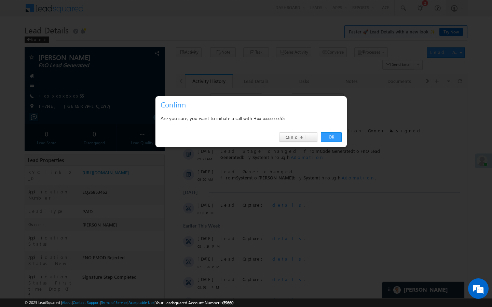
click at [333, 131] on div "OK Cancel" at bounding box center [250, 137] width 191 height 19
drag, startPoint x: 333, startPoint y: 137, endPoint x: 10, endPoint y: 77, distance: 328.4
click at [333, 137] on link "OK" at bounding box center [331, 138] width 21 height 10
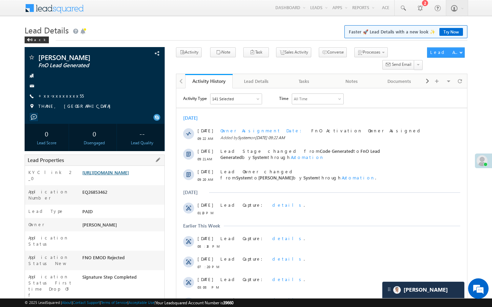
click at [106, 174] on link "[URL][DOMAIN_NAME]" at bounding box center [105, 173] width 46 height 6
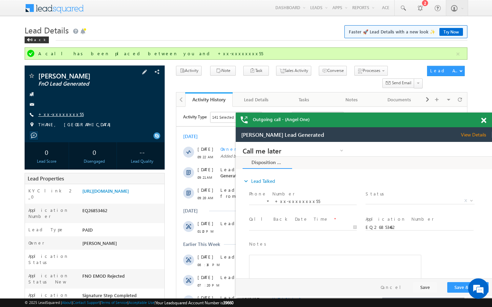
click at [57, 114] on link "+xx-xxxxxxxx55" at bounding box center [60, 114] width 45 height 6
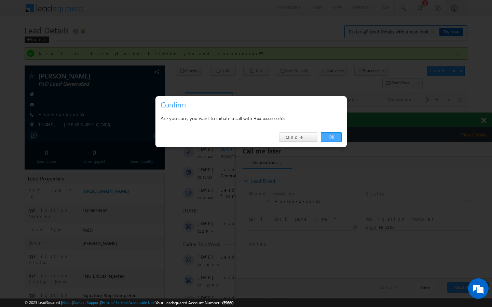
click at [335, 136] on link "OK" at bounding box center [331, 138] width 21 height 10
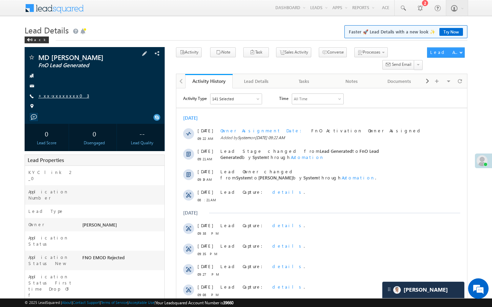
click at [56, 96] on link "+xx-xxxxxxxx03" at bounding box center [63, 96] width 51 height 6
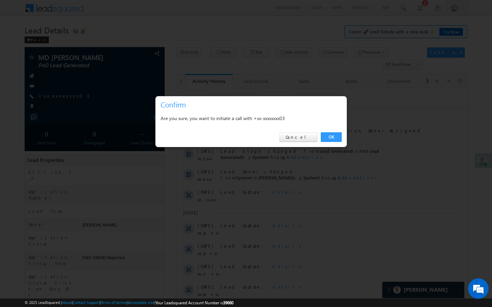
click at [333, 142] on div "OK Cancel" at bounding box center [250, 137] width 191 height 19
click at [333, 138] on link "OK" at bounding box center [331, 138] width 21 height 10
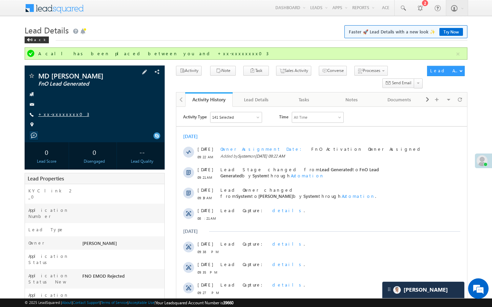
click at [55, 114] on link "+xx-xxxxxxxx03" at bounding box center [63, 114] width 51 height 6
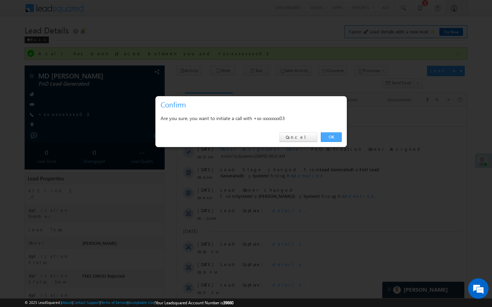
click at [326, 140] on link "OK" at bounding box center [331, 138] width 21 height 10
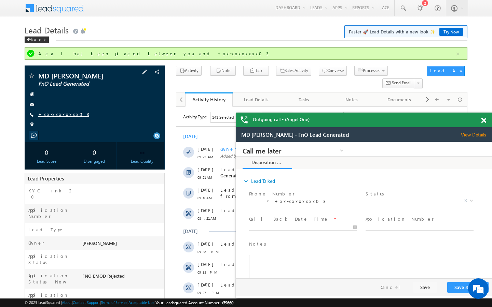
click at [62, 113] on link "+xx-xxxxxxxx03" at bounding box center [63, 114] width 51 height 6
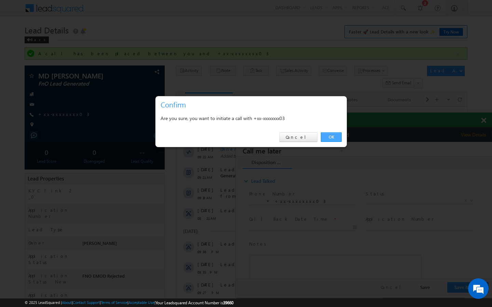
click at [334, 140] on link "OK" at bounding box center [331, 138] width 21 height 10
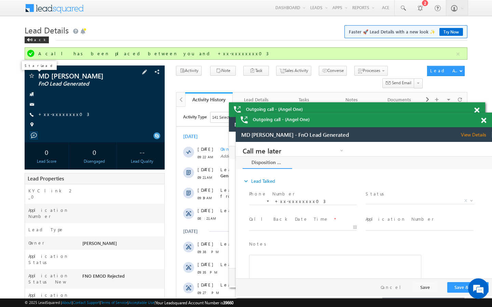
click at [31, 75] on span at bounding box center [31, 76] width 7 height 7
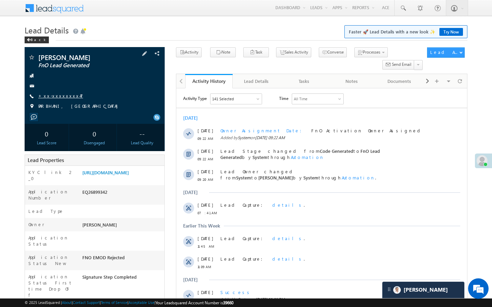
click at [54, 98] on link "+xx-xxxxxxxx47" at bounding box center [60, 96] width 45 height 6
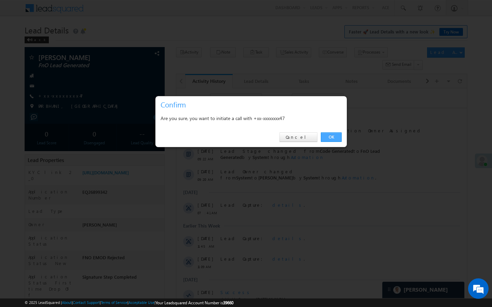
click at [340, 138] on link "OK" at bounding box center [331, 138] width 21 height 10
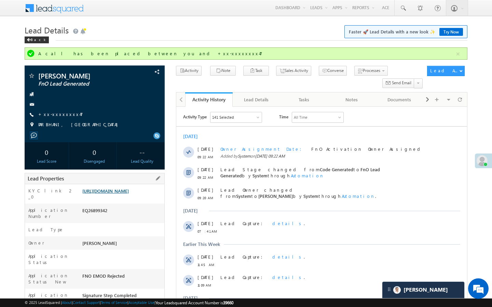
click at [118, 194] on link "https://angelbroking1-pk3em7sa.customui-test.leadsquared.com?leadId=8348d807-6c…" at bounding box center [105, 191] width 46 height 6
click at [30, 77] on span at bounding box center [31, 76] width 7 height 7
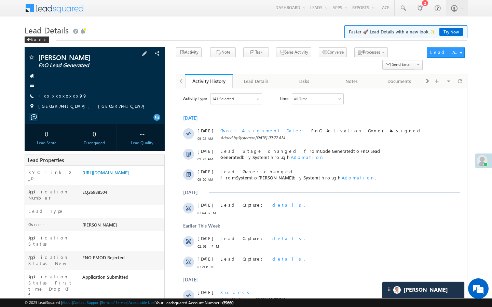
click at [60, 95] on link "+xx-xxxxxxxx99" at bounding box center [62, 96] width 49 height 6
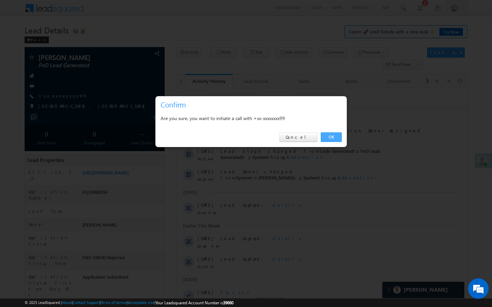
click at [330, 138] on link "OK" at bounding box center [331, 138] width 21 height 10
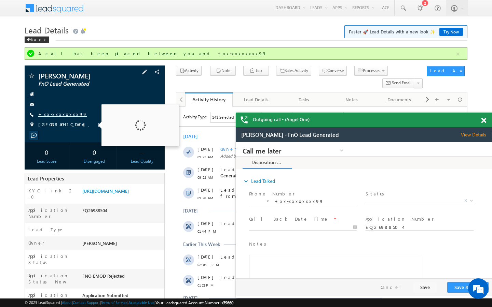
click at [56, 114] on link "+xx-xxxxxxxx99" at bounding box center [62, 114] width 49 height 6
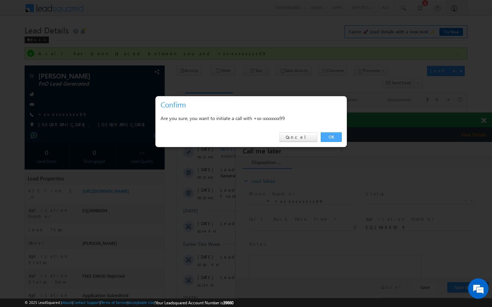
click at [331, 141] on link "OK" at bounding box center [331, 138] width 21 height 10
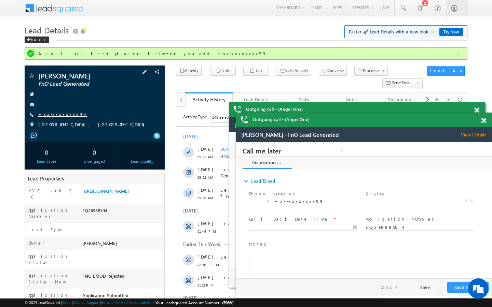
click at [61, 115] on link "+xx-xxxxxxxx99" at bounding box center [62, 114] width 49 height 6
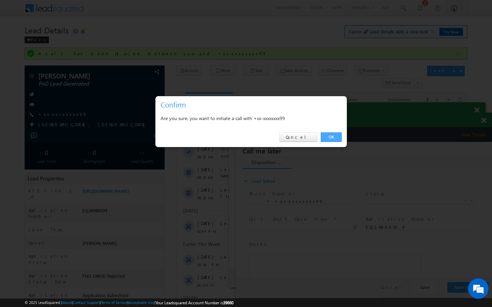
drag, startPoint x: 334, startPoint y: 140, endPoint x: 98, endPoint y: 5, distance: 271.7
click at [334, 140] on link "OK" at bounding box center [331, 138] width 21 height 10
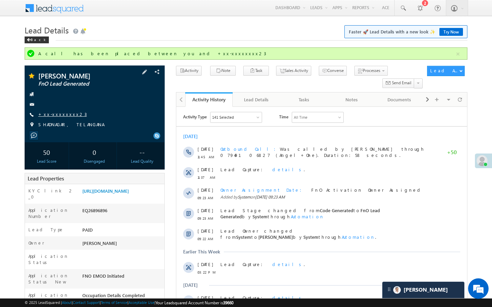
click at [61, 117] on link "+xx-xxxxxxxx23" at bounding box center [62, 114] width 49 height 6
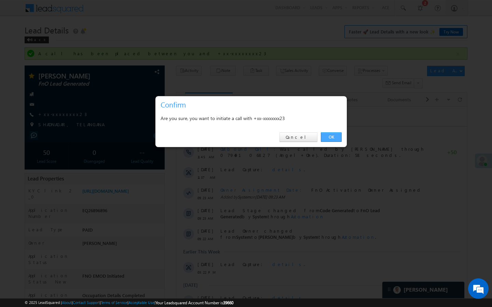
click at [323, 138] on link "OK" at bounding box center [331, 138] width 21 height 10
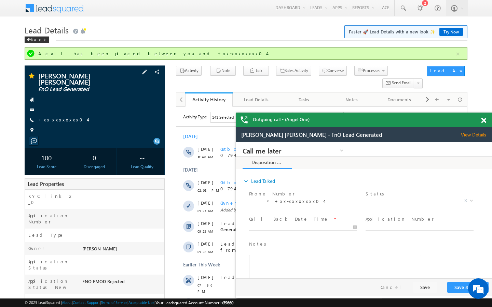
click at [61, 117] on link "+xx-xxxxxxxx04" at bounding box center [62, 120] width 49 height 6
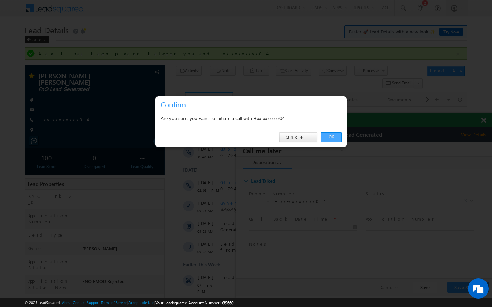
click at [337, 139] on link "OK" at bounding box center [331, 138] width 21 height 10
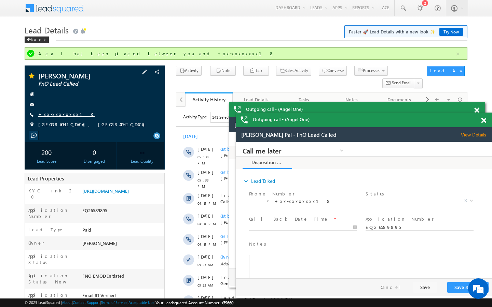
click at [50, 113] on link "+xx-xxxxxxxx18" at bounding box center [66, 114] width 56 height 6
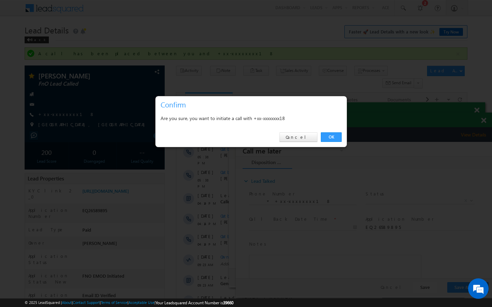
click at [344, 136] on div "OK Cancel" at bounding box center [250, 137] width 191 height 19
click at [330, 137] on link "OK" at bounding box center [331, 138] width 21 height 10
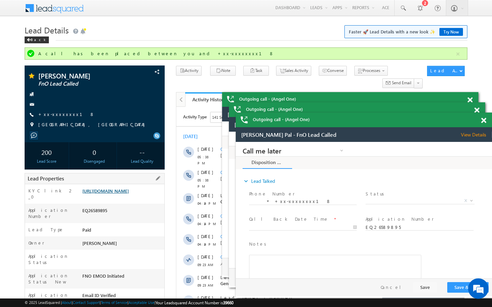
click at [129, 194] on link "[URL][DOMAIN_NAME]" at bounding box center [105, 191] width 46 height 6
click at [55, 111] on div "[PERSON_NAME] FnO Lead Called +xx-xxxxxxxx18 [GEOGRAPHIC_DATA], [GEOGRAPHIC_DAT…" at bounding box center [94, 101] width 133 height 59
click at [56, 112] on link "+xx-xxxxxxxx18" at bounding box center [66, 114] width 56 height 6
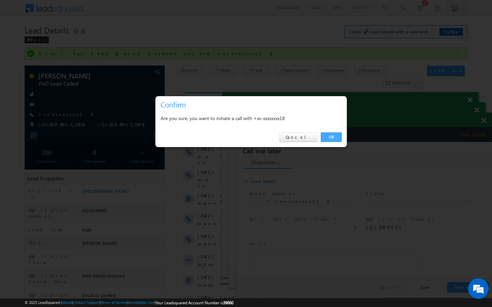
click at [325, 138] on link "OK" at bounding box center [331, 138] width 21 height 10
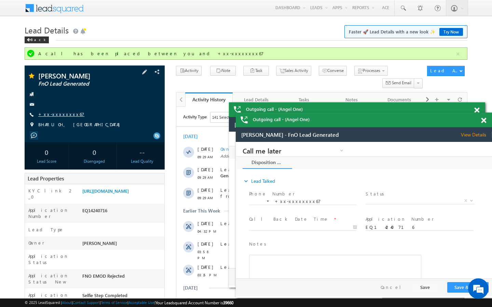
click at [64, 113] on link "+xx-xxxxxxxx67" at bounding box center [61, 114] width 46 height 6
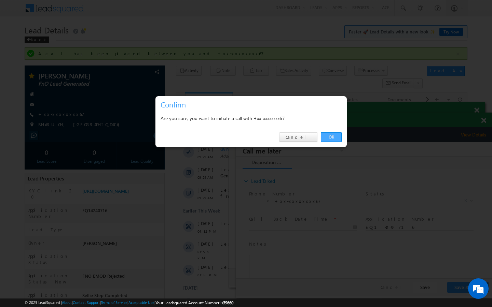
click at [323, 139] on link "OK" at bounding box center [331, 138] width 21 height 10
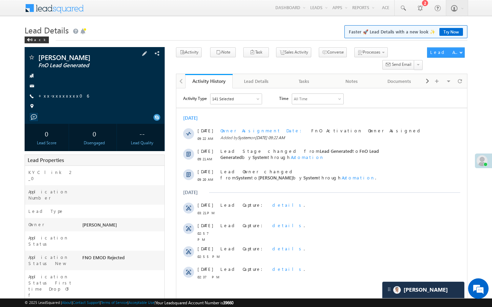
click at [64, 100] on div "[PERSON_NAME] FnO Lead Generated +xx-xxxxxxxx06" at bounding box center [94, 83] width 133 height 59
click at [58, 95] on link "+xx-xxxxxxxx06" at bounding box center [63, 96] width 51 height 6
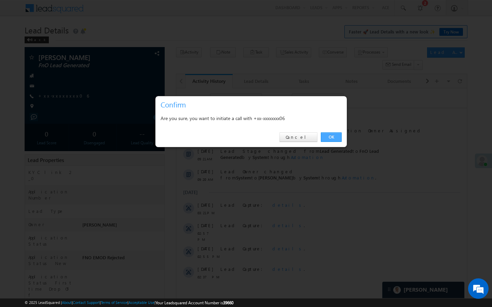
click at [336, 137] on link "OK" at bounding box center [331, 138] width 21 height 10
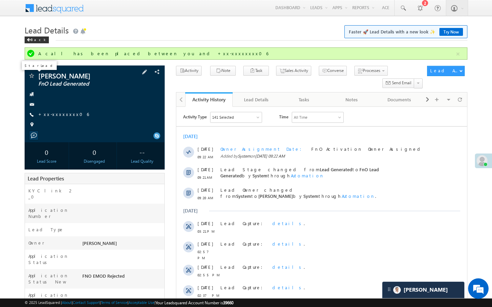
click at [31, 77] on span at bounding box center [31, 76] width 7 height 7
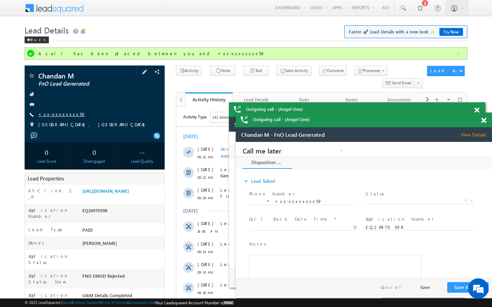
click at [63, 113] on link "+xx-xxxxxxxx59" at bounding box center [61, 114] width 47 height 6
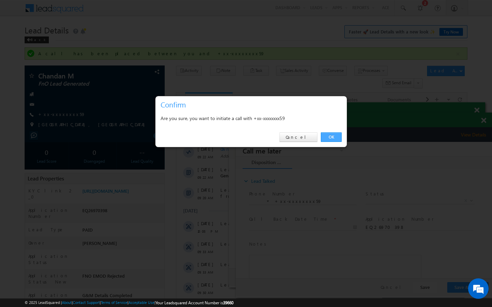
drag, startPoint x: 331, startPoint y: 137, endPoint x: 95, endPoint y: 9, distance: 268.1
click at [331, 137] on link "OK" at bounding box center [331, 138] width 21 height 10
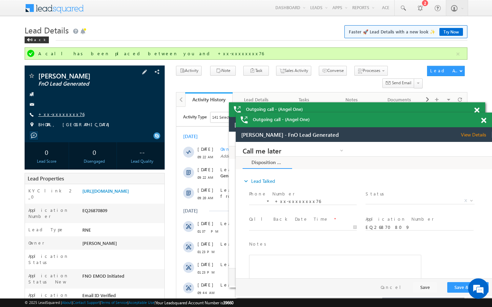
click at [63, 112] on link "+xx-xxxxxxxx76" at bounding box center [61, 114] width 46 height 6
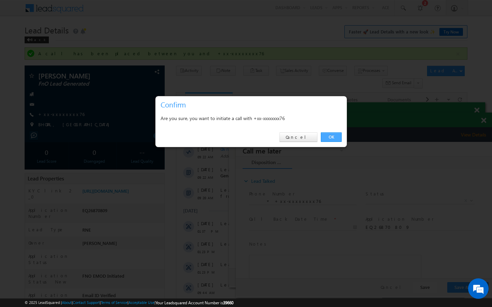
click at [332, 136] on link "OK" at bounding box center [331, 138] width 21 height 10
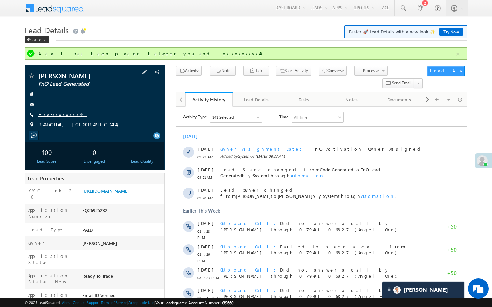
click at [58, 113] on link "+xx-xxxxxxxx40" at bounding box center [62, 114] width 49 height 6
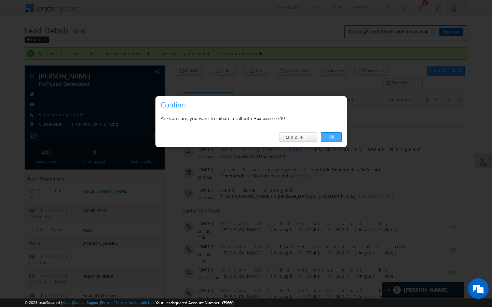
click at [333, 138] on link "OK" at bounding box center [331, 138] width 21 height 10
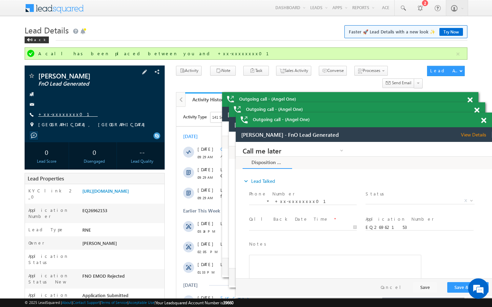
click at [56, 117] on link "+xx-xxxxxxxx01" at bounding box center [67, 114] width 59 height 6
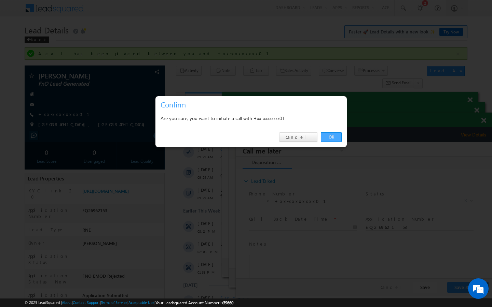
click at [327, 139] on link "OK" at bounding box center [331, 138] width 21 height 10
